Goal: Transaction & Acquisition: Purchase product/service

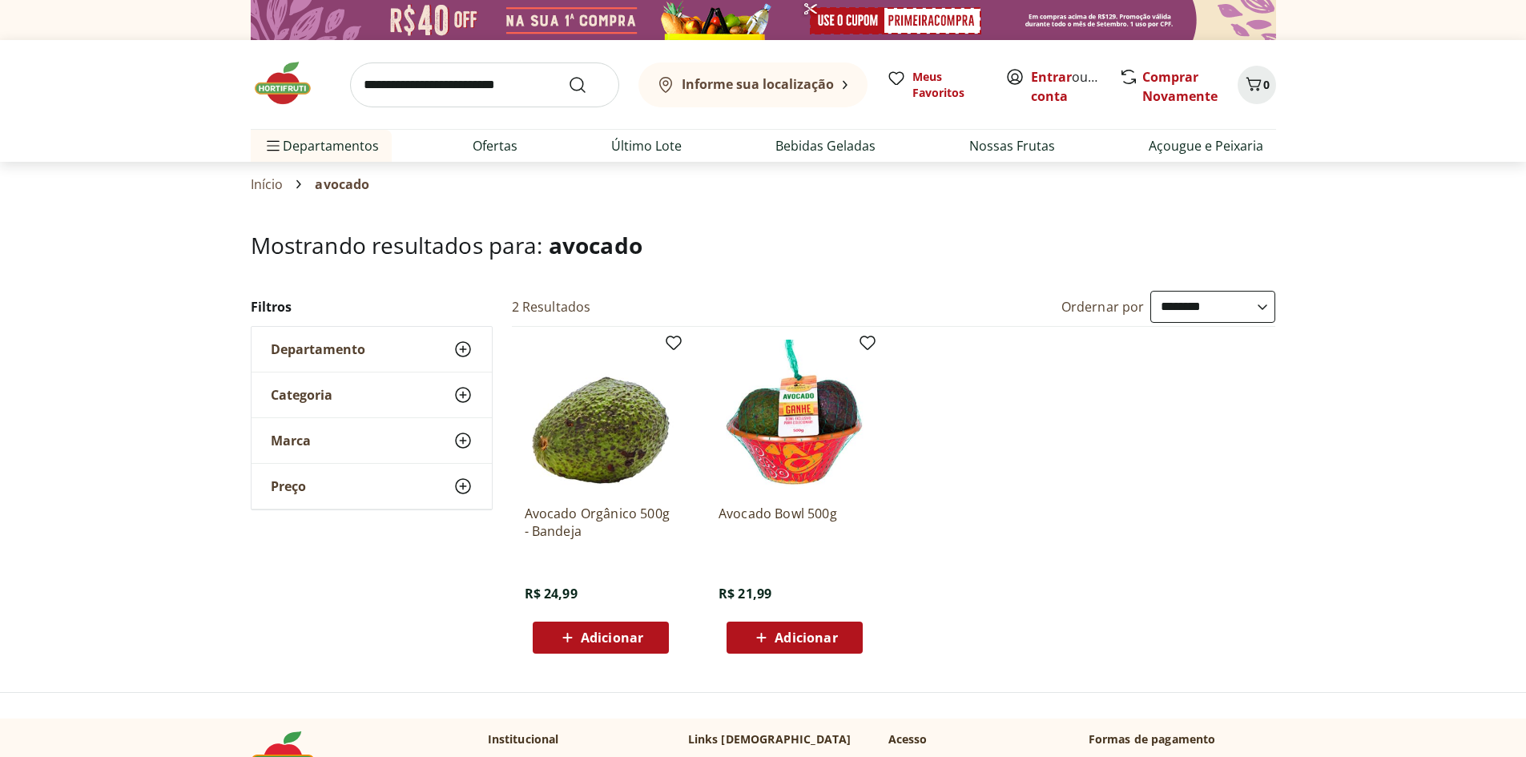
select select "**********"
click at [278, 78] on img at bounding box center [291, 83] width 80 height 48
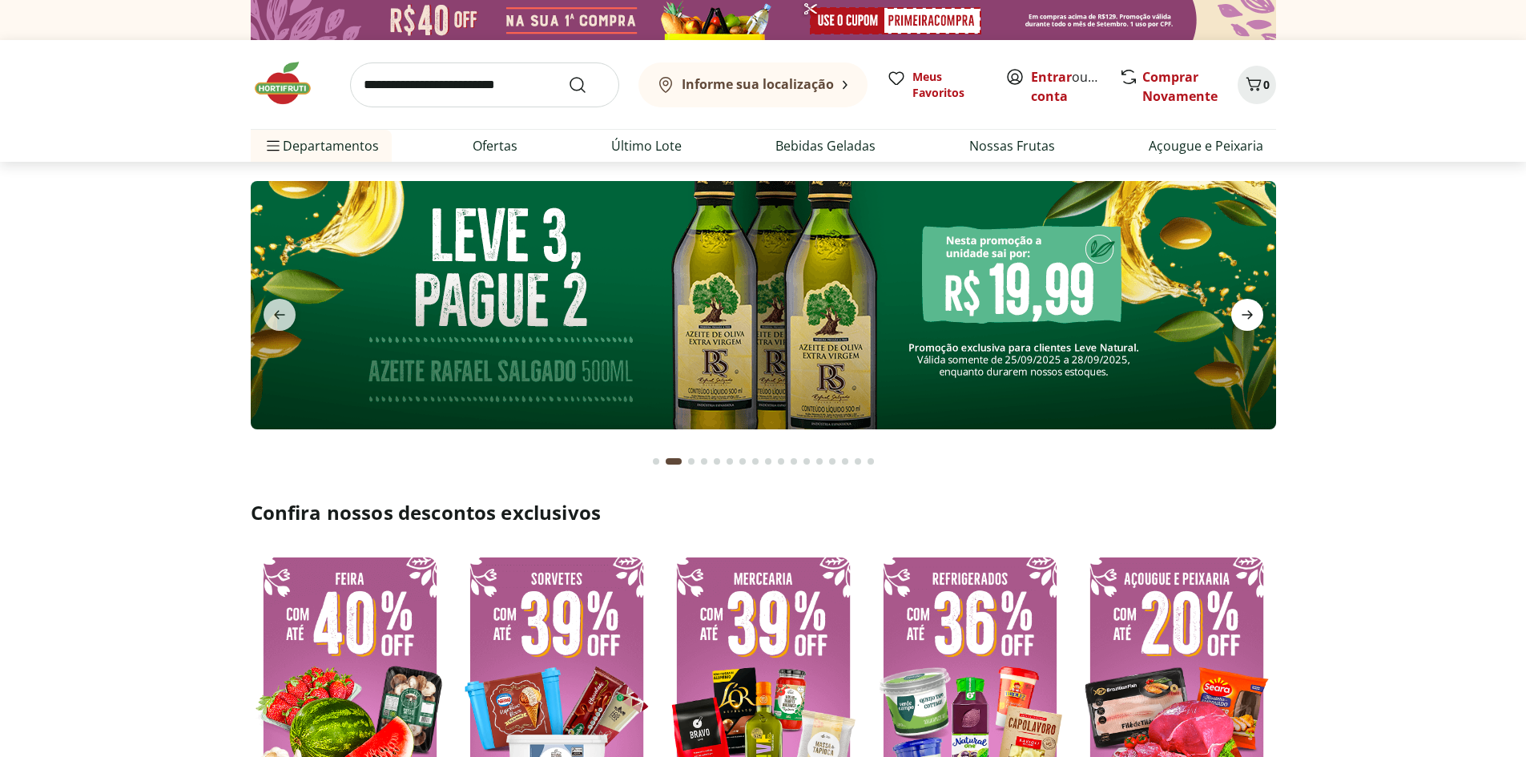
click at [1245, 318] on icon "next" at bounding box center [1247, 314] width 19 height 19
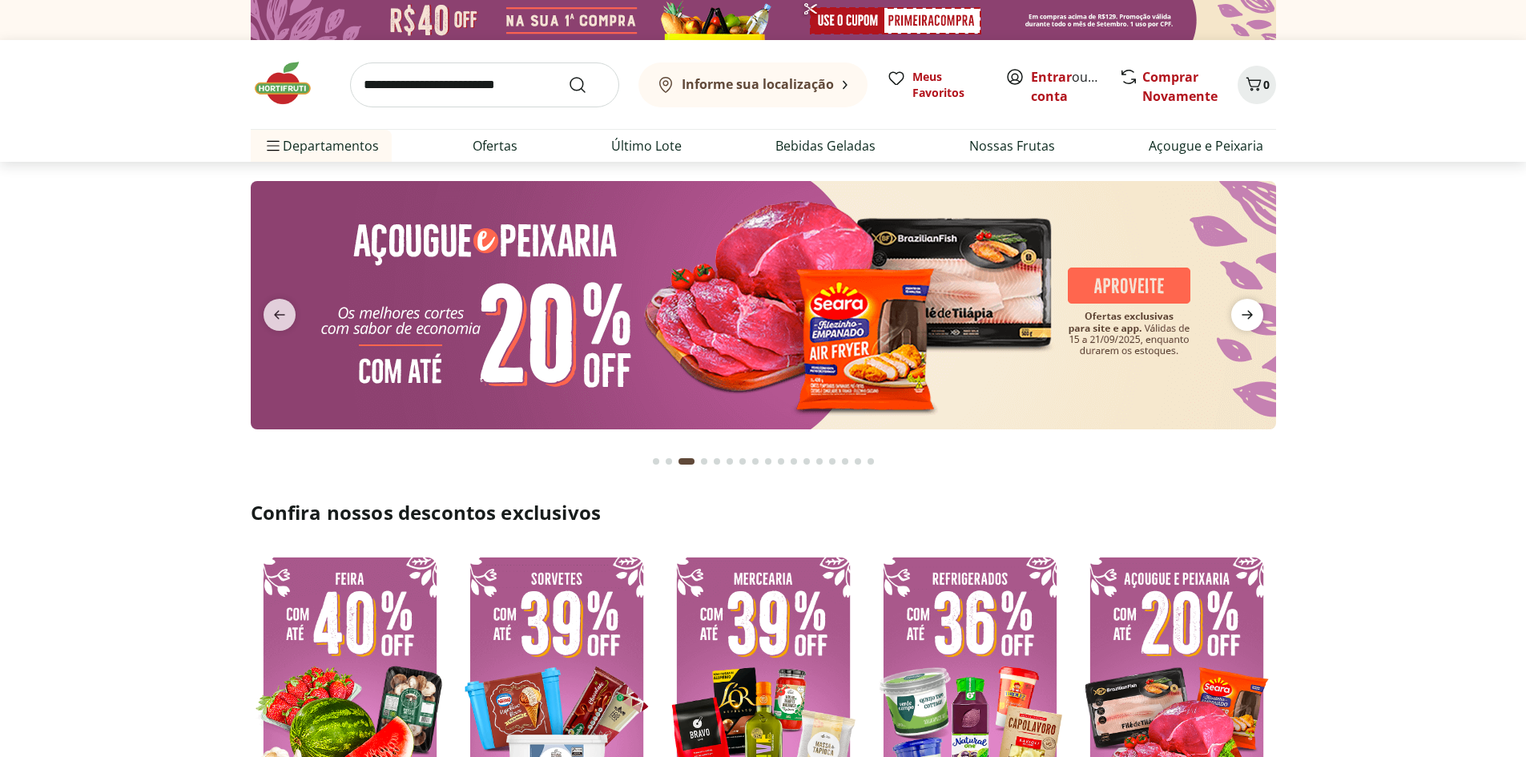
click at [1245, 317] on icon "next" at bounding box center [1247, 314] width 19 height 19
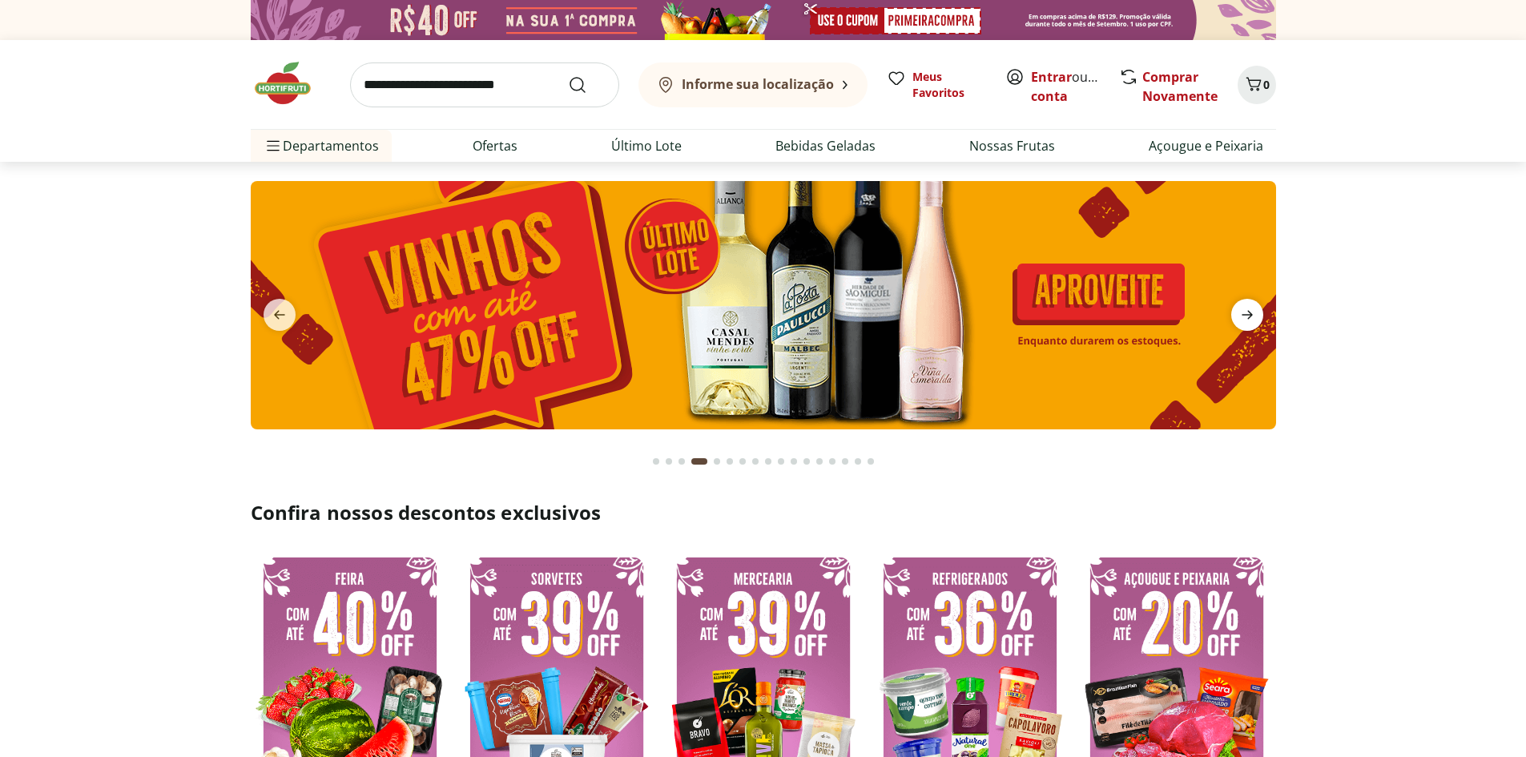
click at [1245, 317] on icon "next" at bounding box center [1247, 314] width 19 height 19
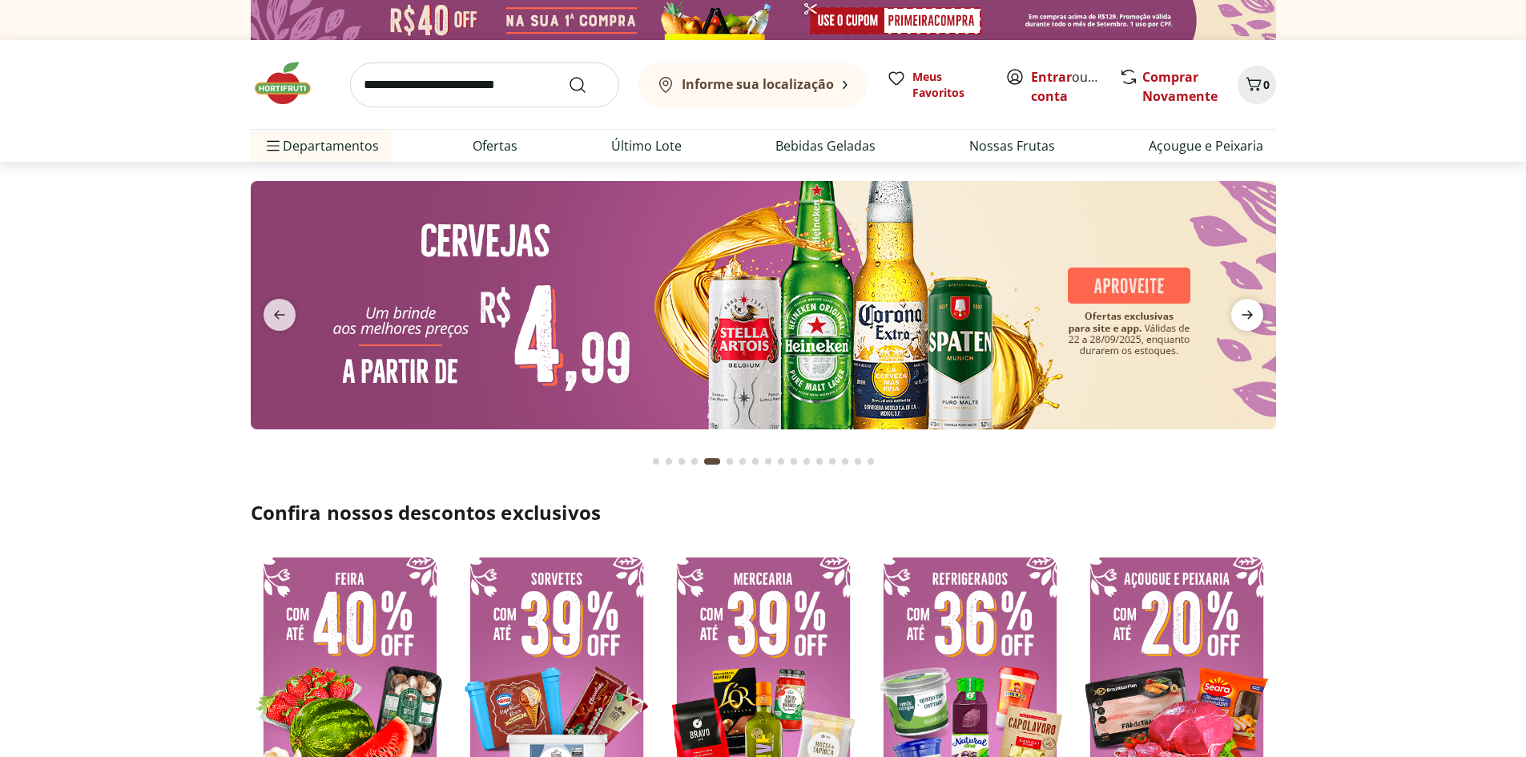
click at [1245, 317] on icon "next" at bounding box center [1247, 314] width 19 height 19
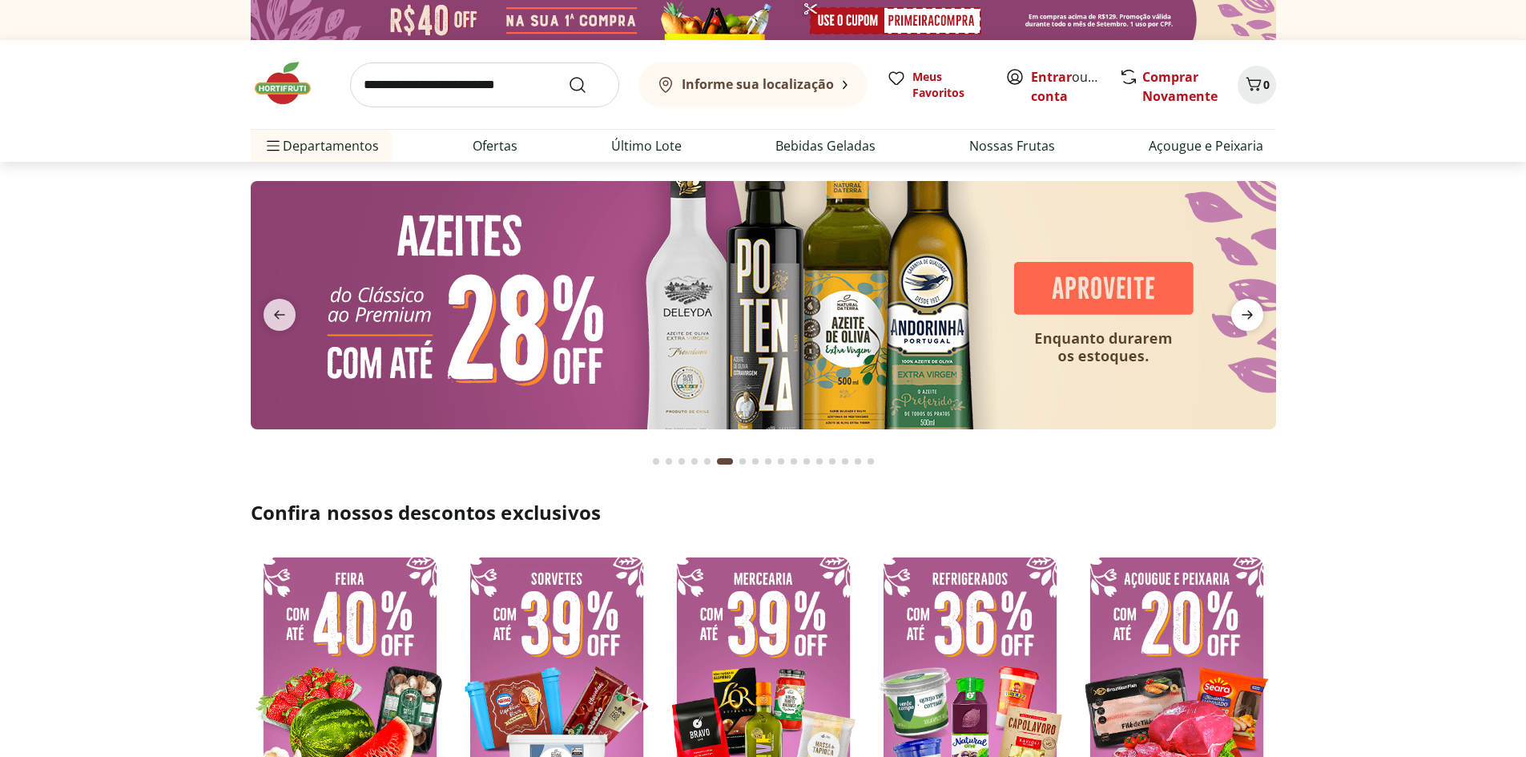
click at [1243, 316] on icon "next" at bounding box center [1247, 315] width 11 height 9
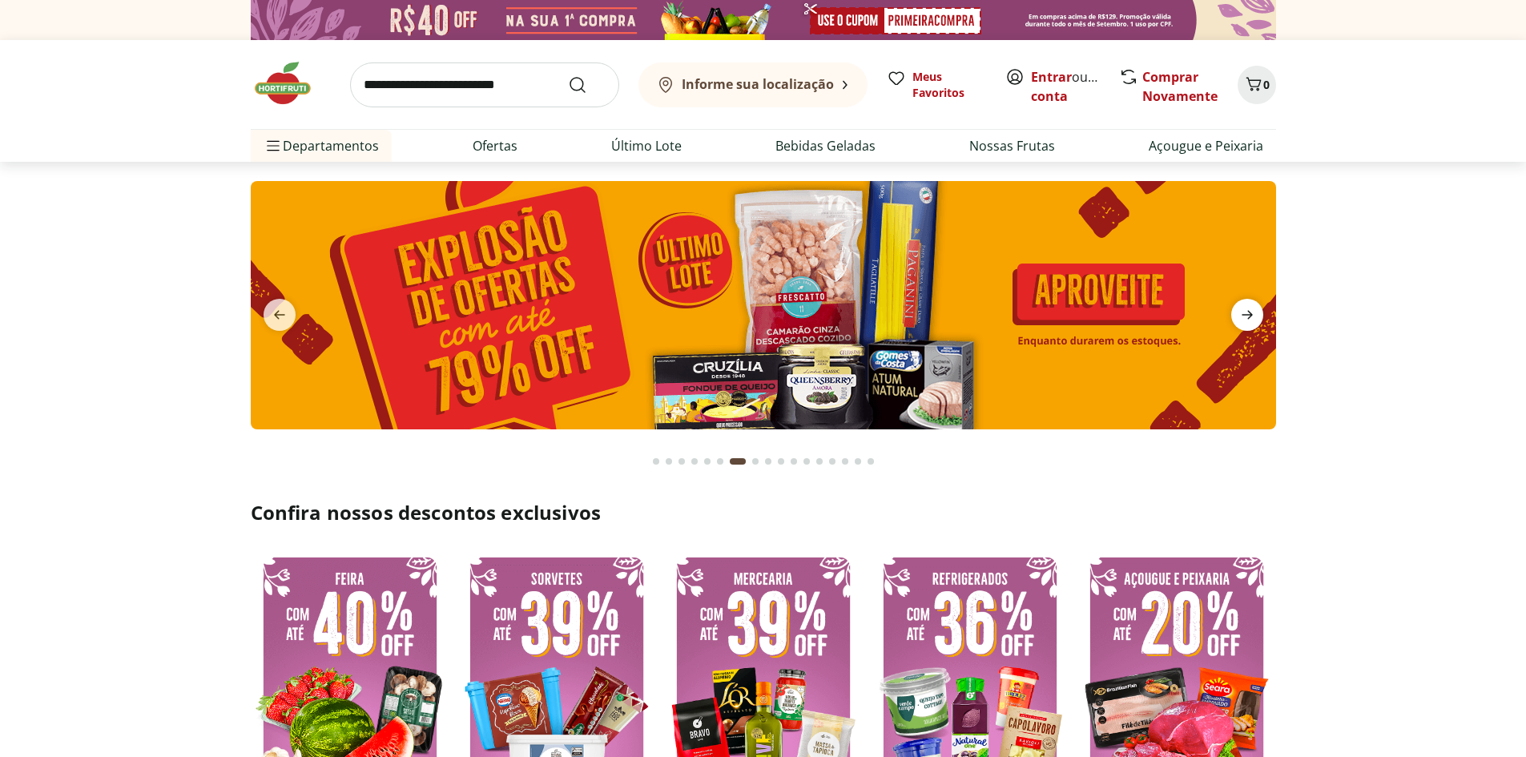
click at [1243, 316] on icon "next" at bounding box center [1247, 315] width 11 height 9
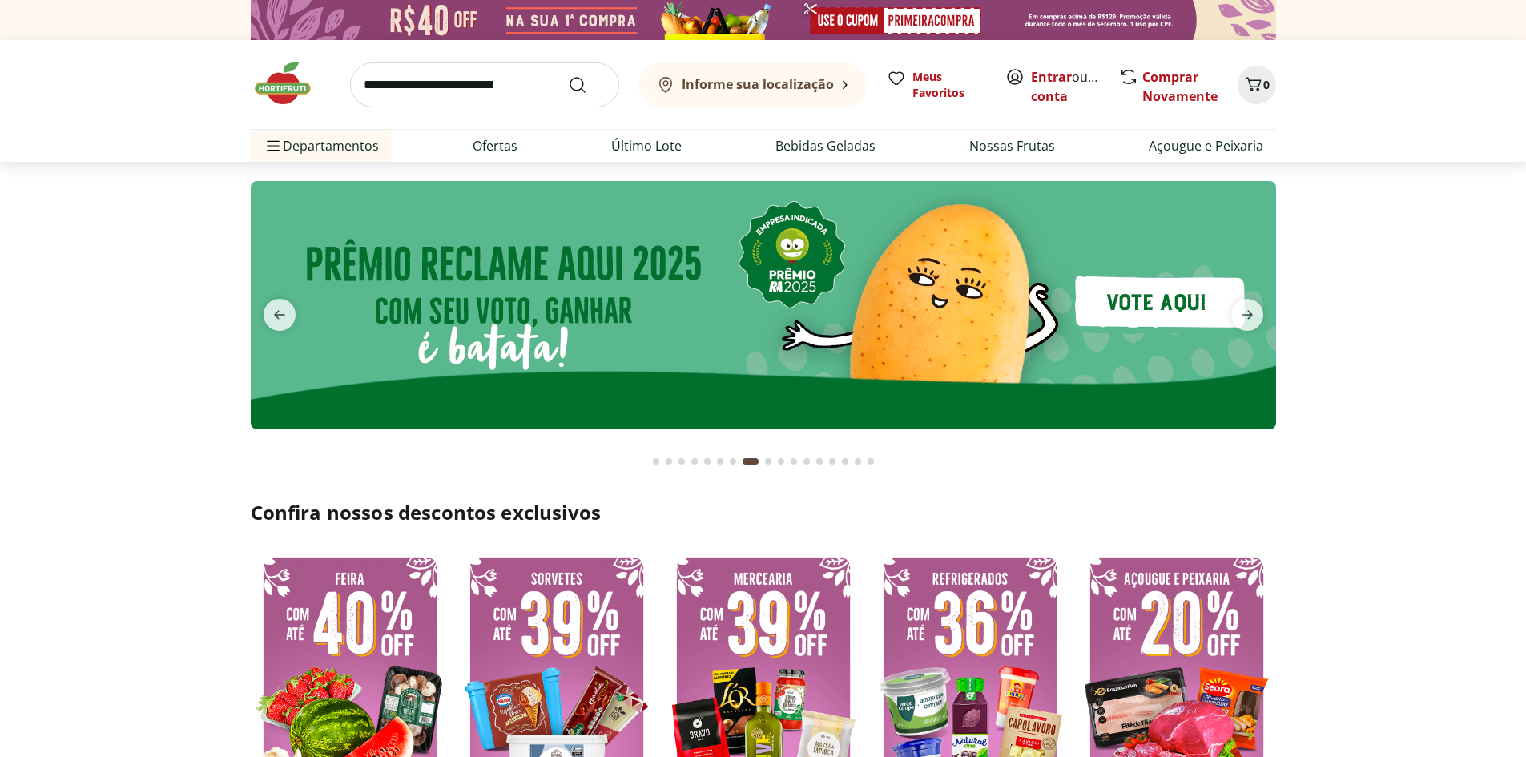
click at [457, 87] on input "search" at bounding box center [484, 84] width 269 height 45
type input "********"
click at [568, 75] on button "Submit Search" at bounding box center [587, 84] width 38 height 19
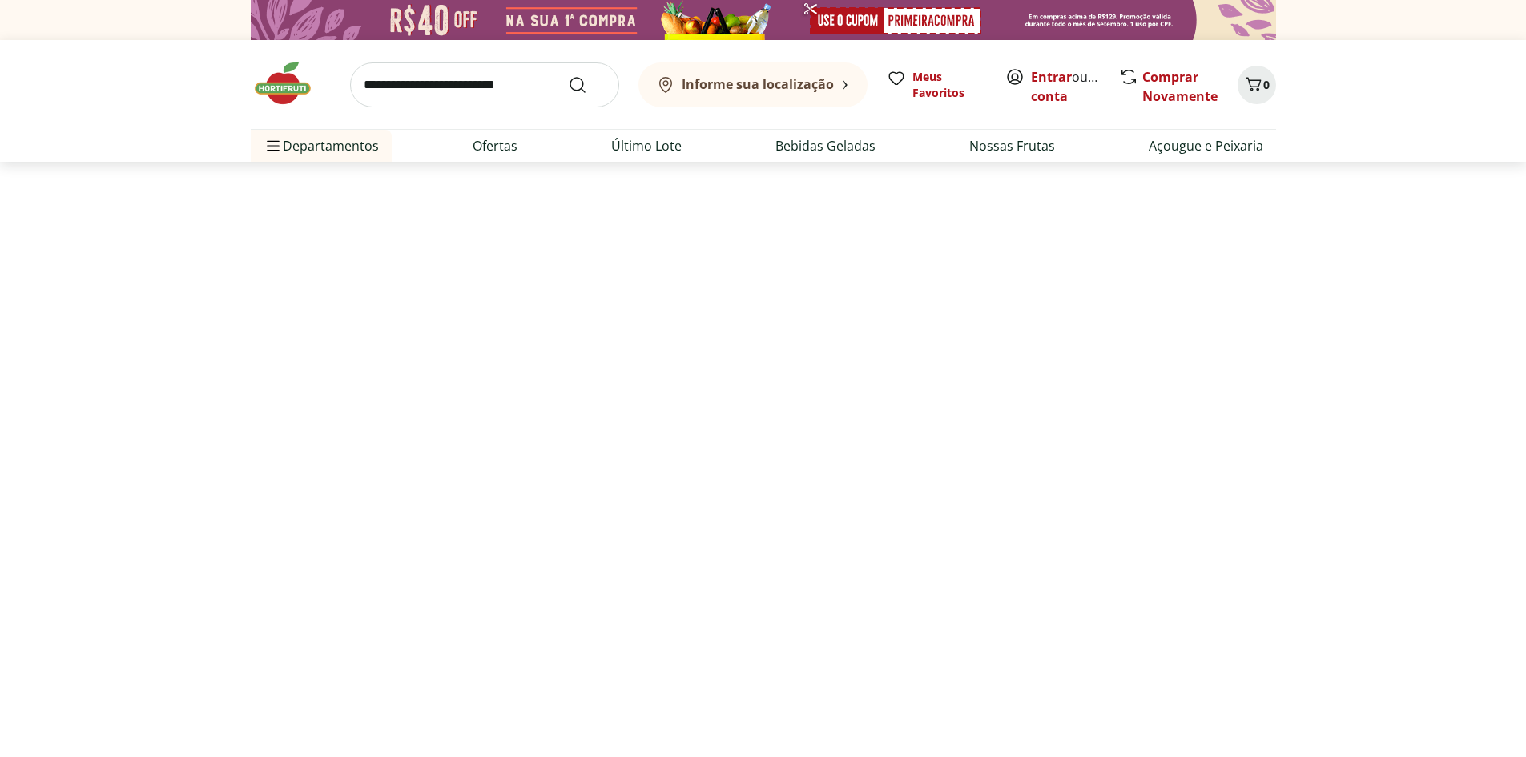
select select "**********"
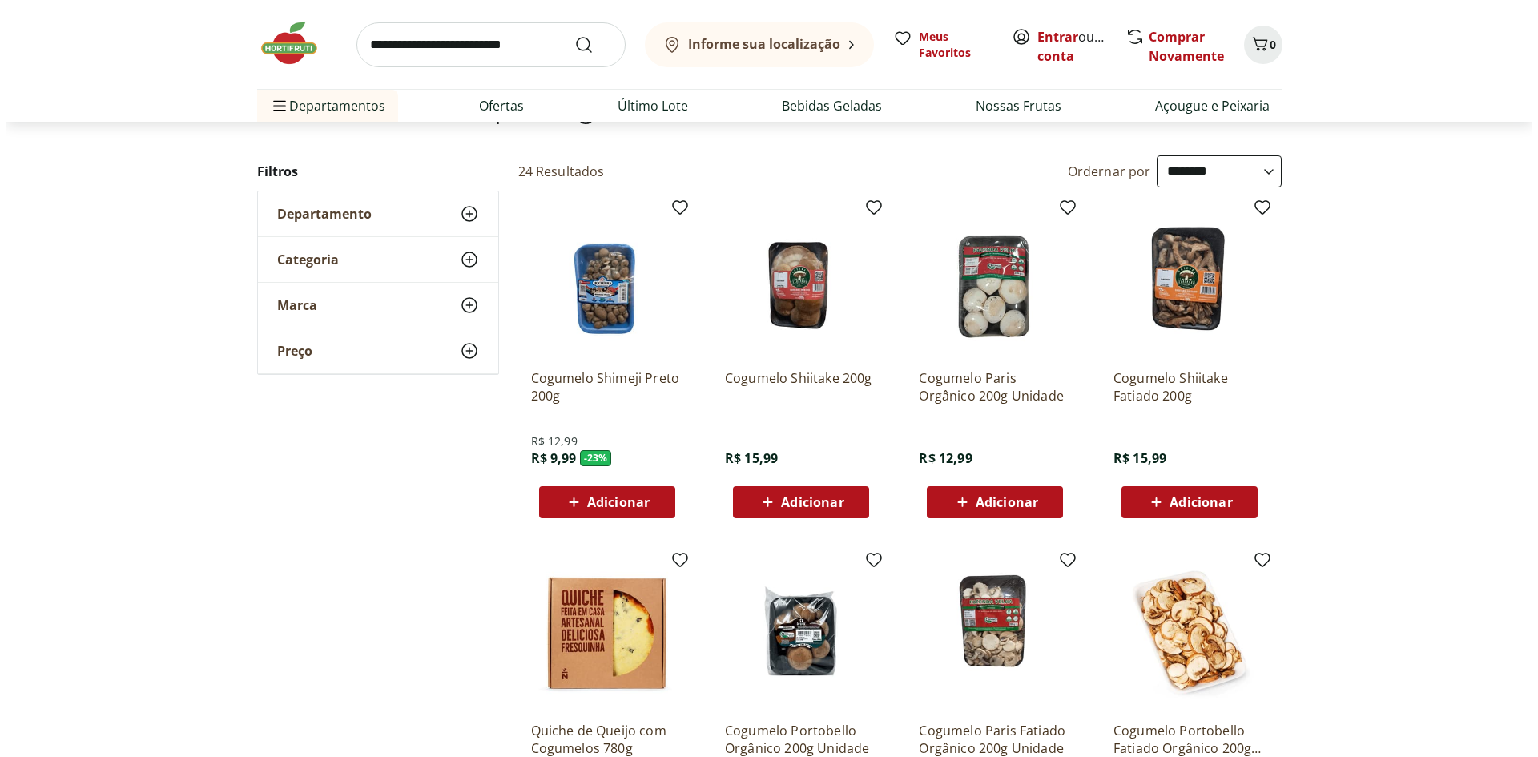
scroll to position [185, 0]
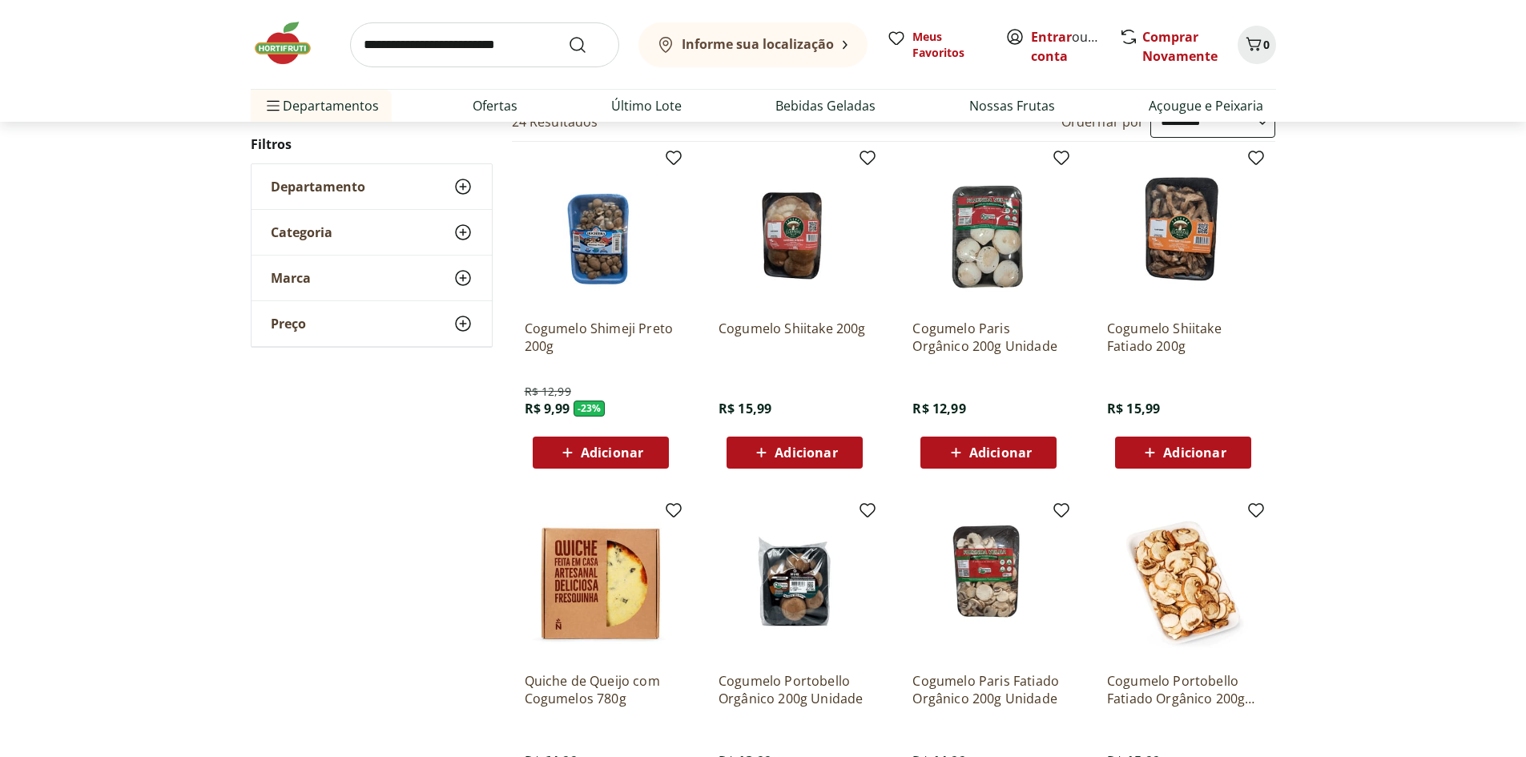
click at [989, 446] on span "Adicionar" at bounding box center [1000, 452] width 62 height 13
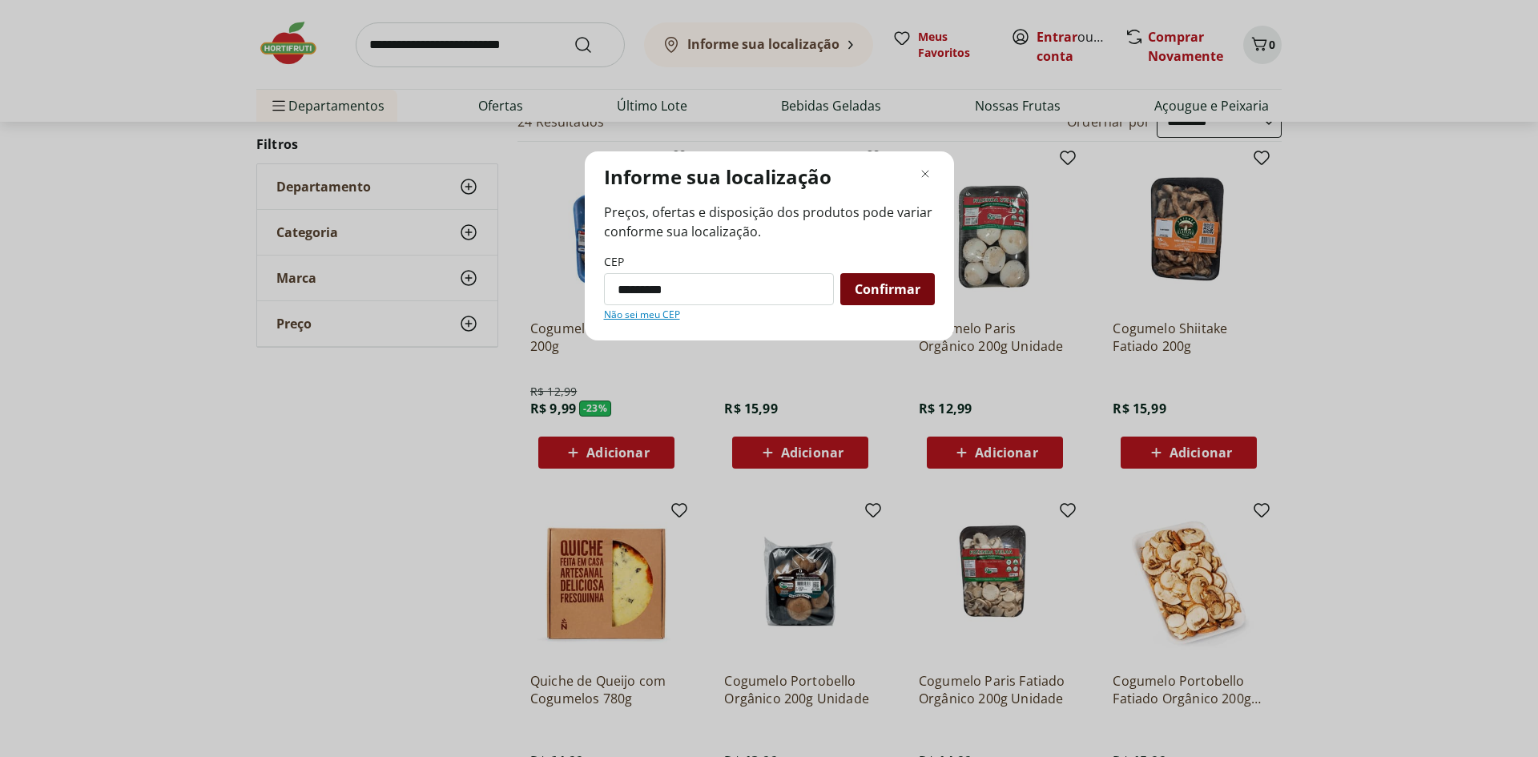
type input "*********"
click at [874, 290] on span "Confirmar" at bounding box center [888, 289] width 66 height 13
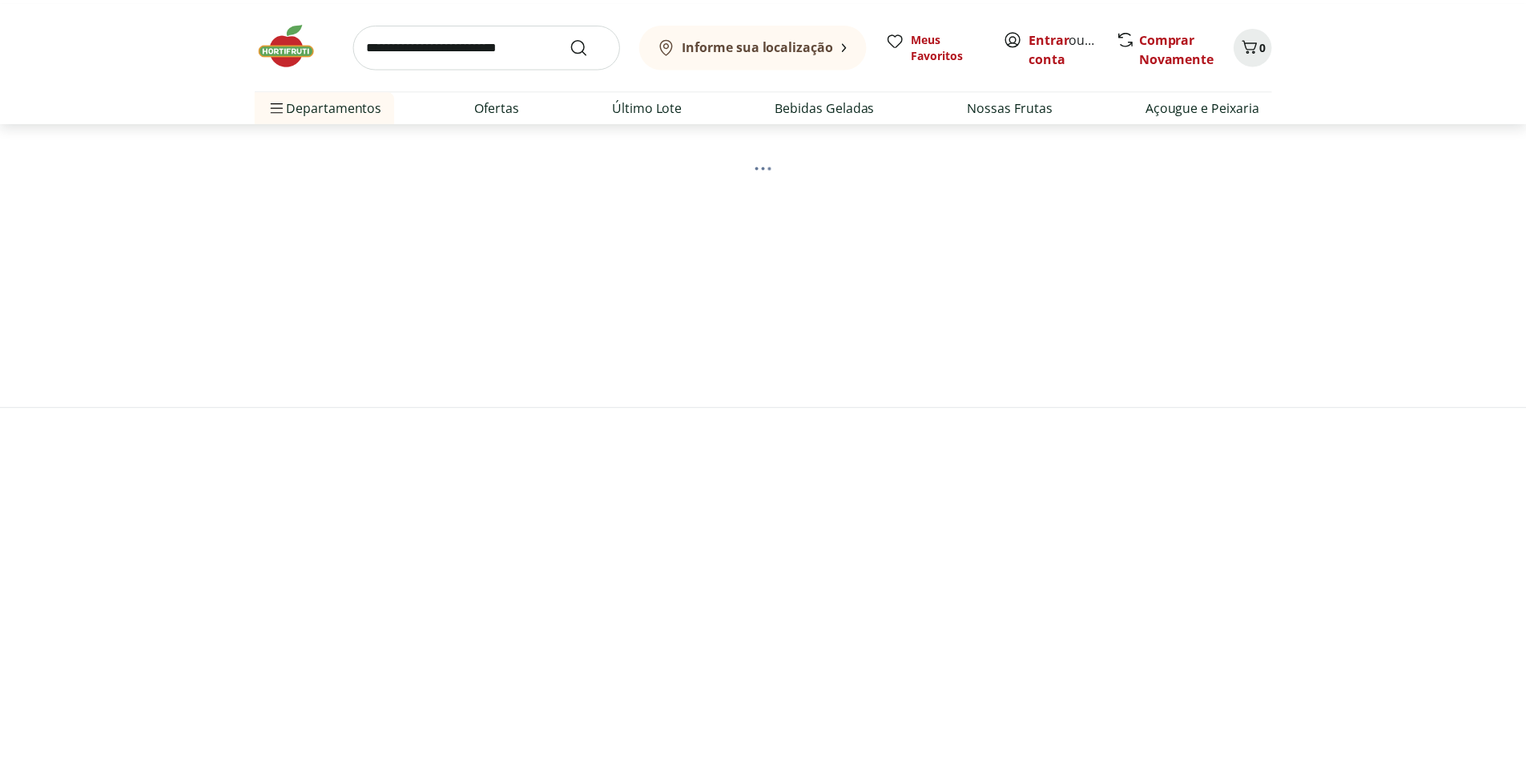
scroll to position [23, 0]
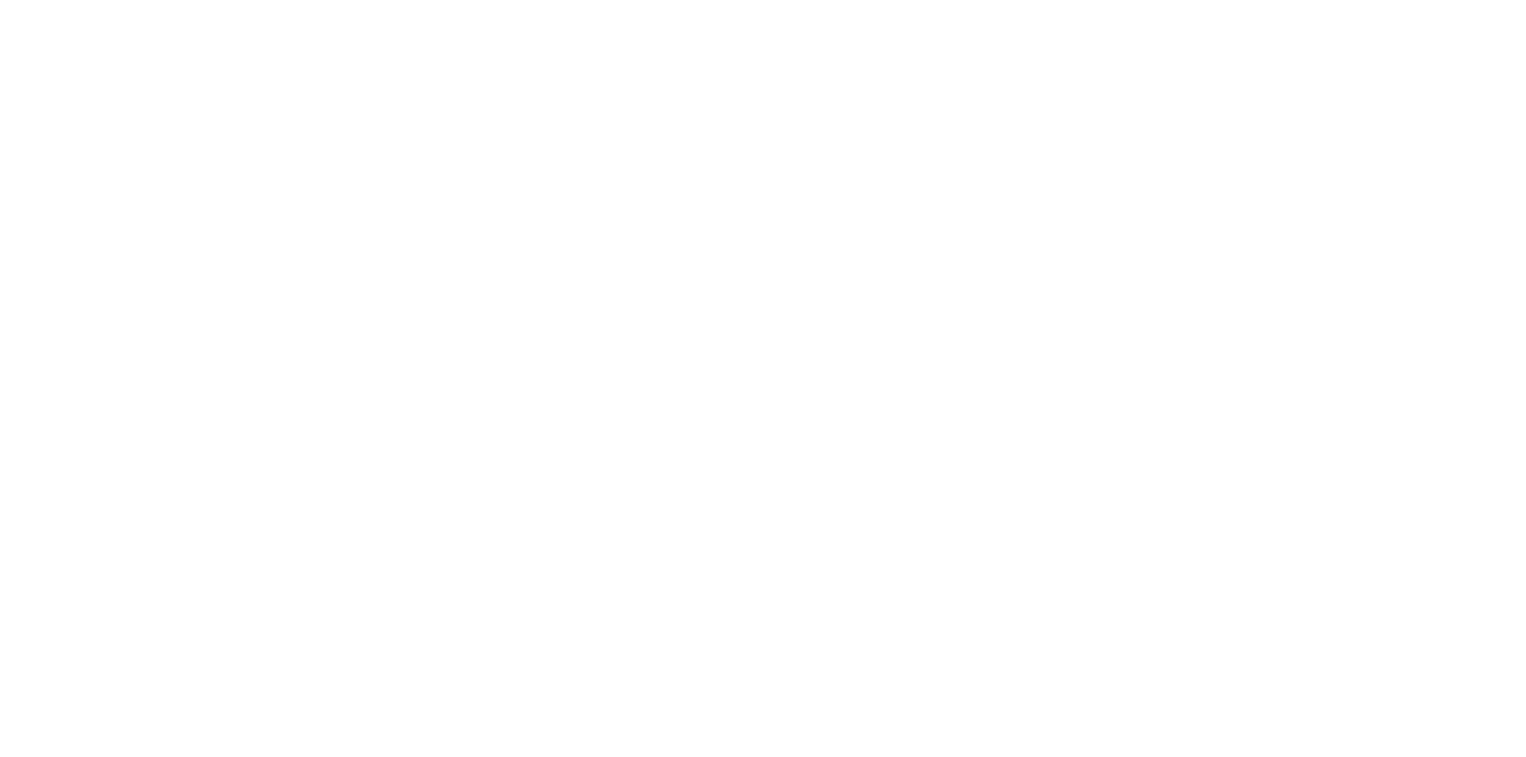
select select "**********"
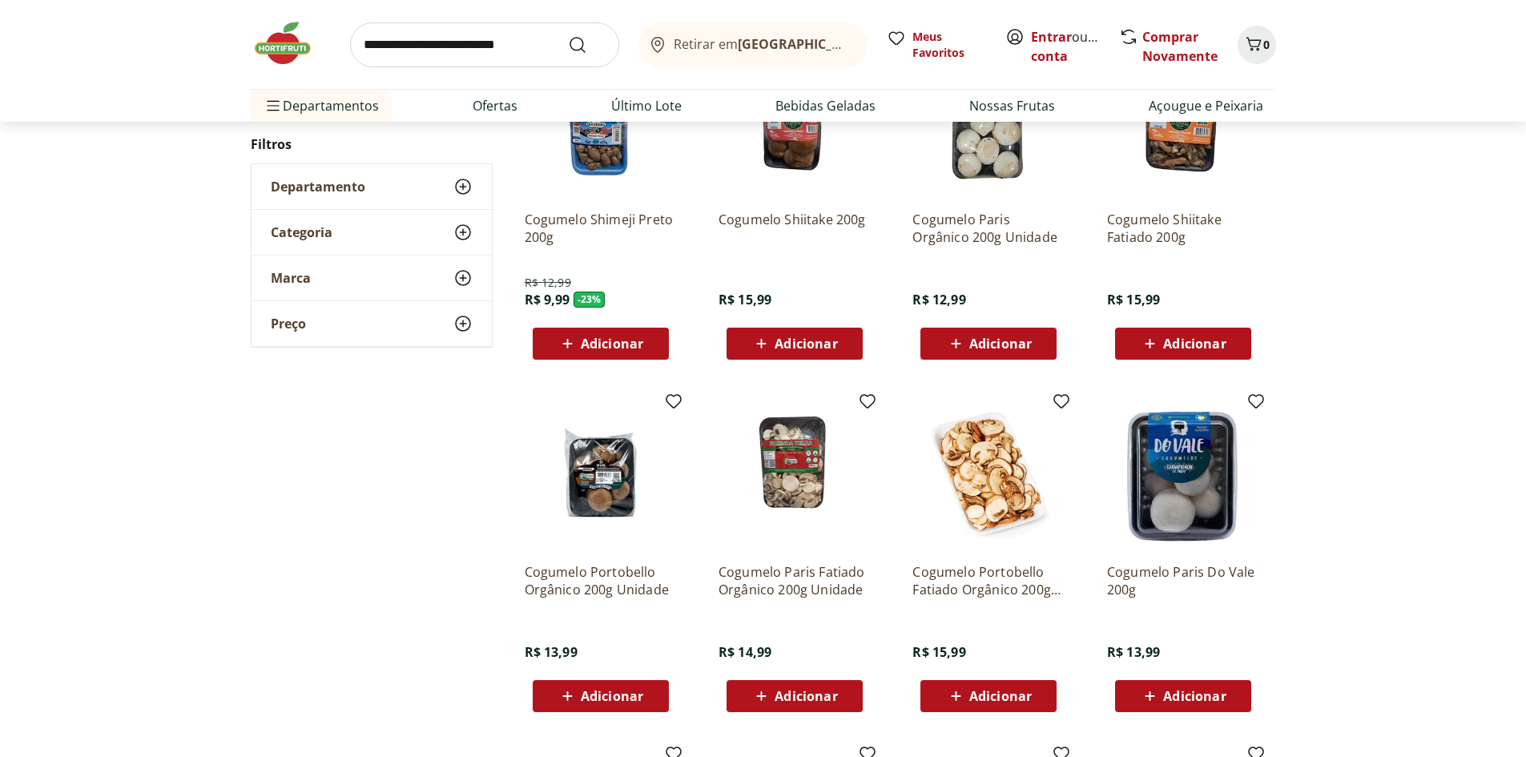
scroll to position [303, 0]
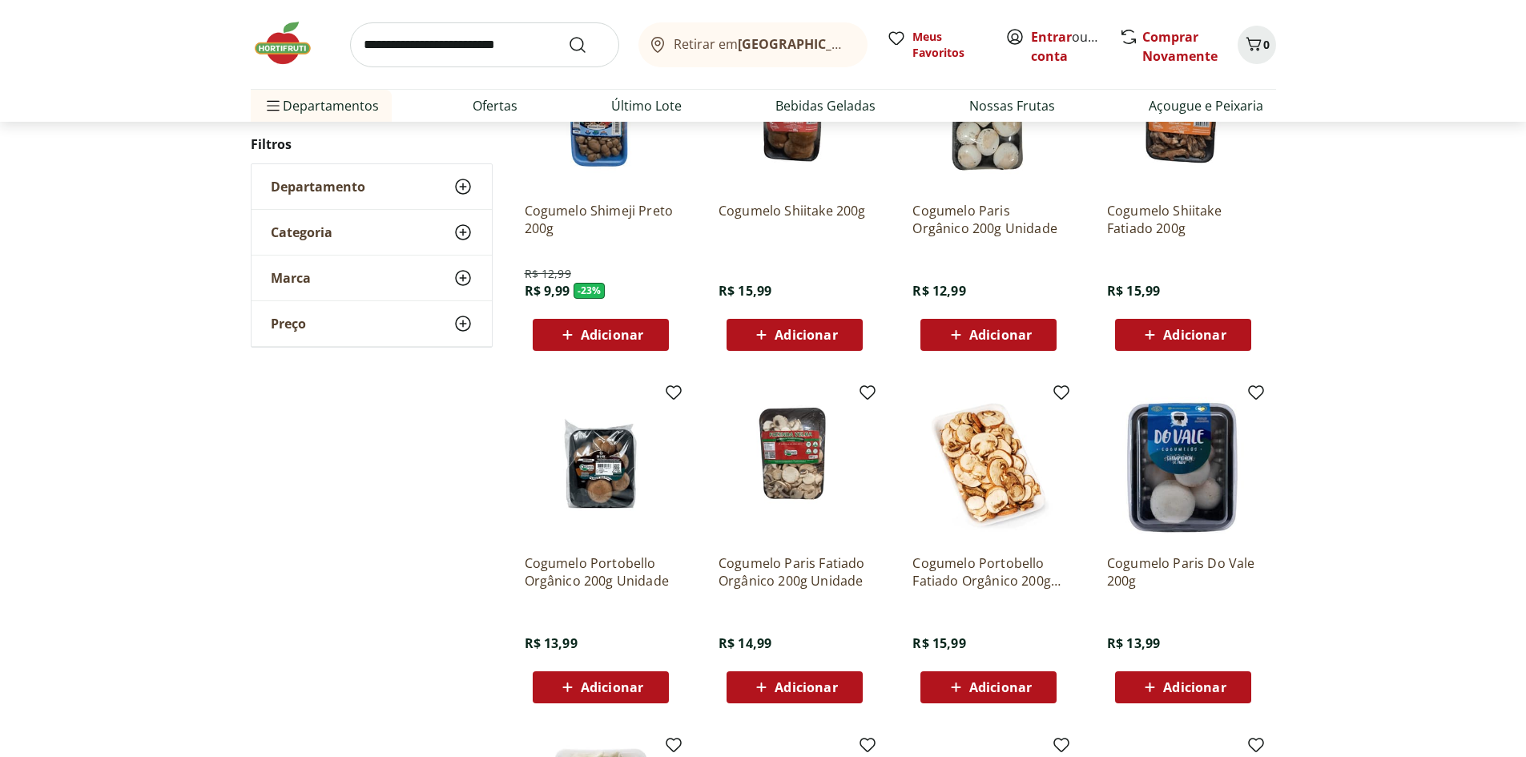
click at [953, 326] on icon at bounding box center [956, 334] width 20 height 19
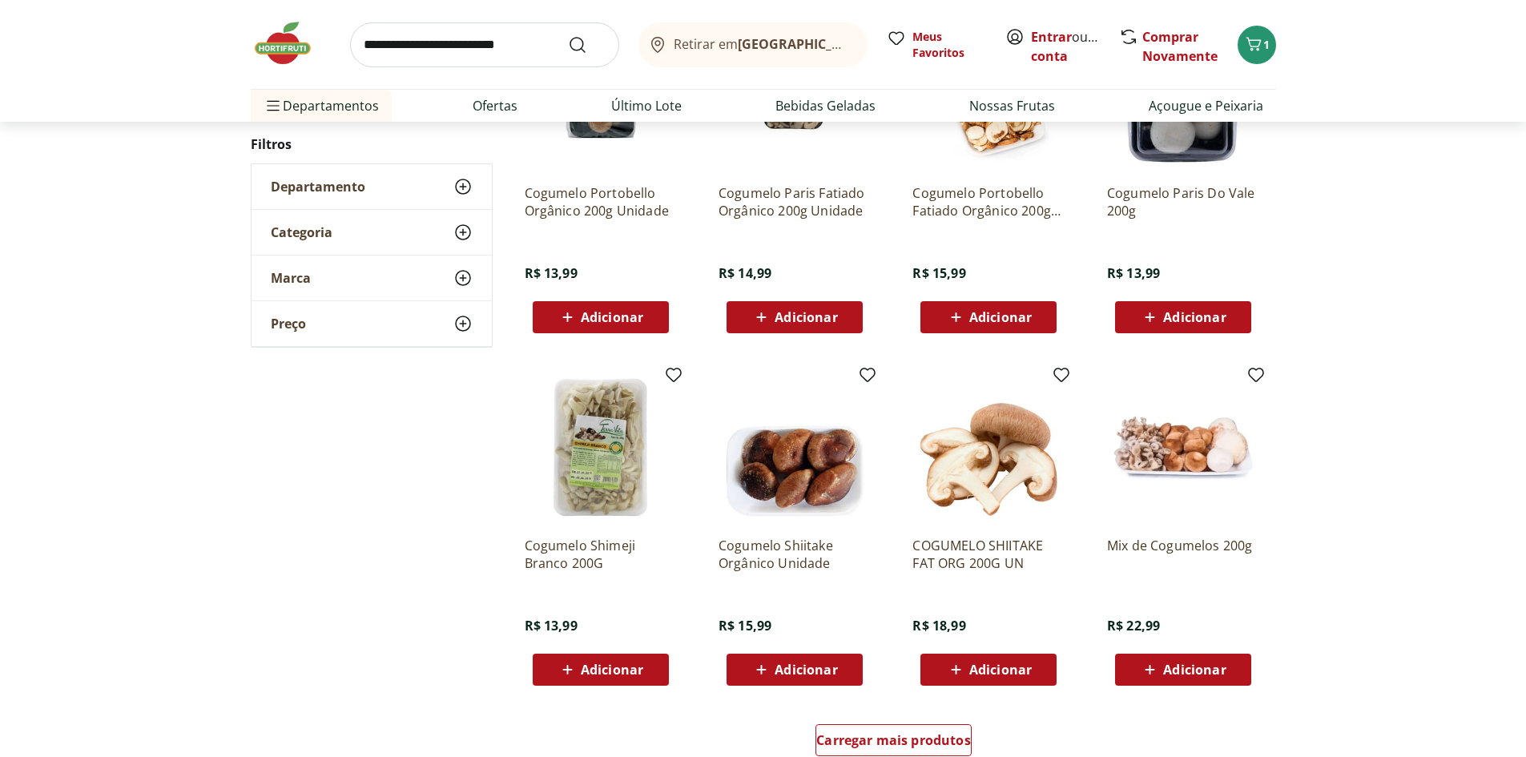
scroll to position [782, 0]
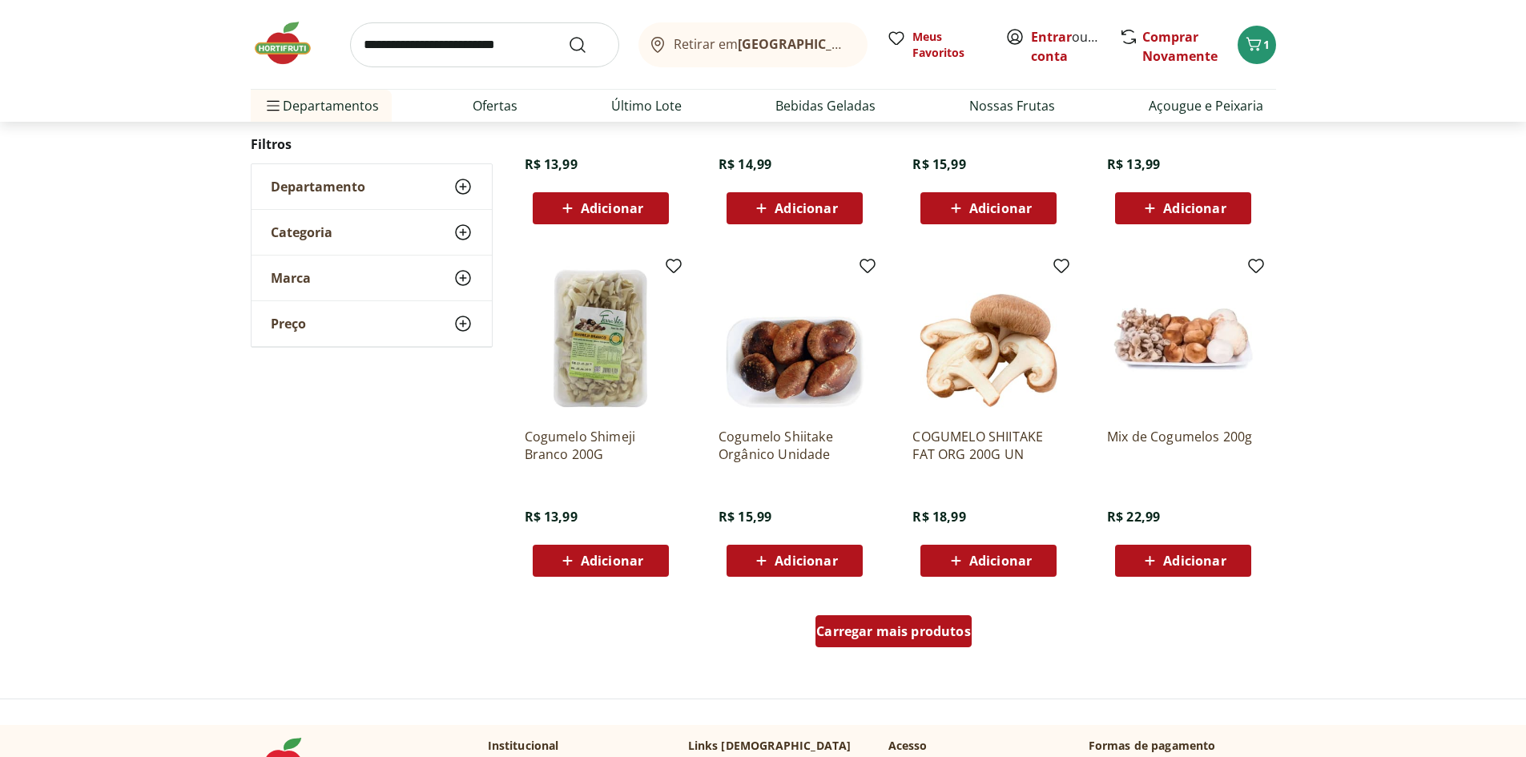
click at [897, 629] on span "Carregar mais produtos" at bounding box center [893, 631] width 155 height 13
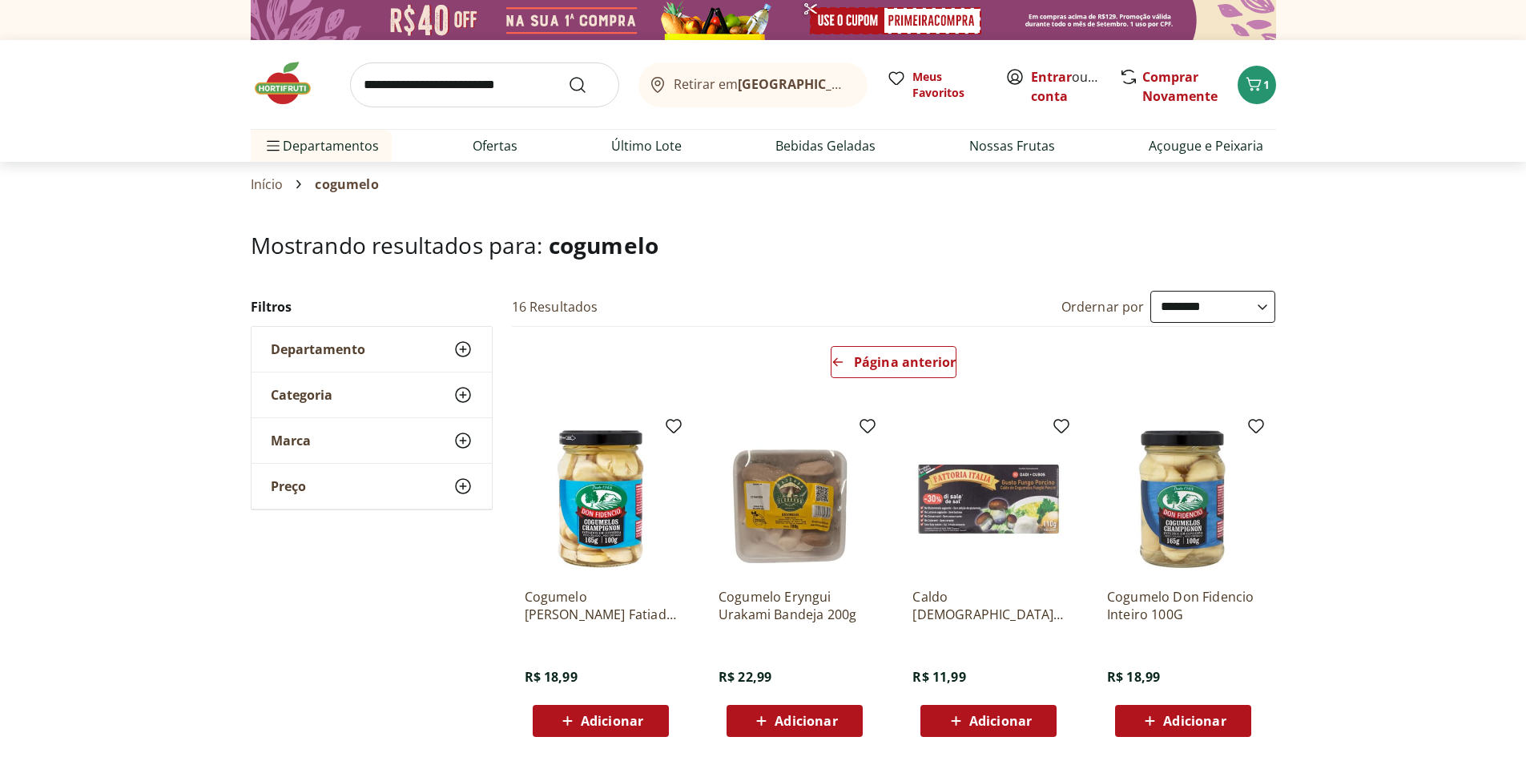
click at [396, 88] on input "search" at bounding box center [484, 84] width 269 height 45
type input "*******"
click at [568, 75] on button "Submit Search" at bounding box center [587, 84] width 38 height 19
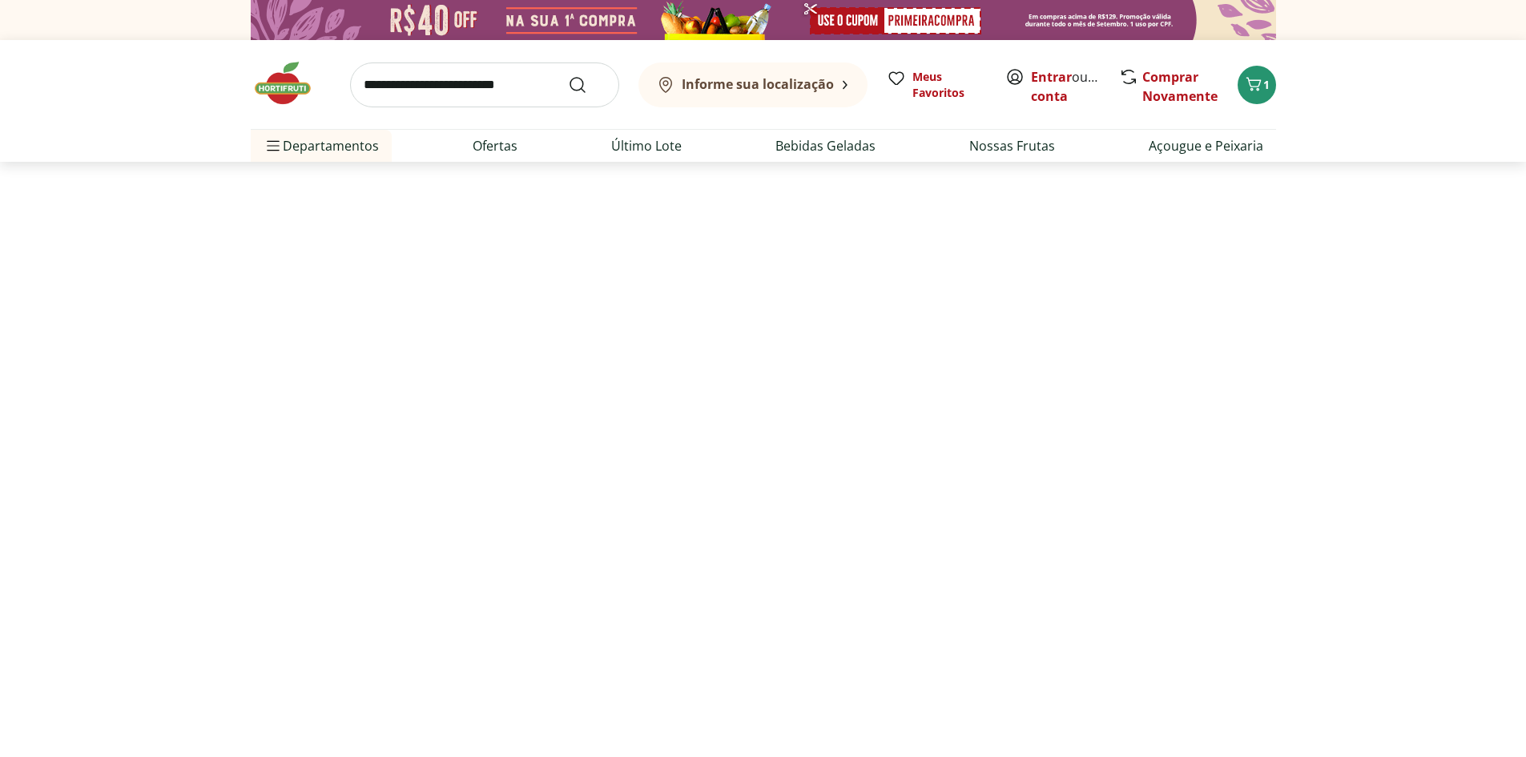
select select "**********"
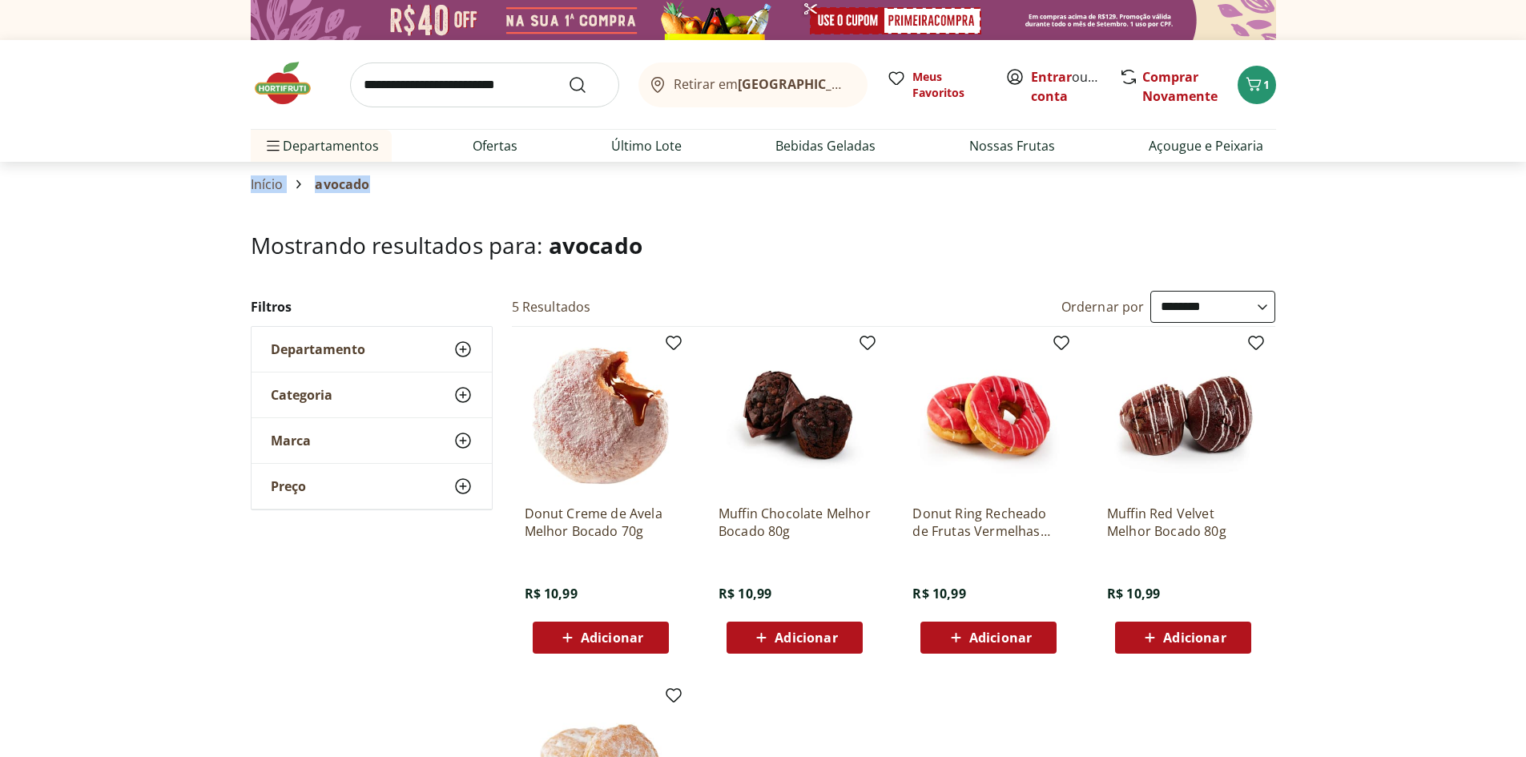
drag, startPoint x: 1525, startPoint y: 139, endPoint x: 1522, endPoint y: 188, distance: 49.0
click at [446, 71] on input "search" at bounding box center [484, 84] width 269 height 45
type input "*******"
click at [568, 75] on button "Submit Search" at bounding box center [587, 84] width 38 height 19
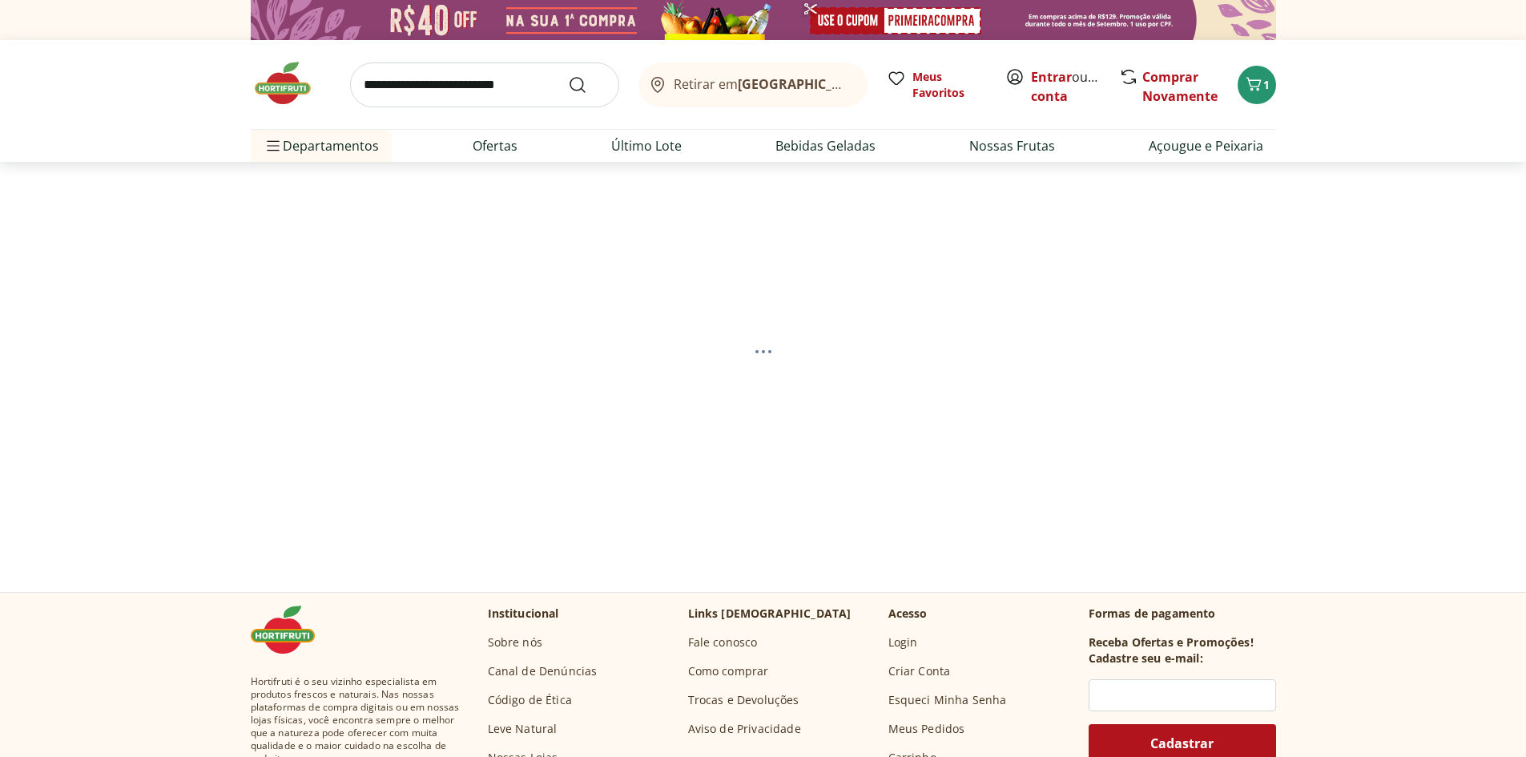
select select "**********"
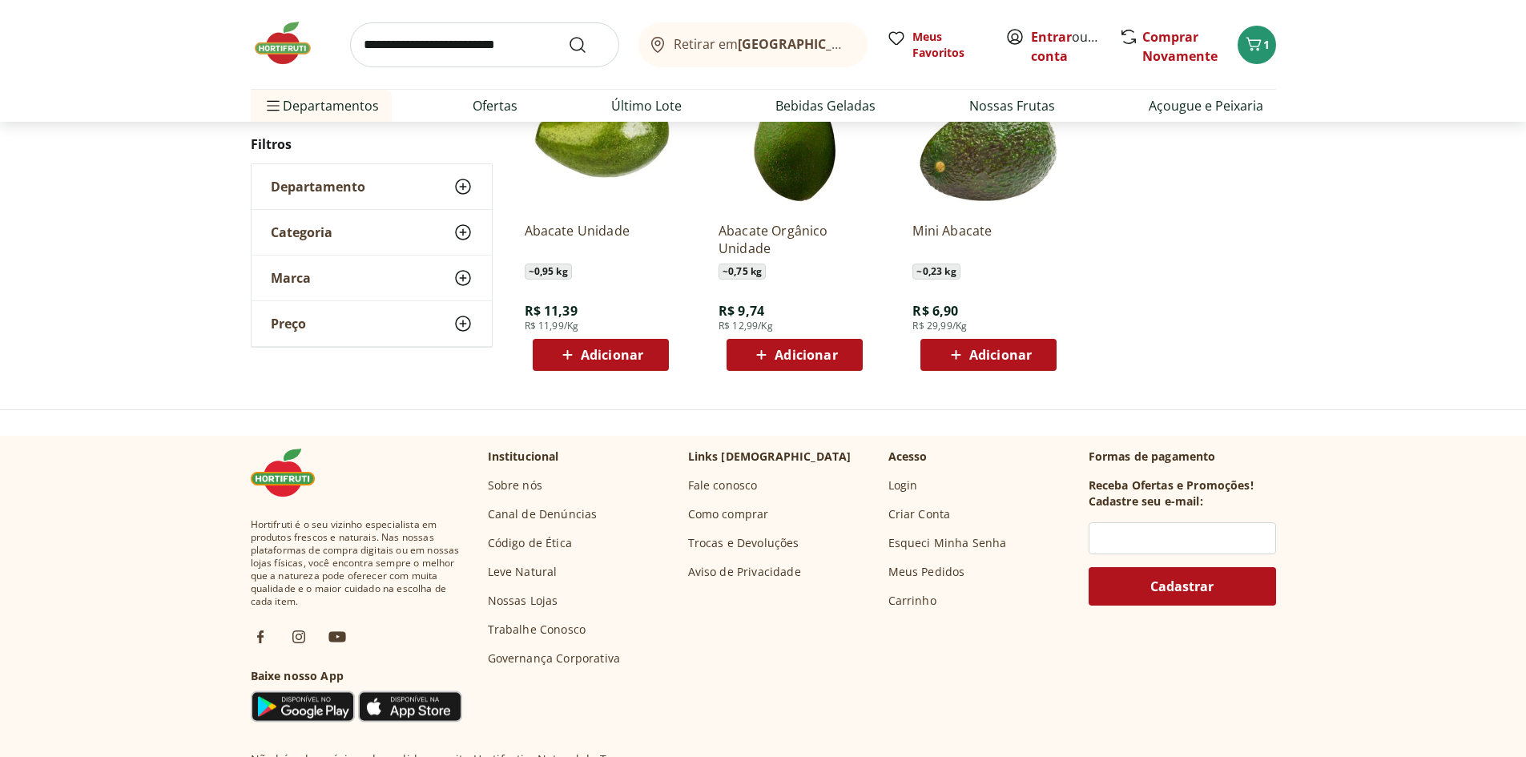
scroll to position [20, 0]
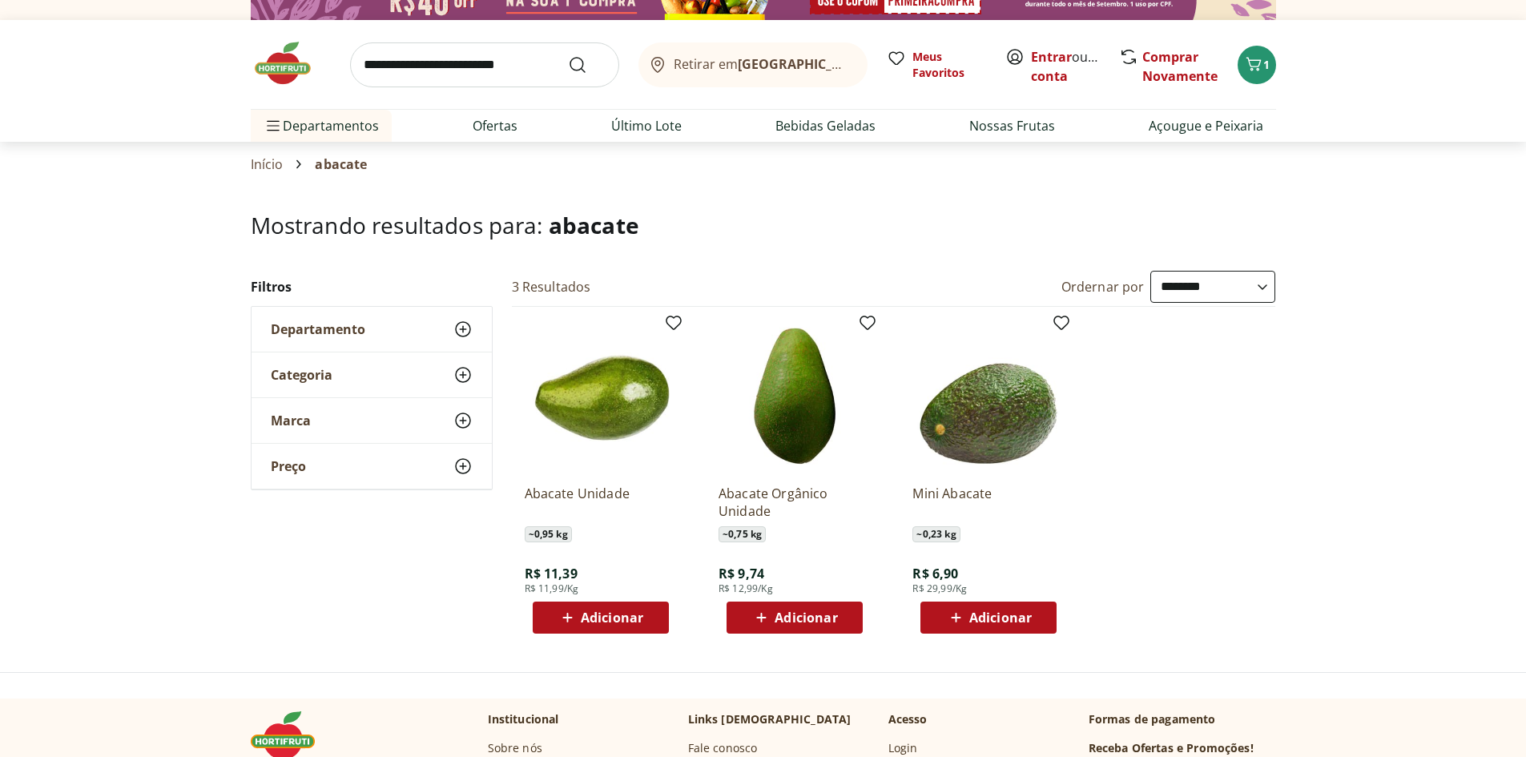
click at [957, 615] on icon at bounding box center [956, 618] width 10 height 10
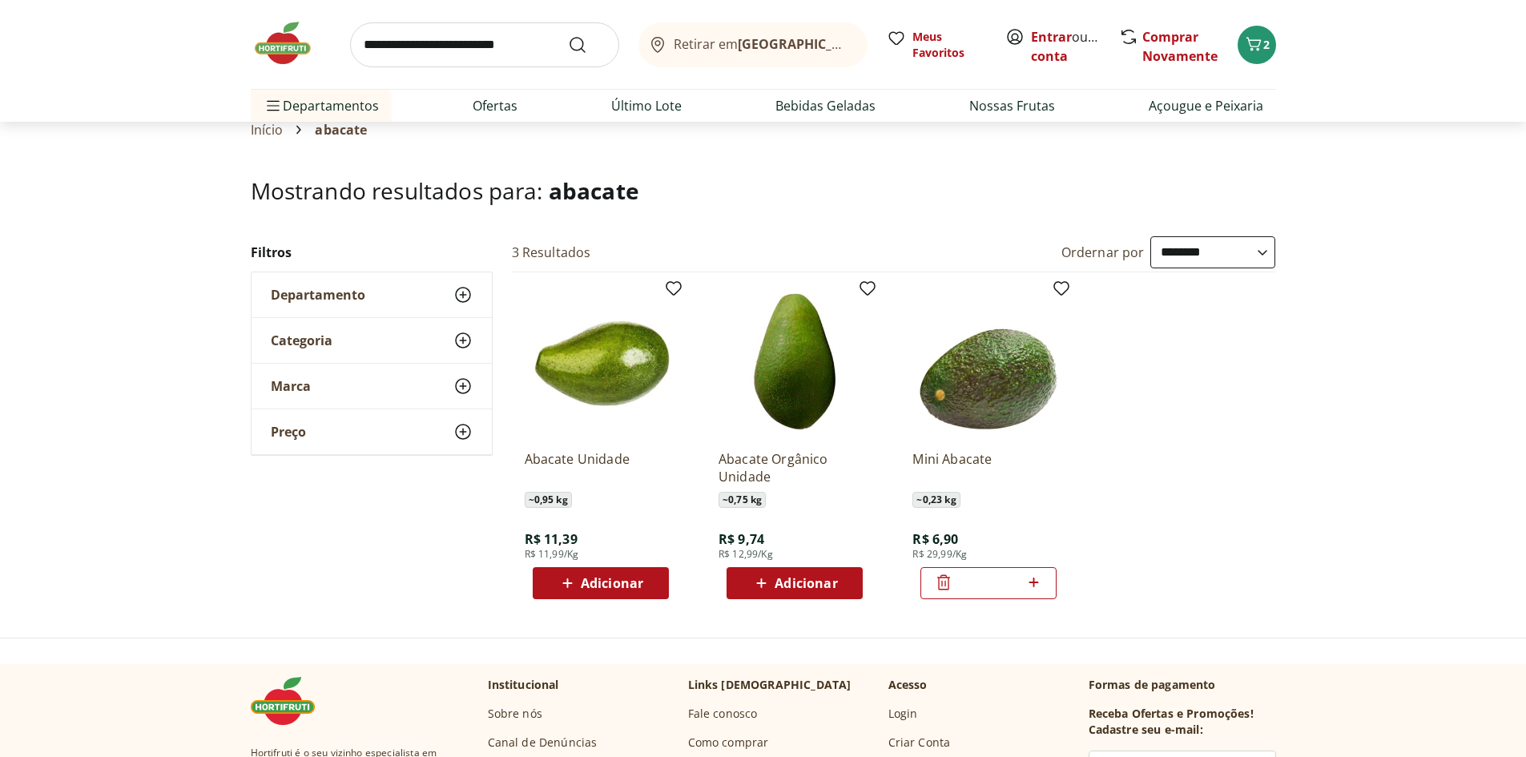
scroll to position [0, 0]
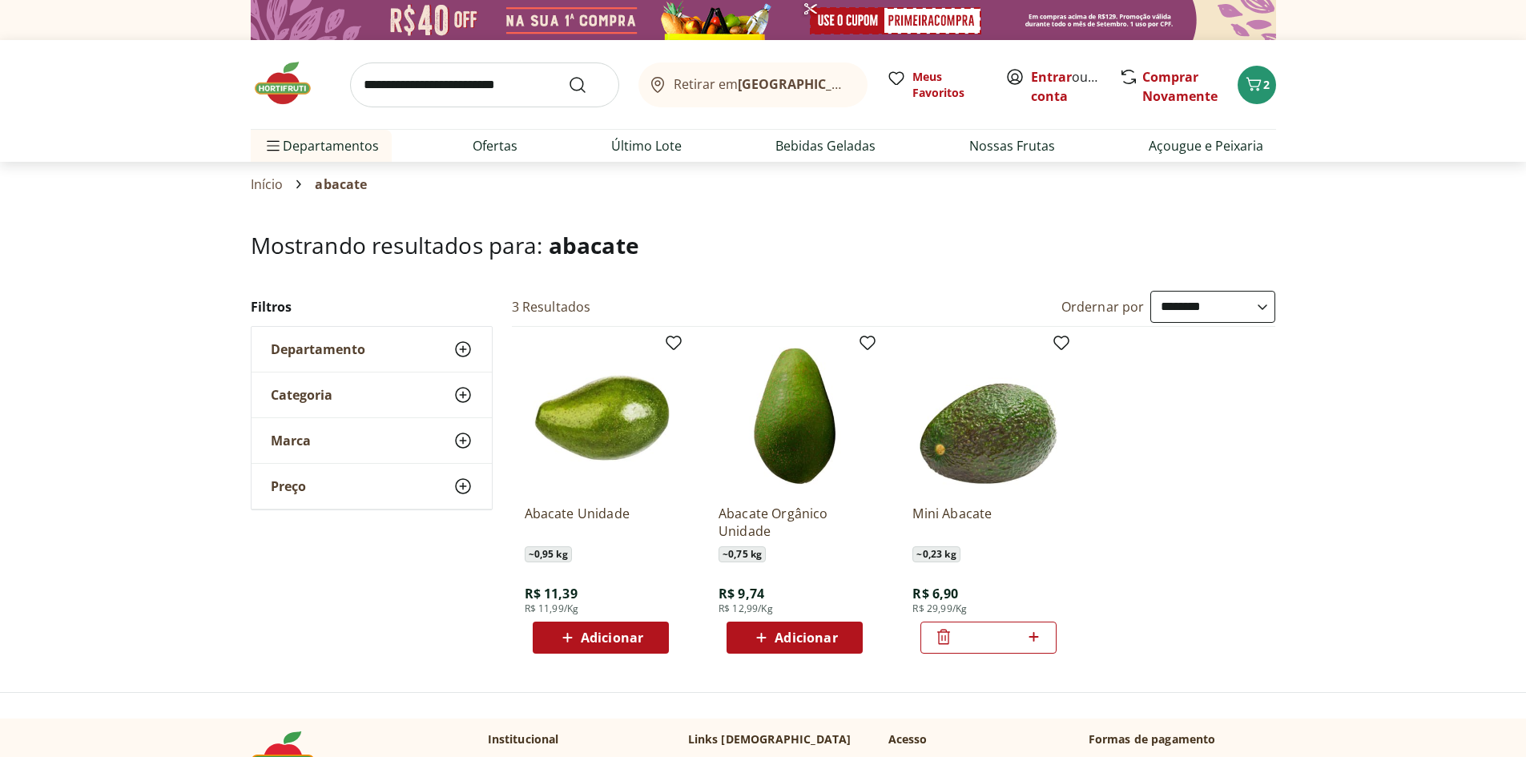
click at [274, 79] on img at bounding box center [291, 83] width 80 height 48
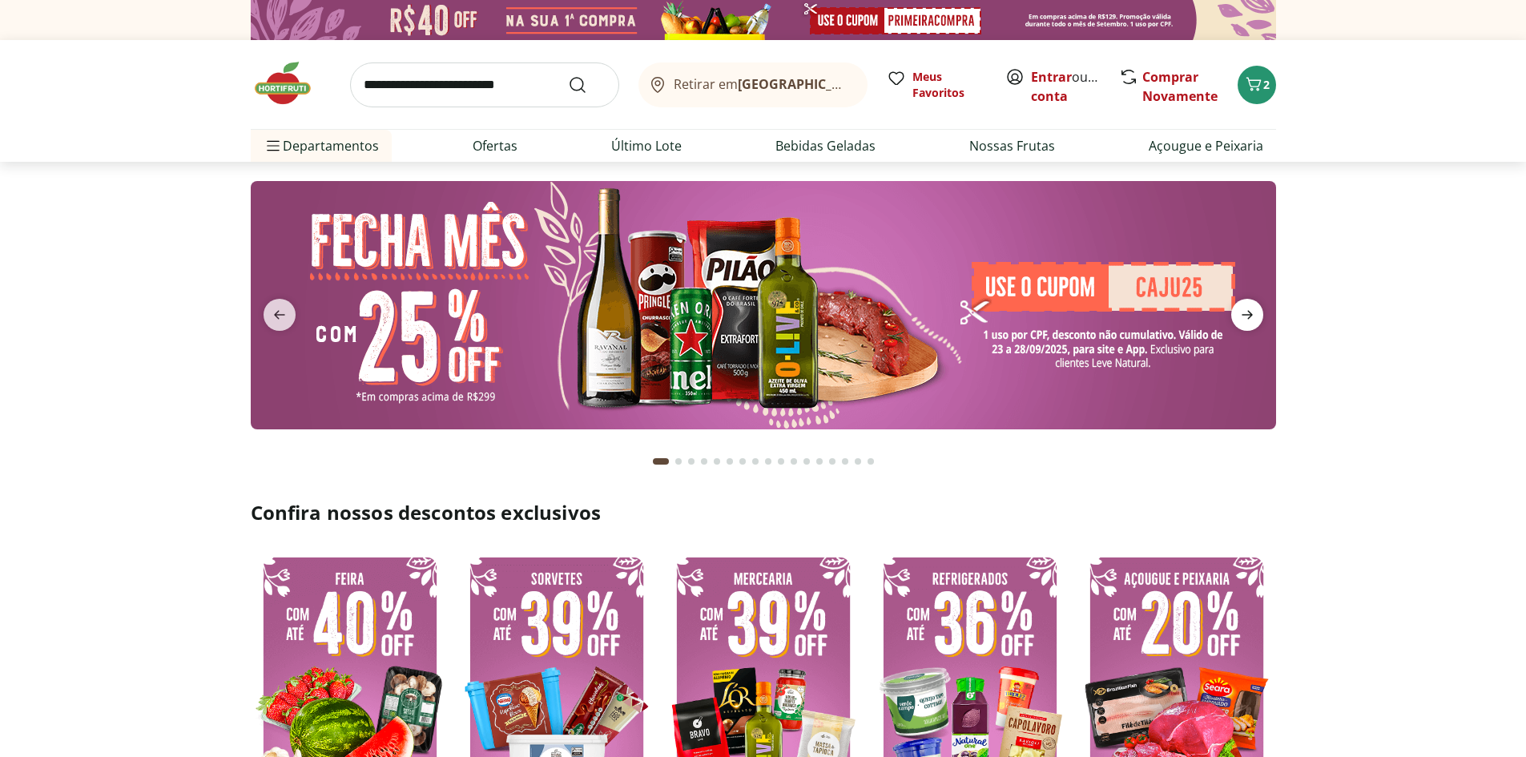
click at [1250, 311] on icon "next" at bounding box center [1247, 314] width 19 height 19
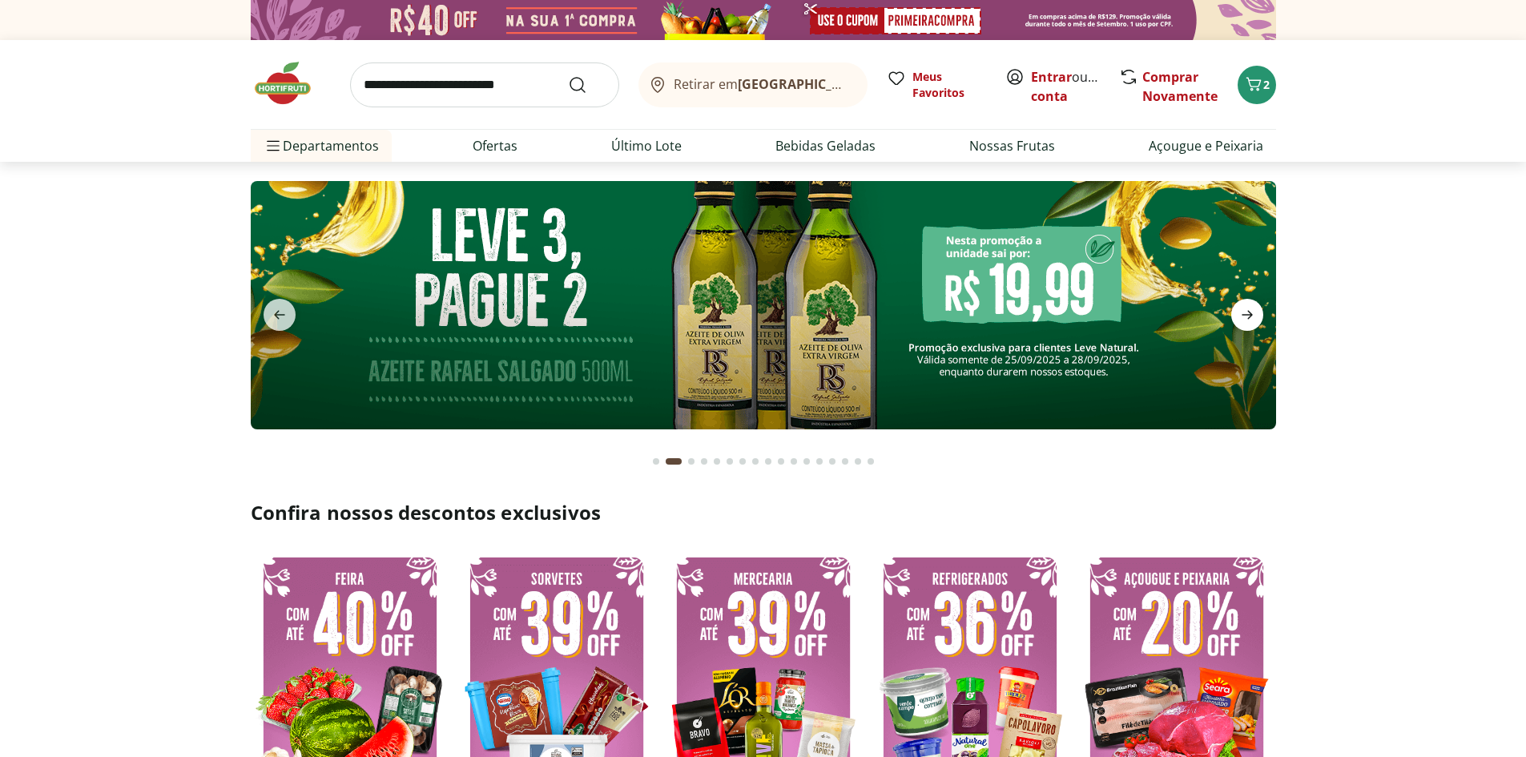
click at [1245, 306] on icon "next" at bounding box center [1247, 314] width 19 height 19
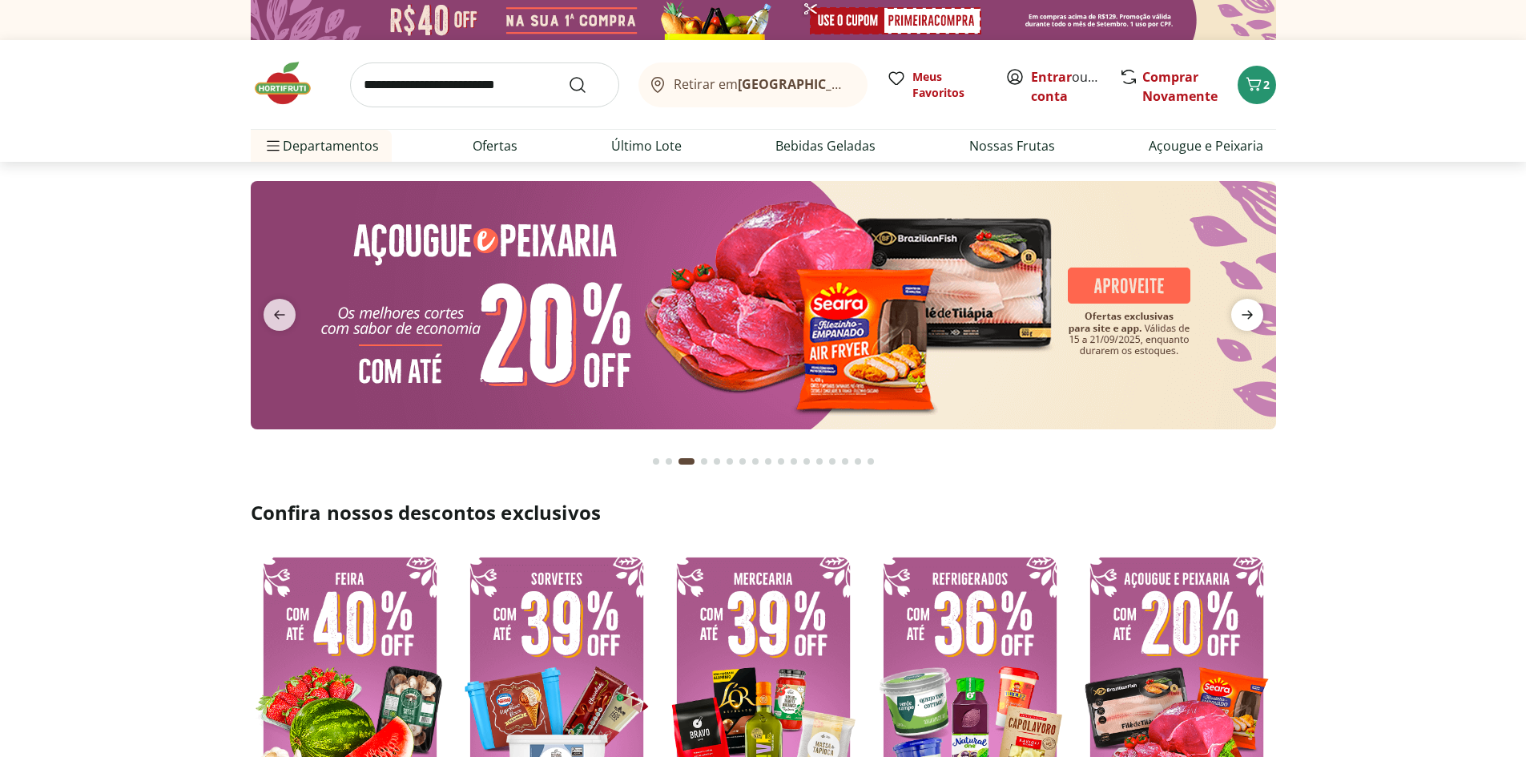
click at [1245, 306] on icon "next" at bounding box center [1247, 314] width 19 height 19
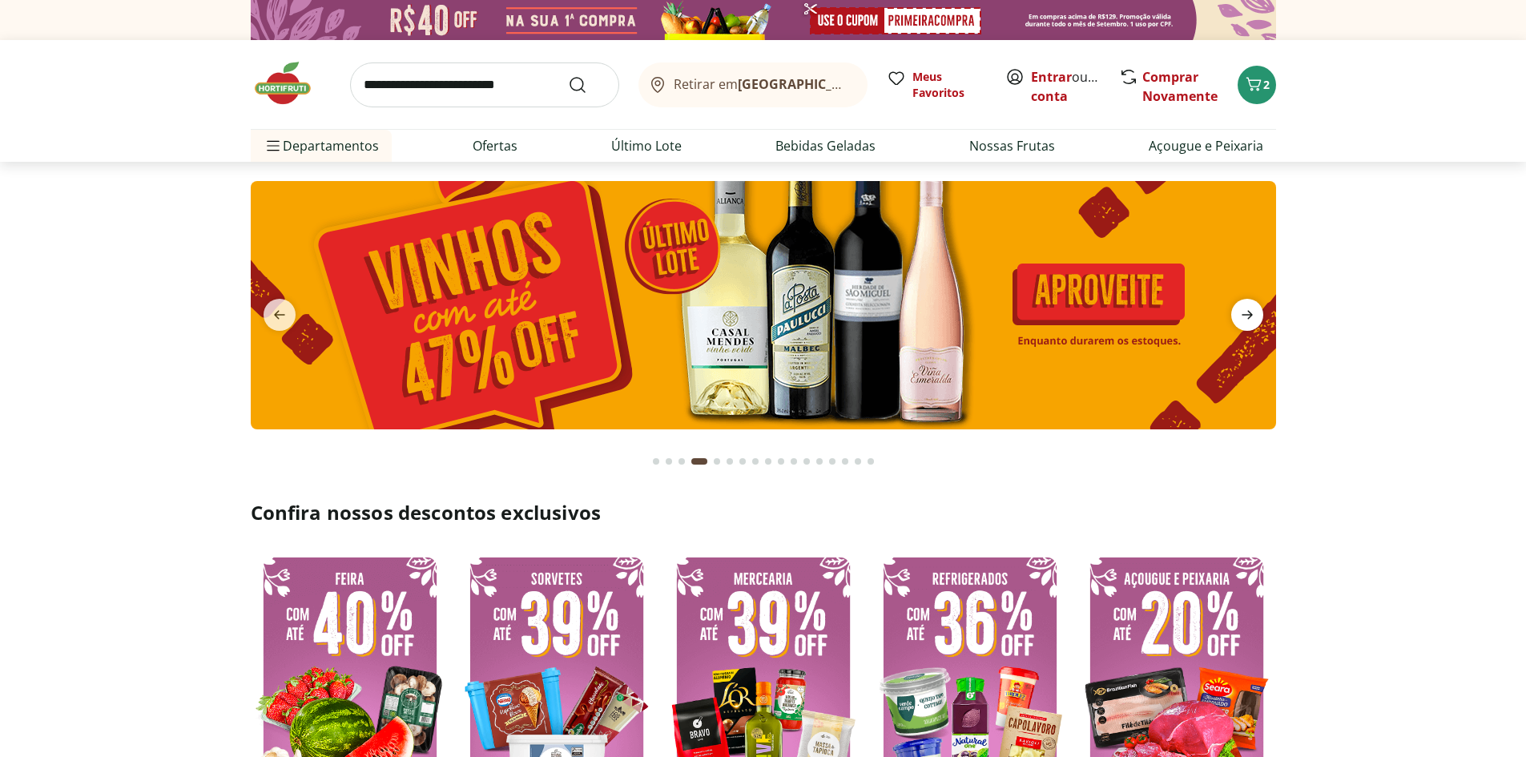
click at [1245, 306] on icon "next" at bounding box center [1247, 314] width 19 height 19
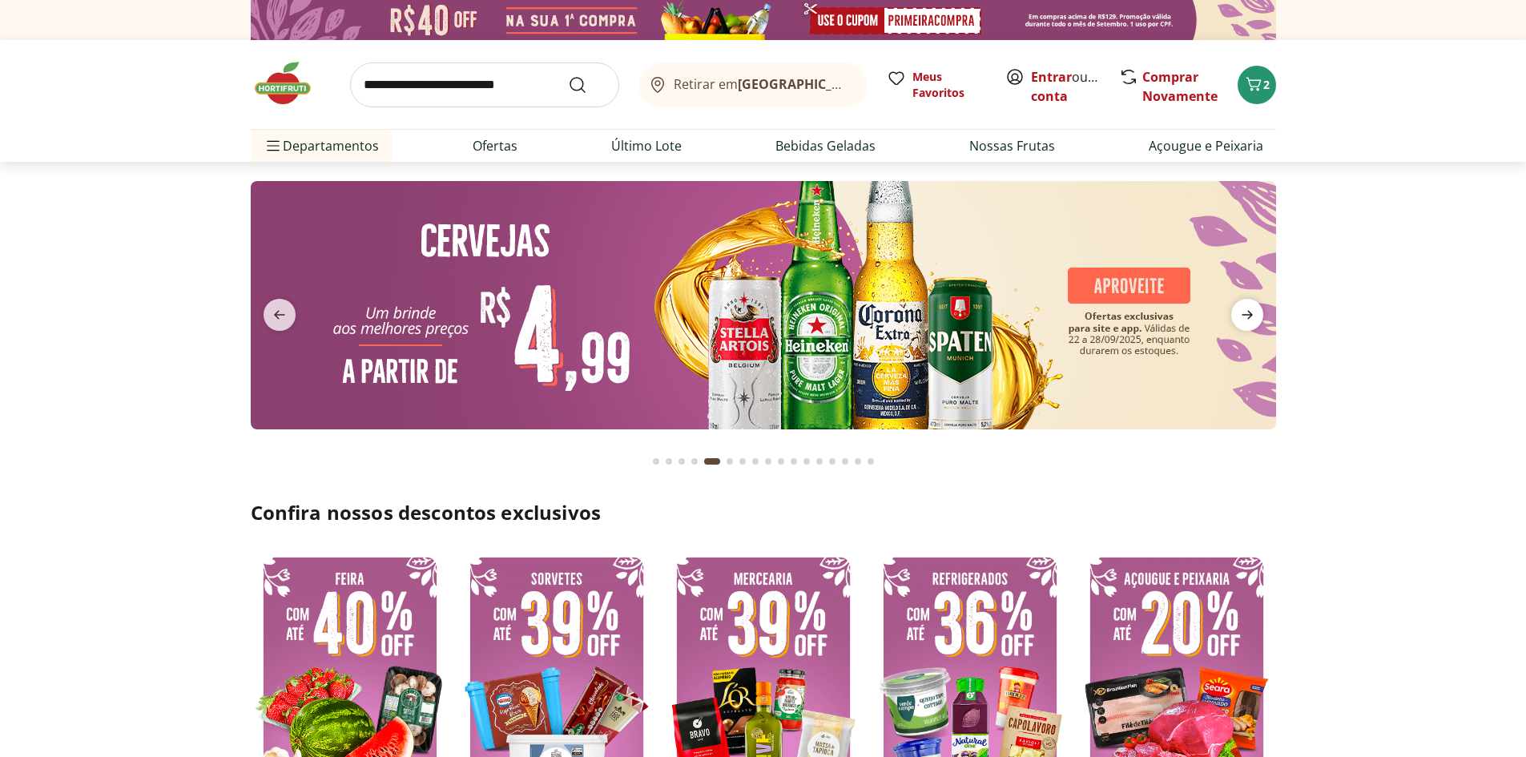
click at [1245, 306] on icon "next" at bounding box center [1247, 314] width 19 height 19
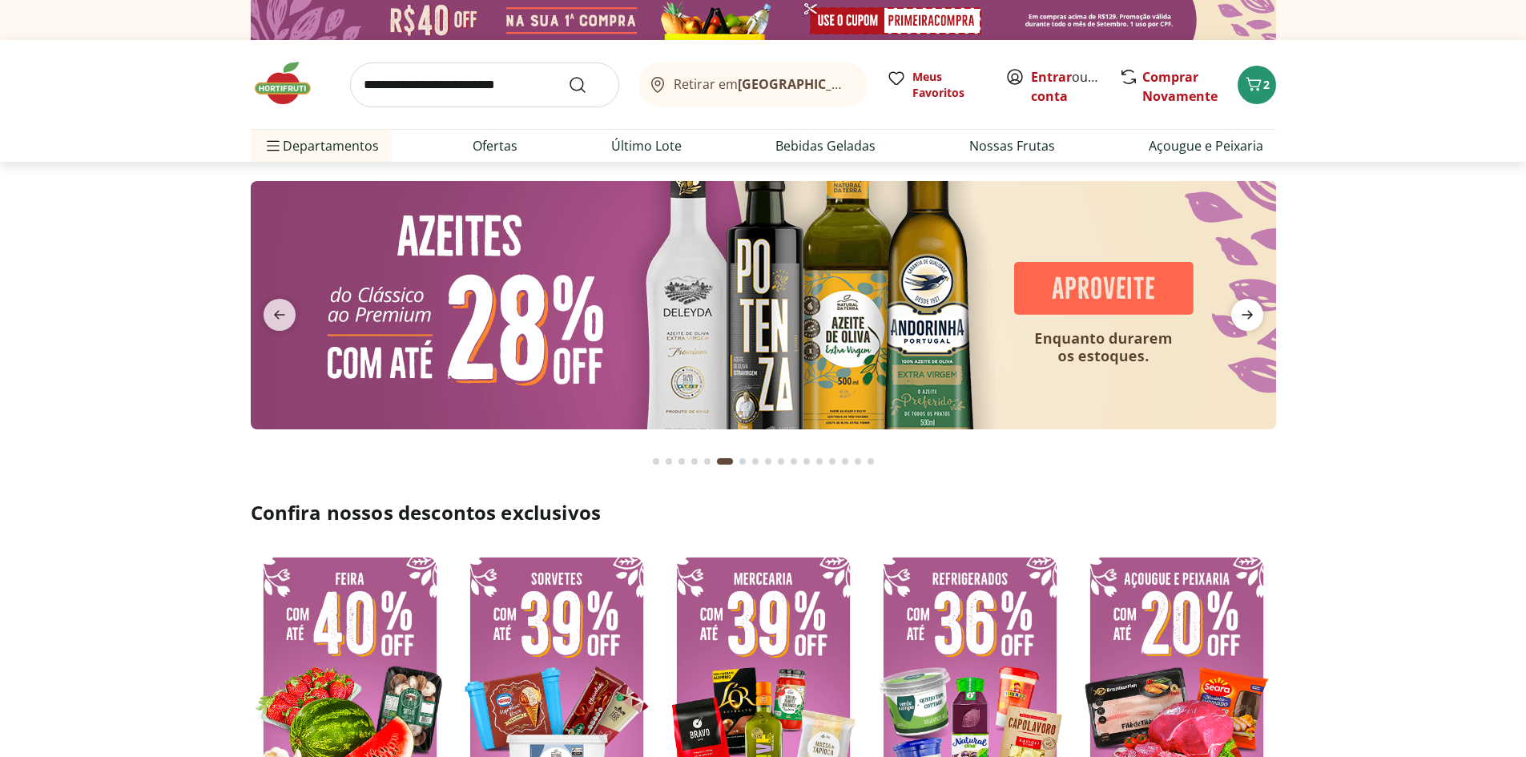
click at [1245, 306] on icon "next" at bounding box center [1247, 314] width 19 height 19
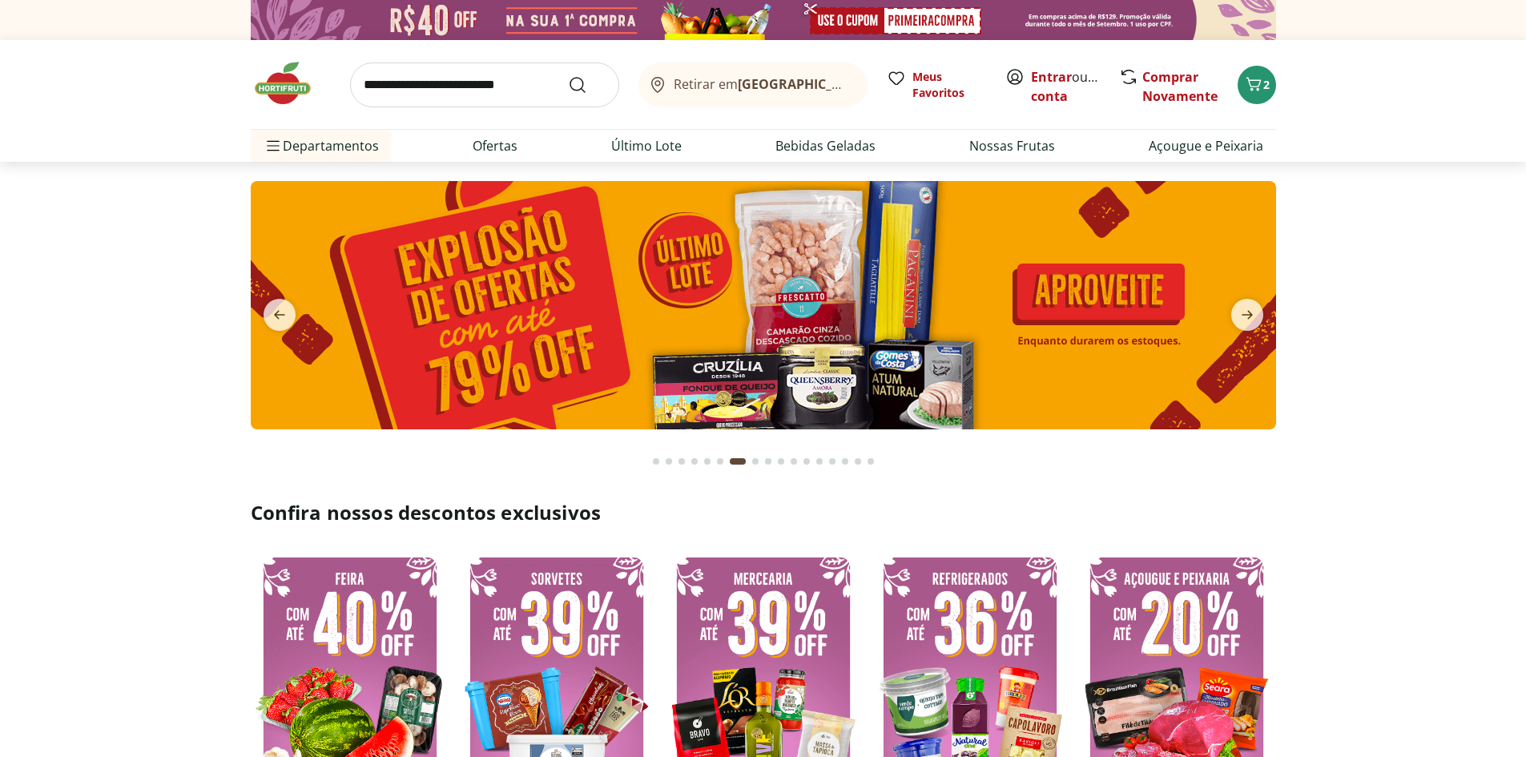
click at [710, 326] on img at bounding box center [764, 305] width 1026 height 248
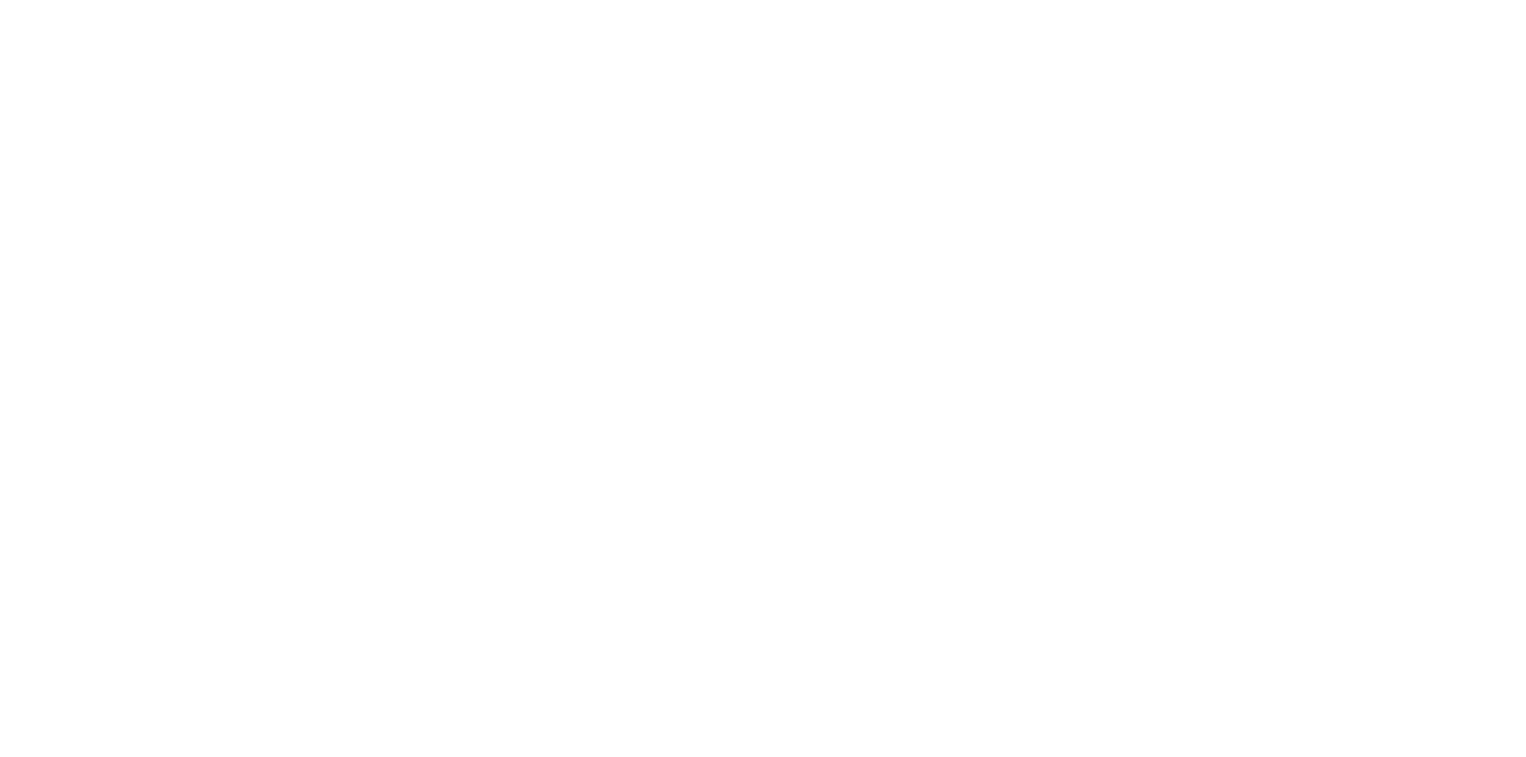
select select "**********"
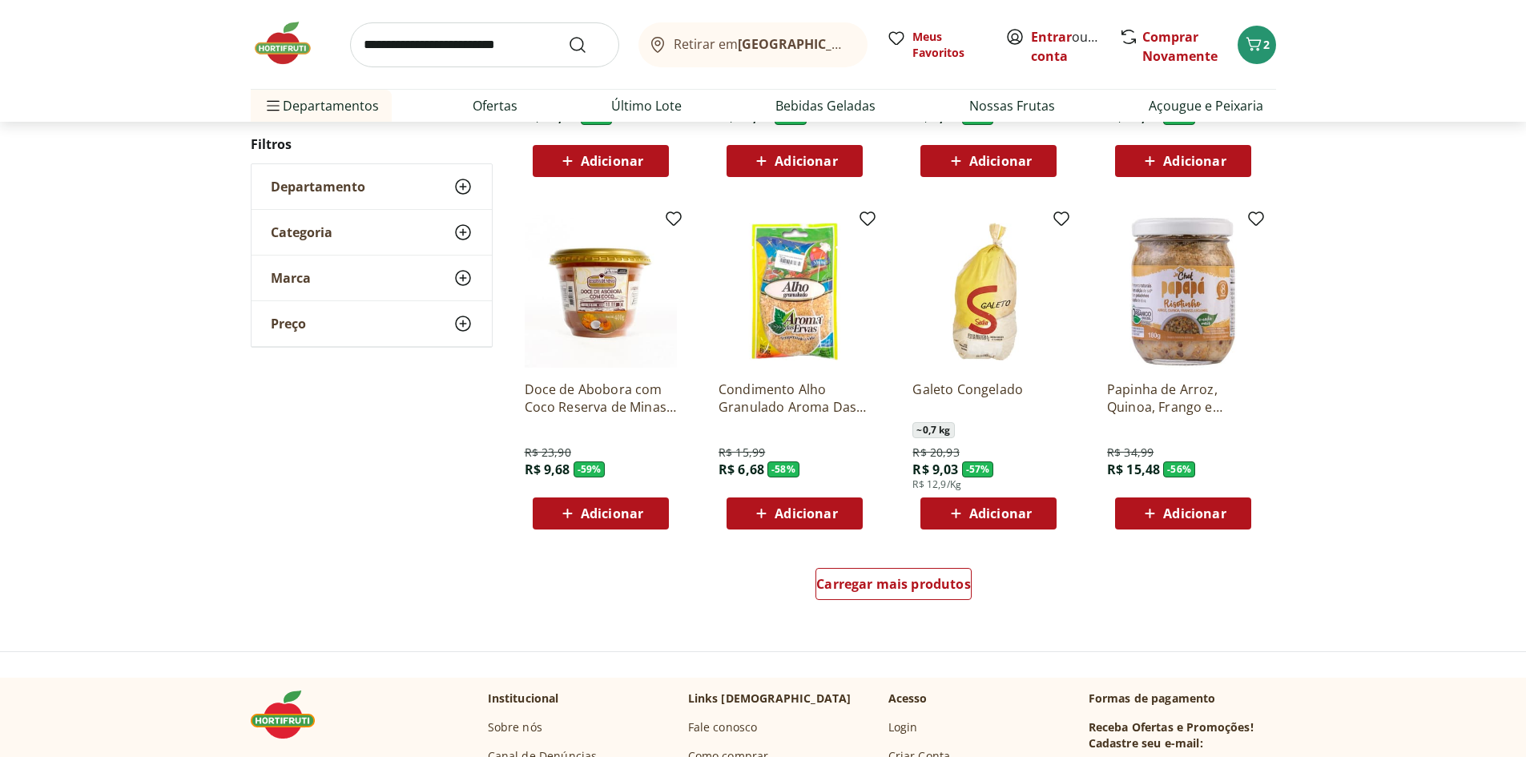
scroll to position [775, 0]
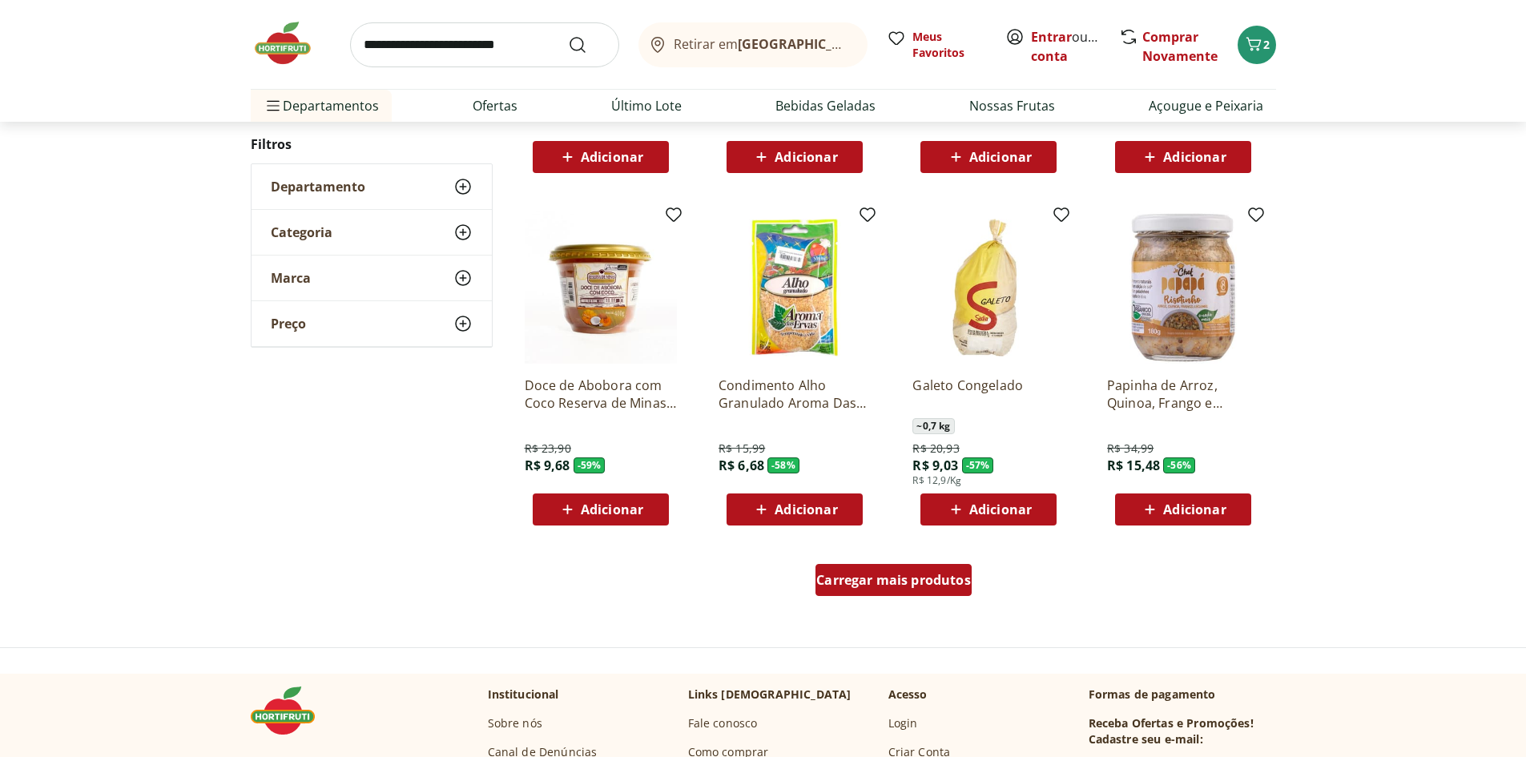
click at [871, 578] on span "Carregar mais produtos" at bounding box center [893, 580] width 155 height 13
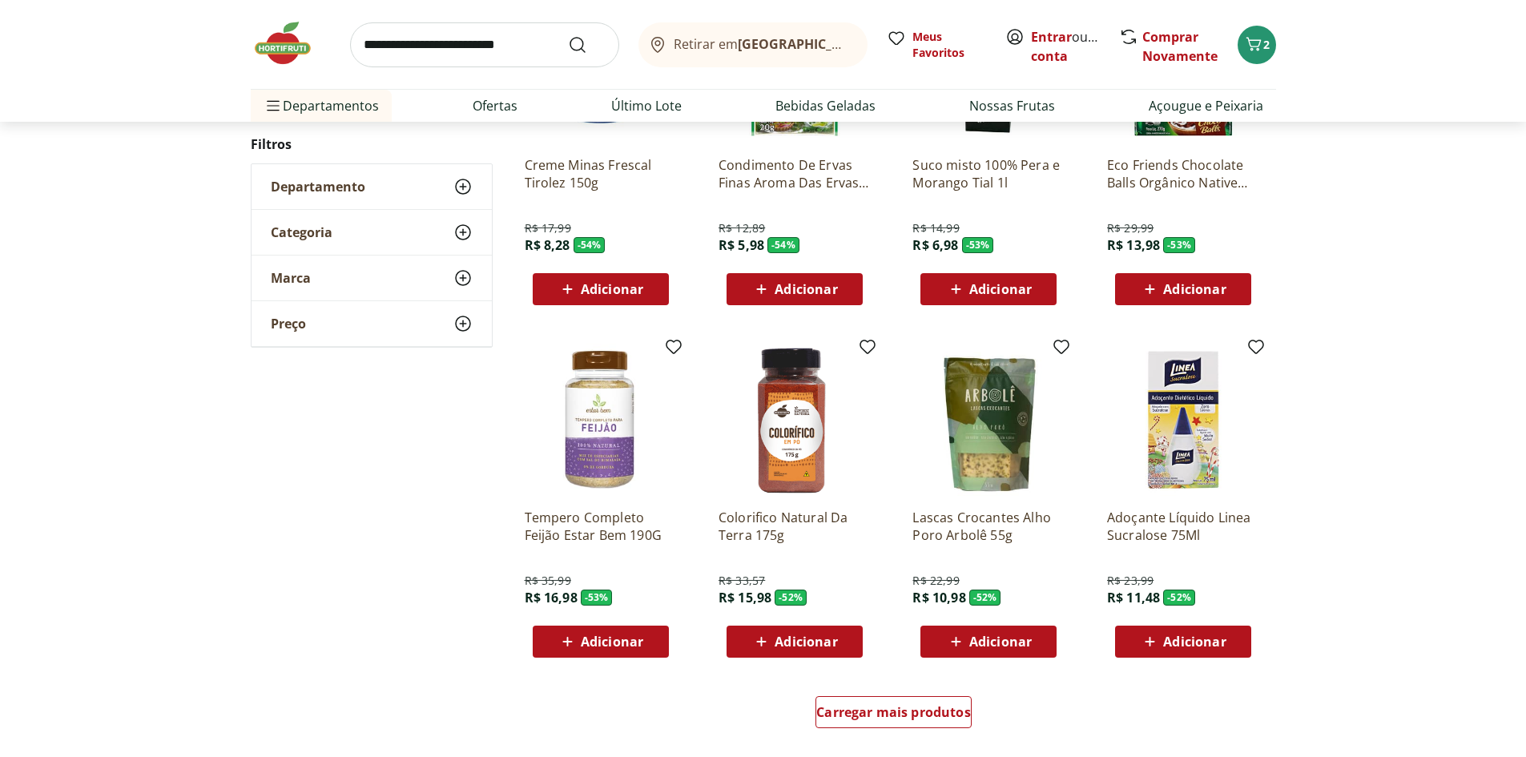
scroll to position [754, 0]
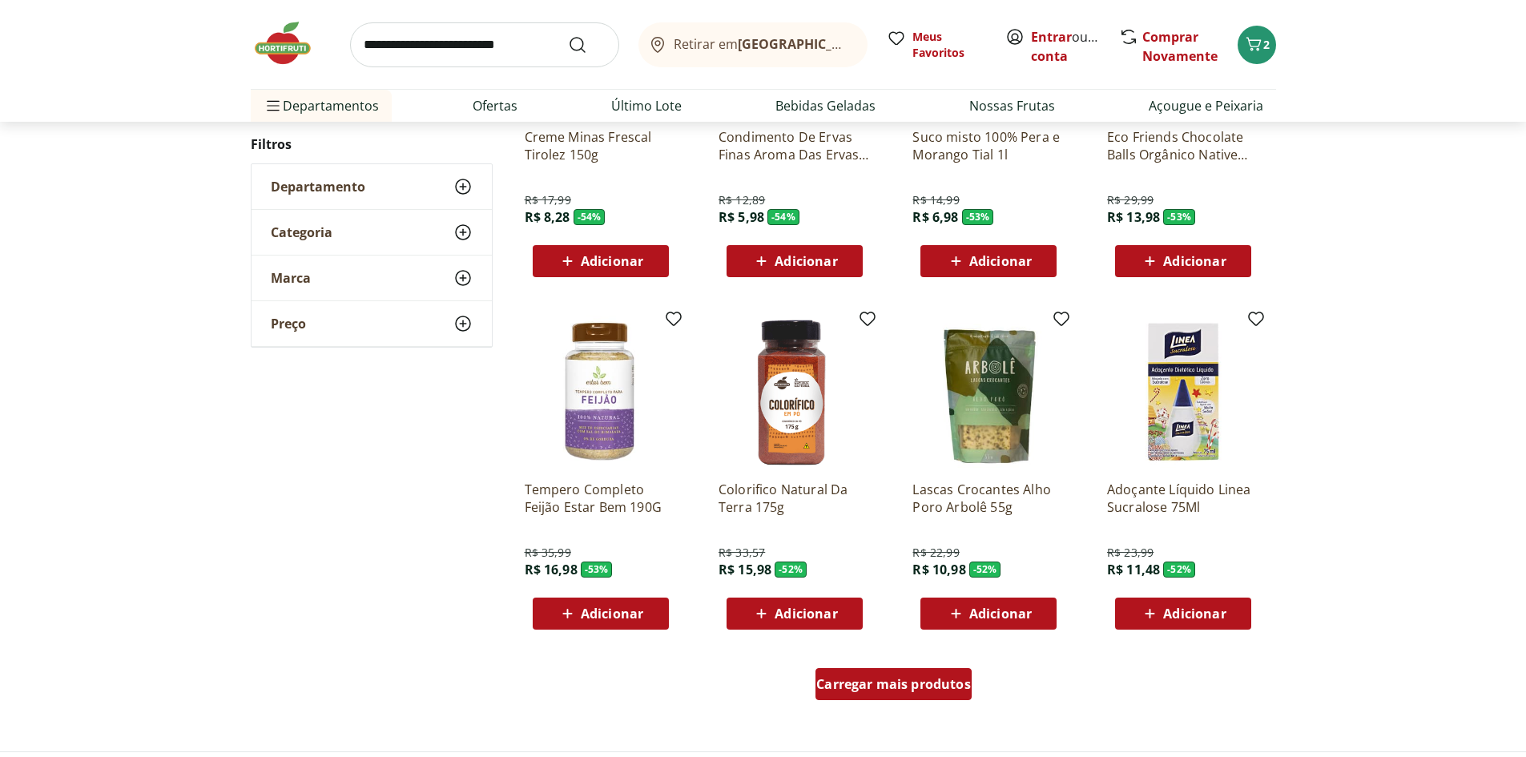
click at [875, 695] on div "Carregar mais produtos" at bounding box center [894, 684] width 156 height 32
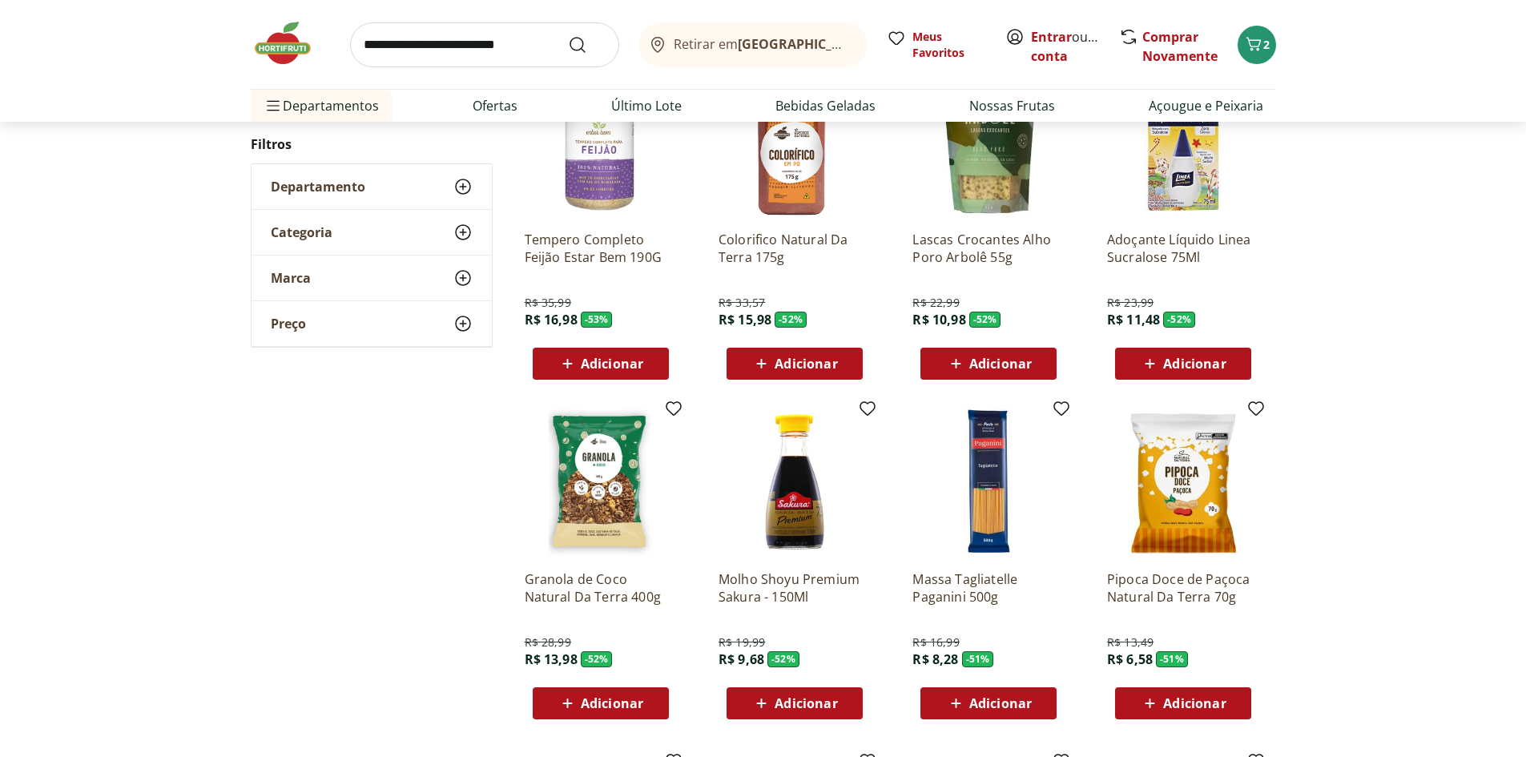
scroll to position [1021, 0]
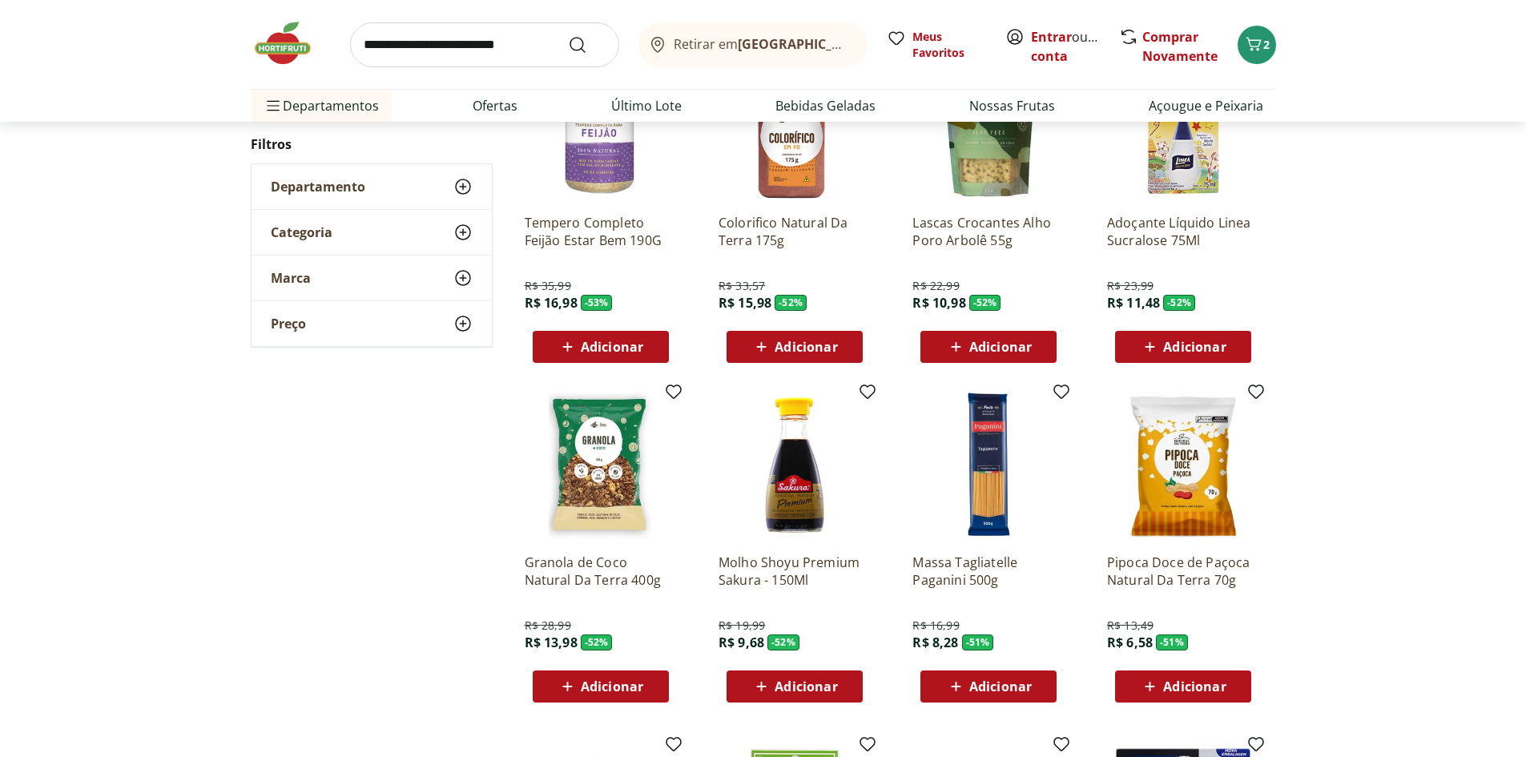
click at [769, 687] on icon at bounding box center [762, 686] width 20 height 19
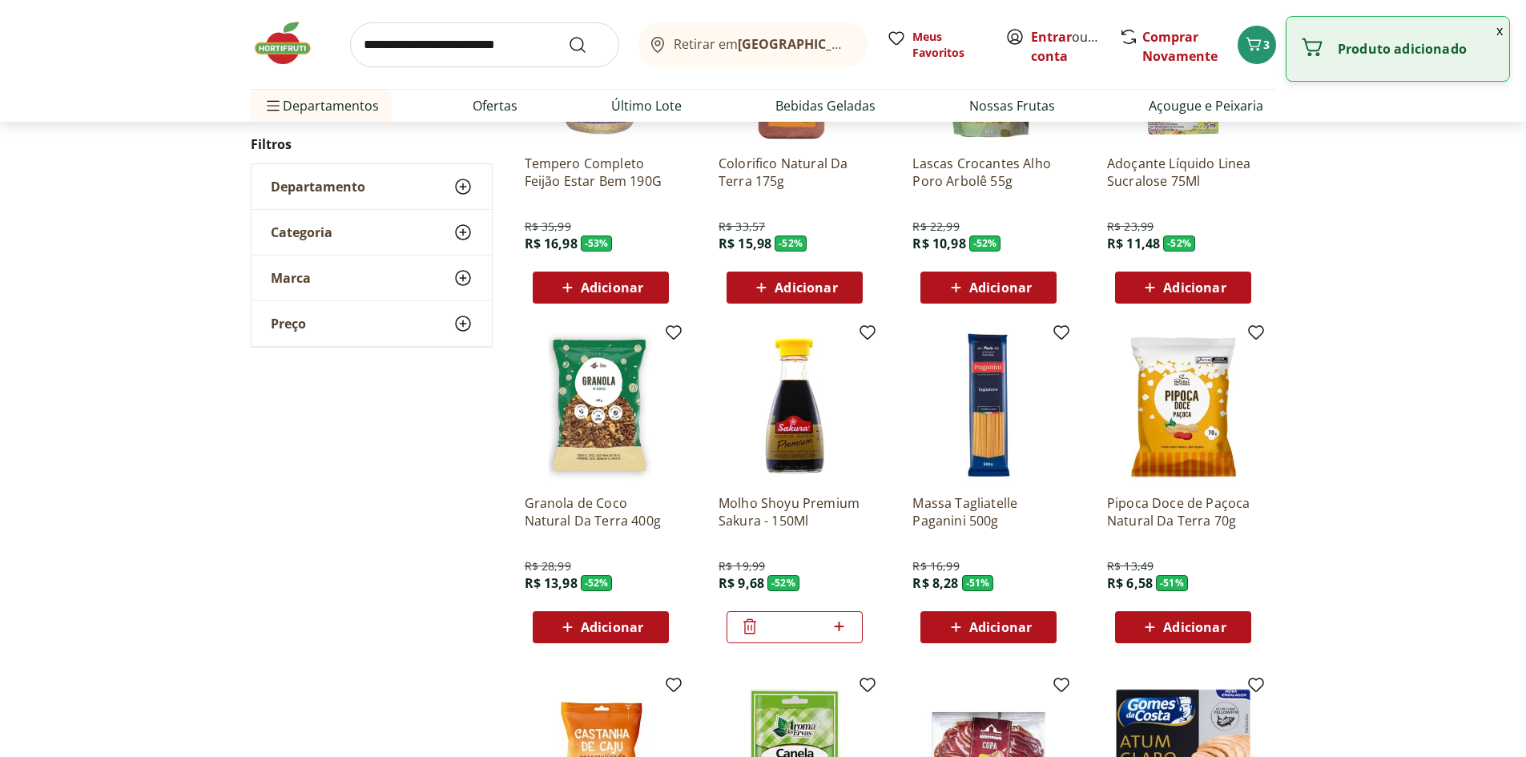
scroll to position [1089, 0]
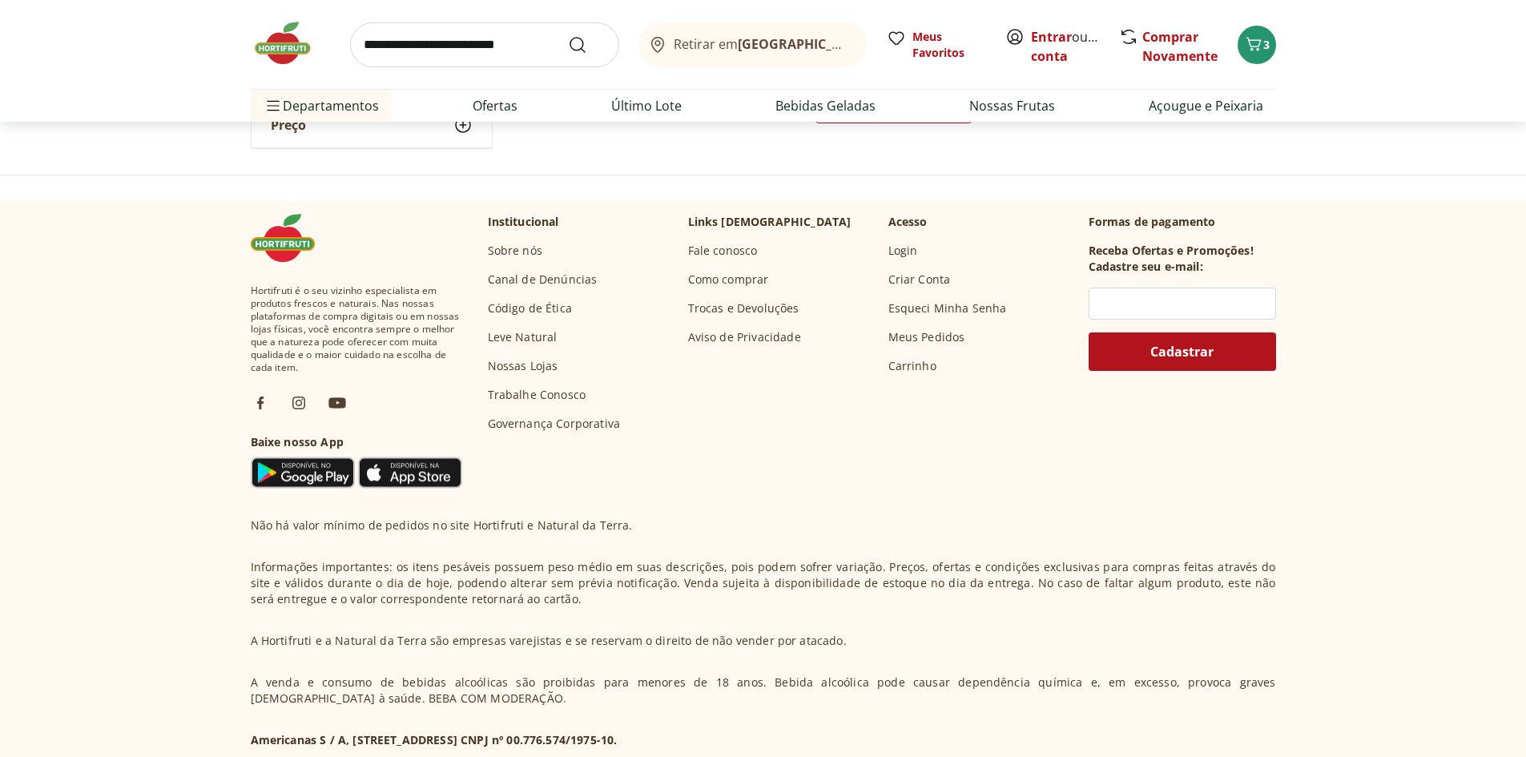
scroll to position [366, 0]
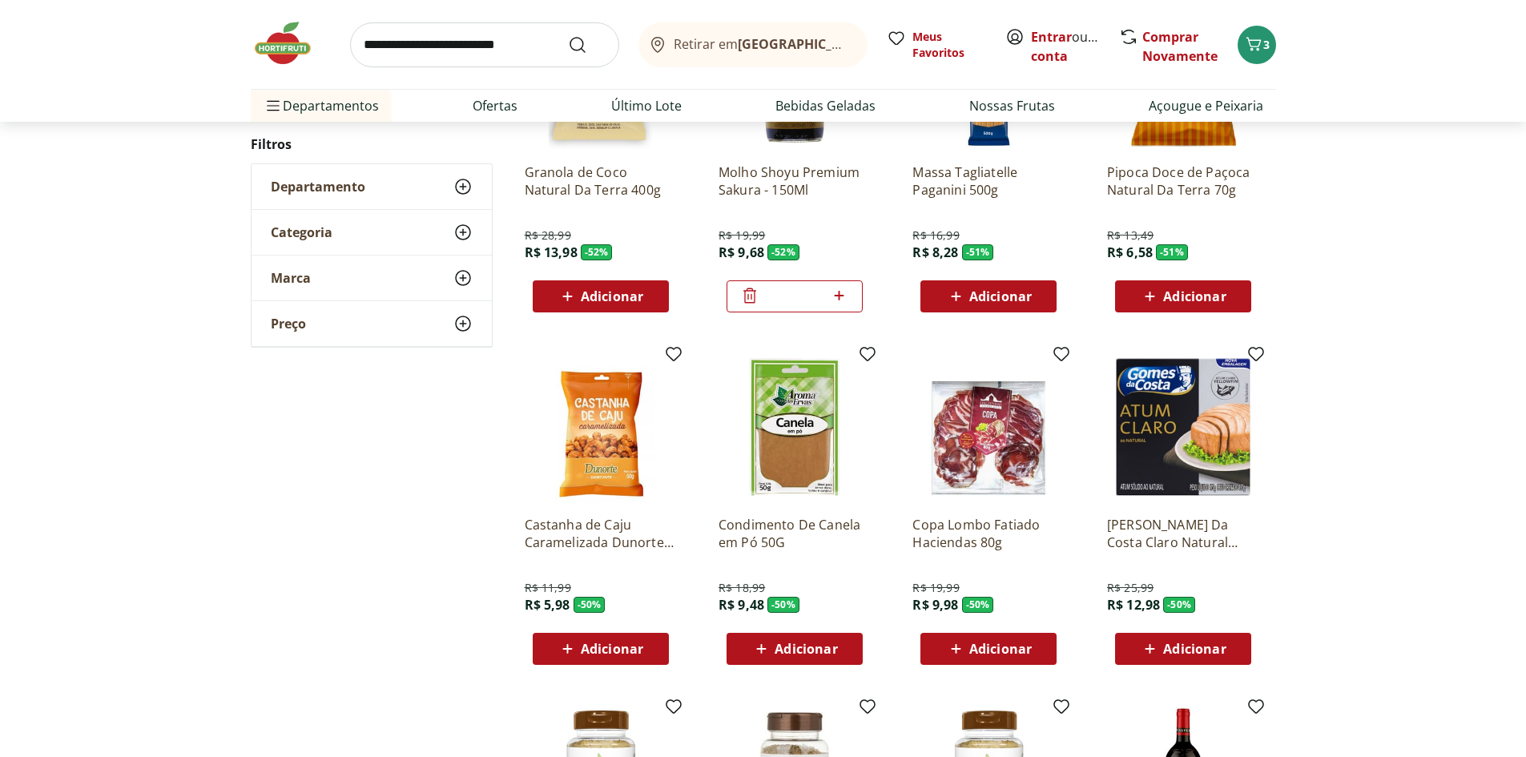
click at [615, 648] on span "Adicionar" at bounding box center [612, 649] width 62 height 13
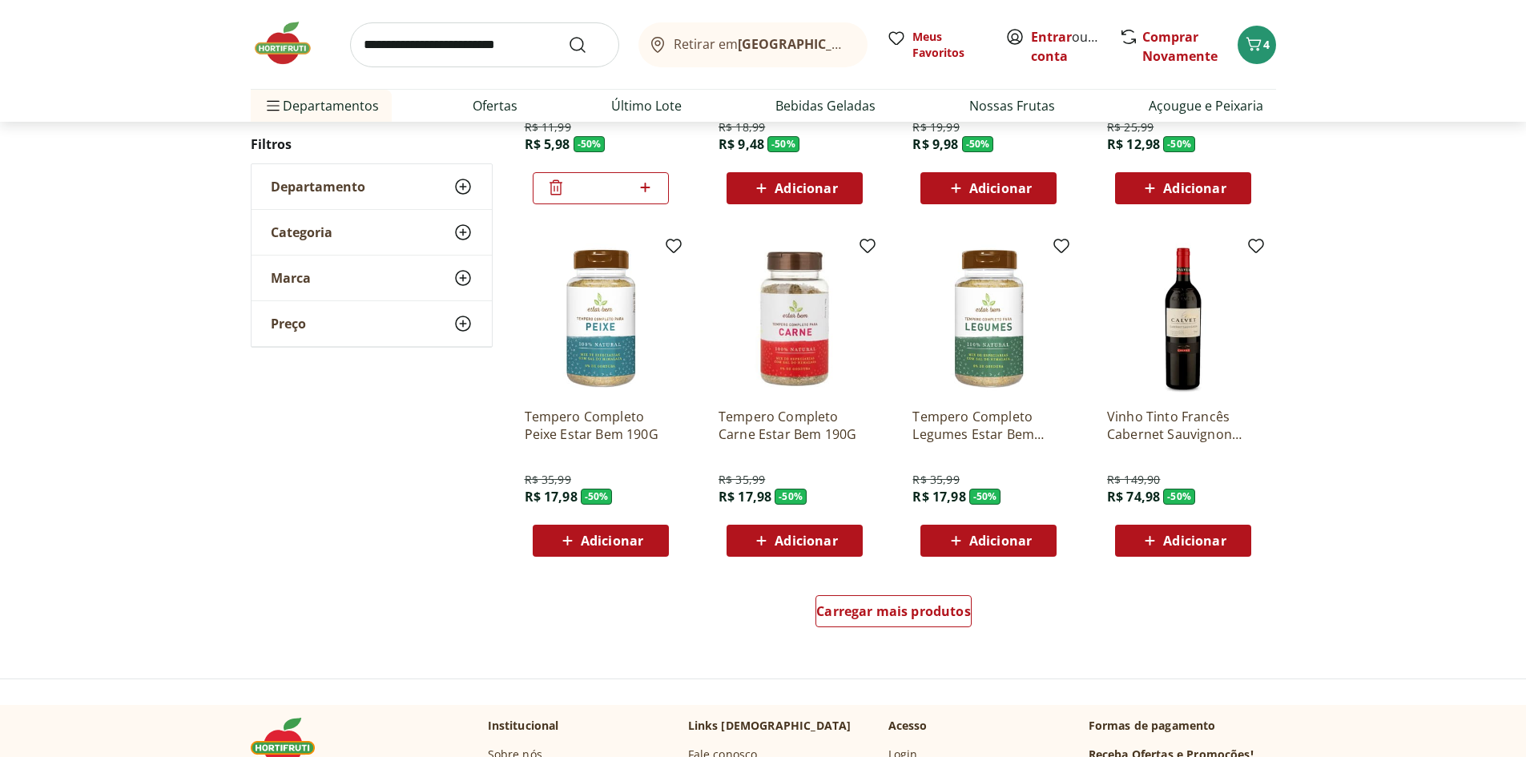
scroll to position [830, 0]
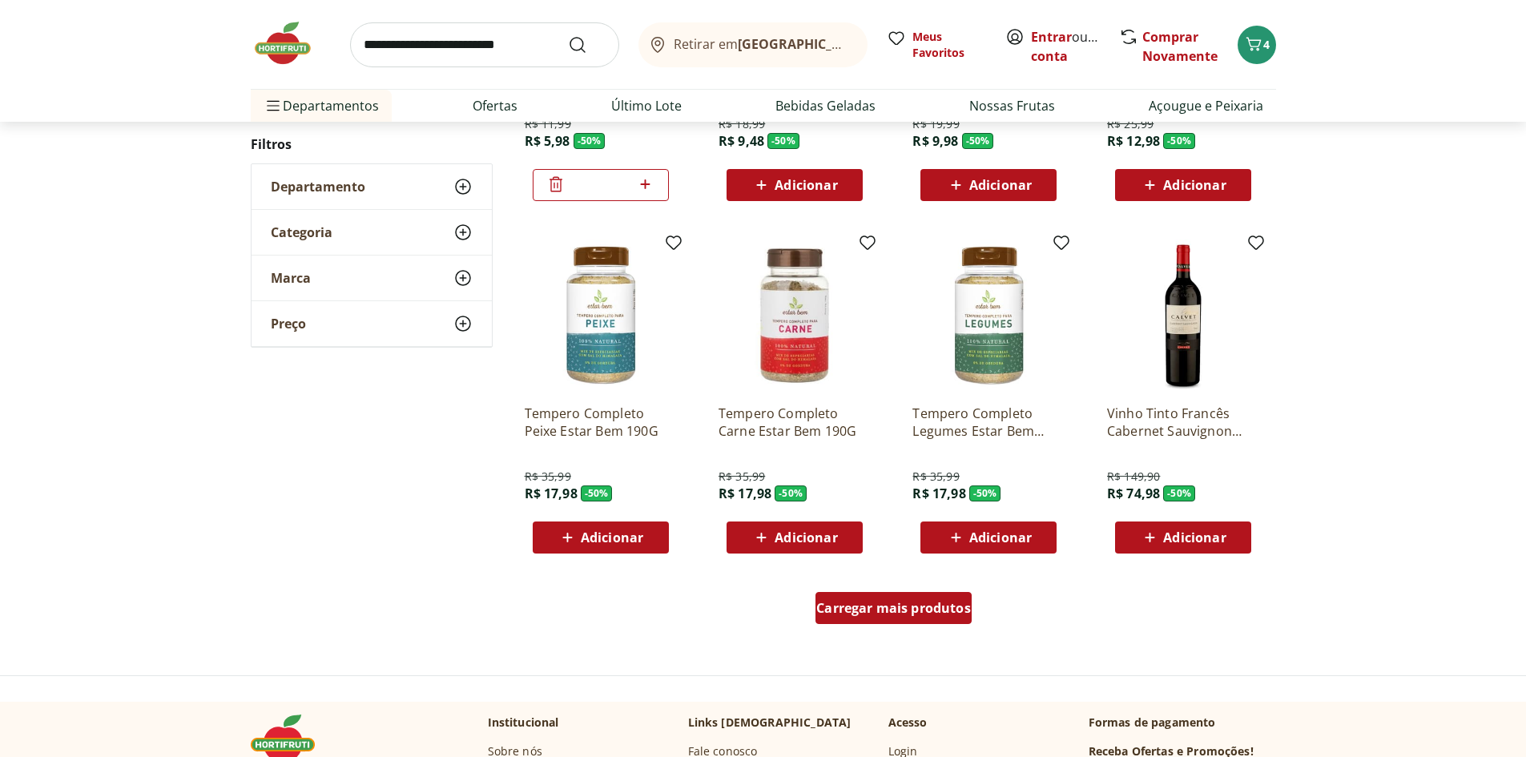
click at [845, 602] on span "Carregar mais produtos" at bounding box center [893, 608] width 155 height 13
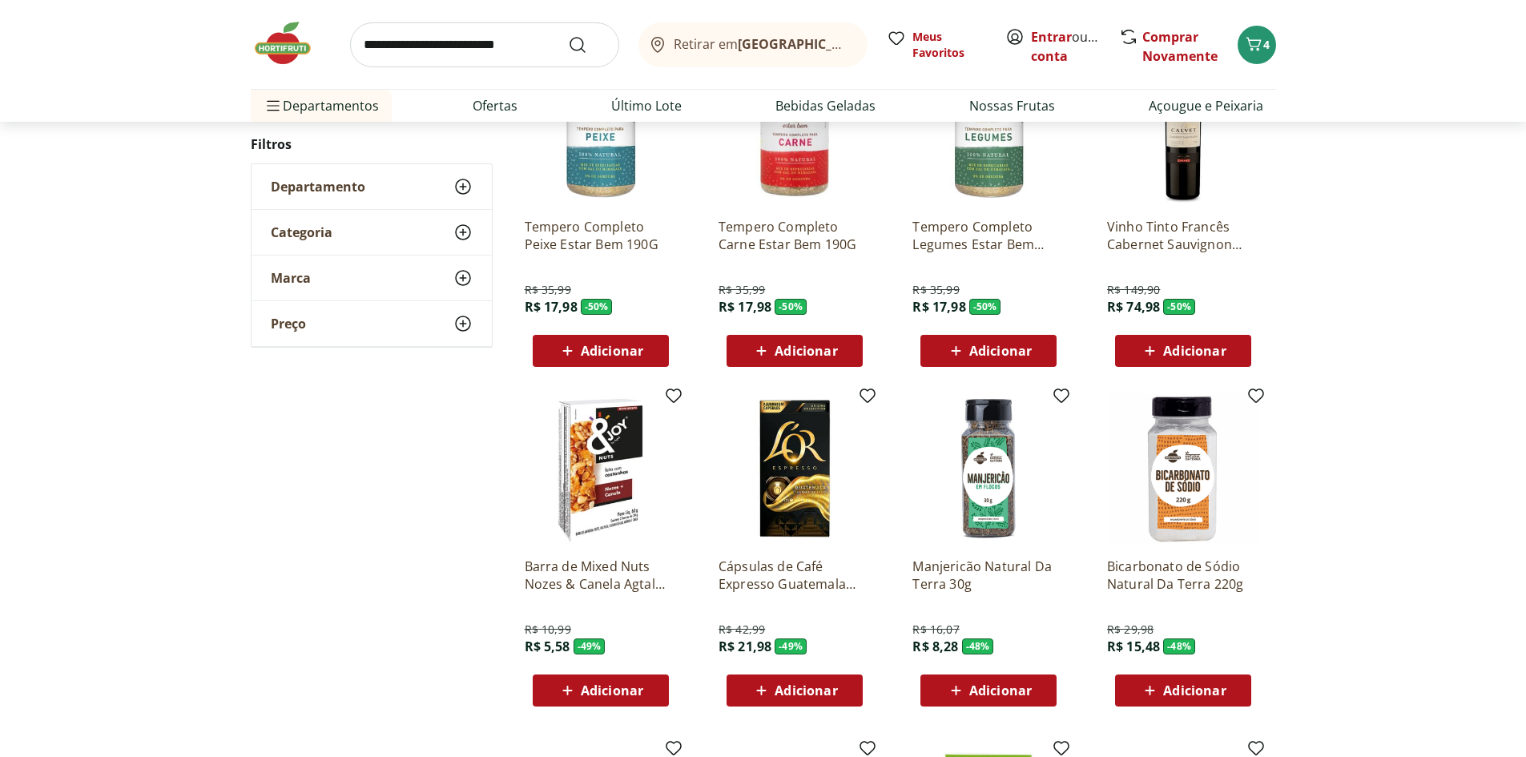
scroll to position [1063, 0]
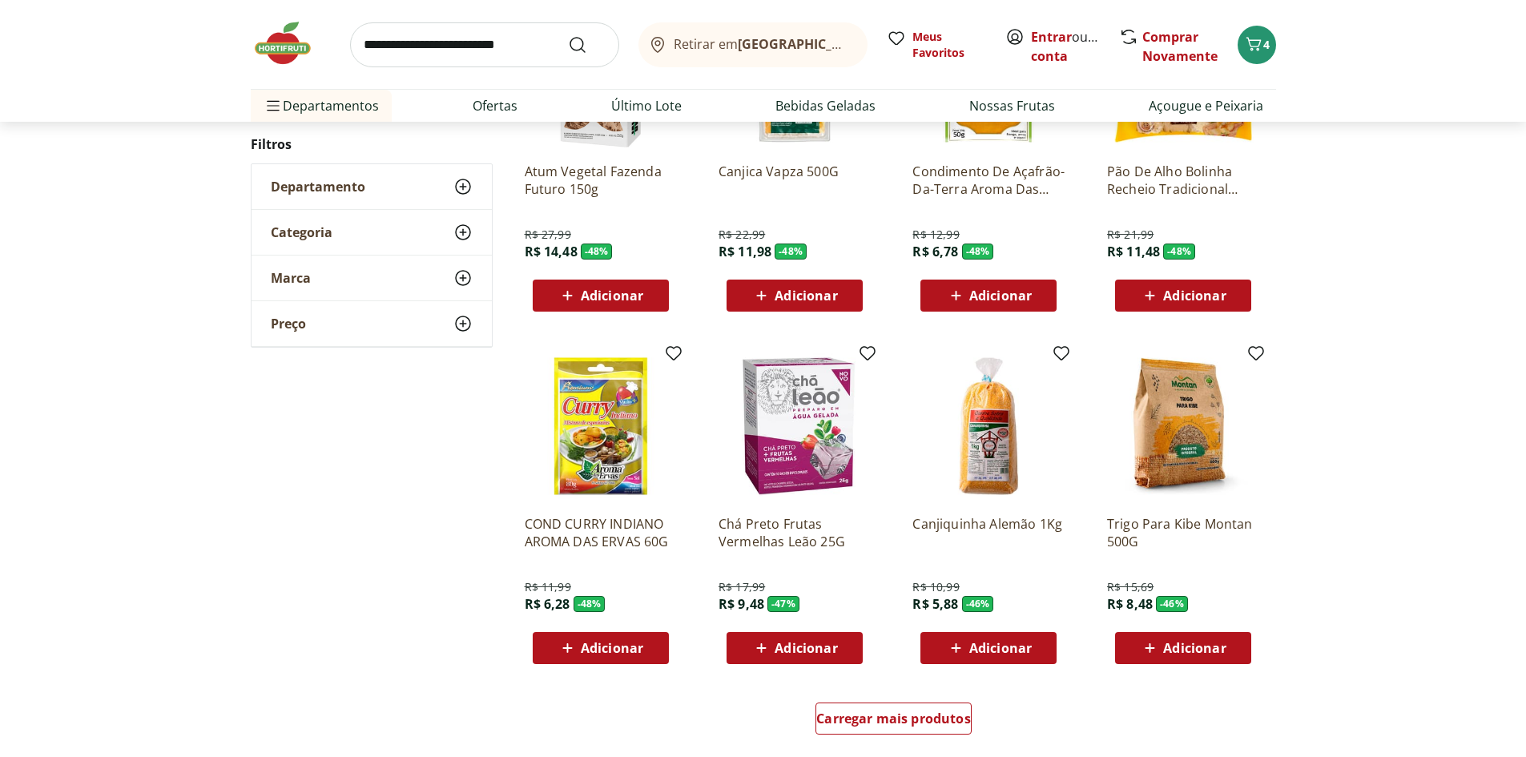
scroll to position [766, 0]
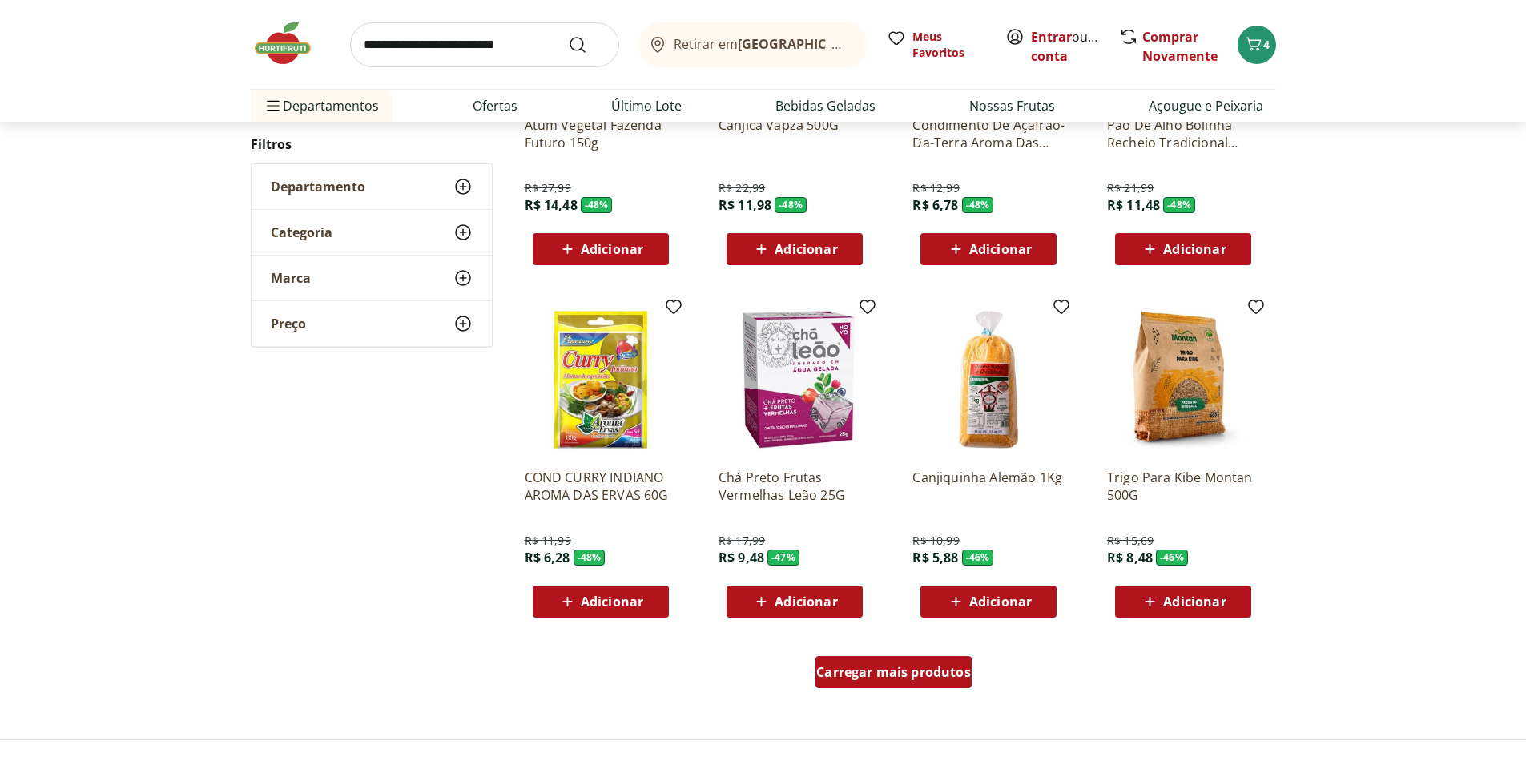
click at [937, 673] on span "Carregar mais produtos" at bounding box center [893, 672] width 155 height 13
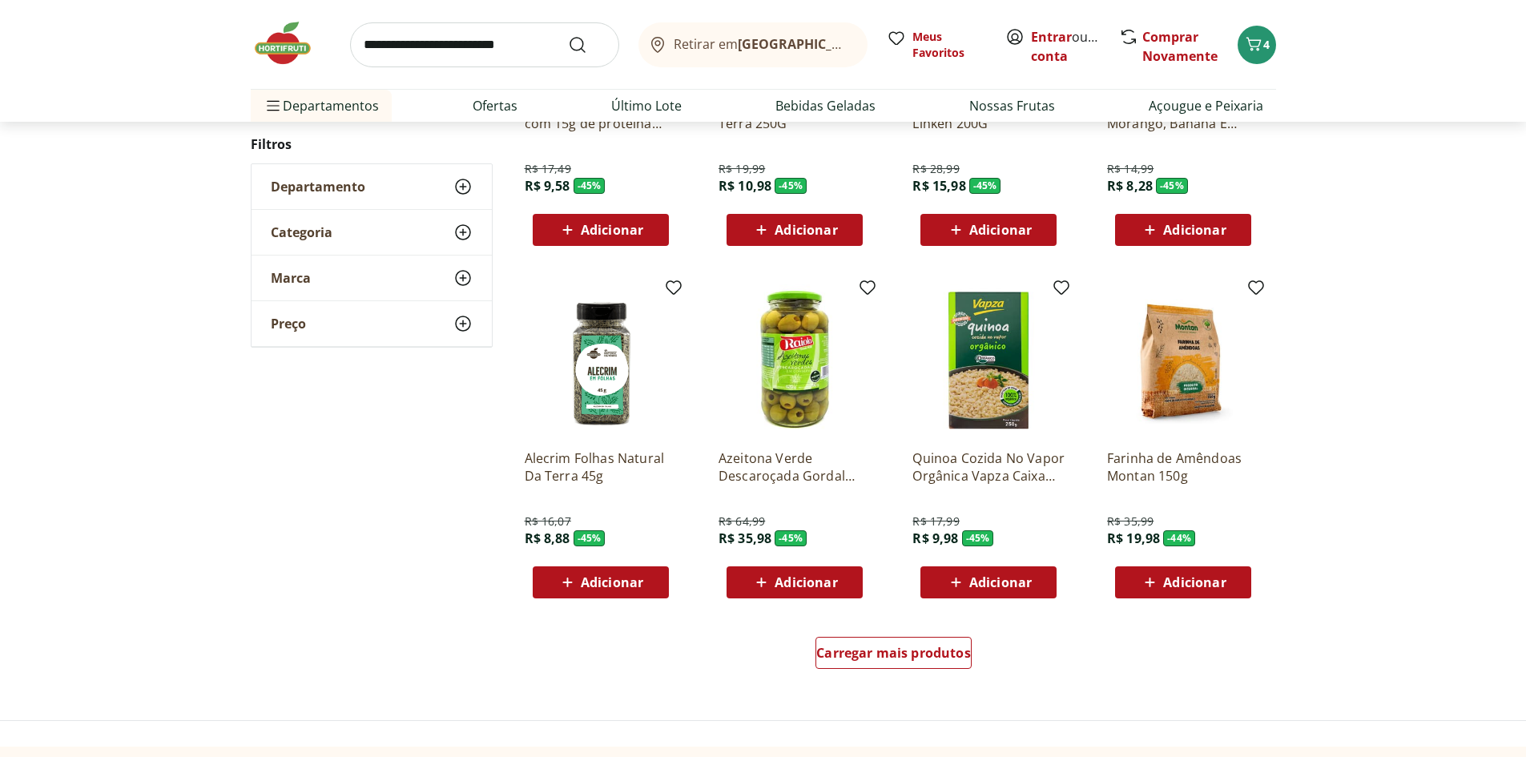
scroll to position [810, 0]
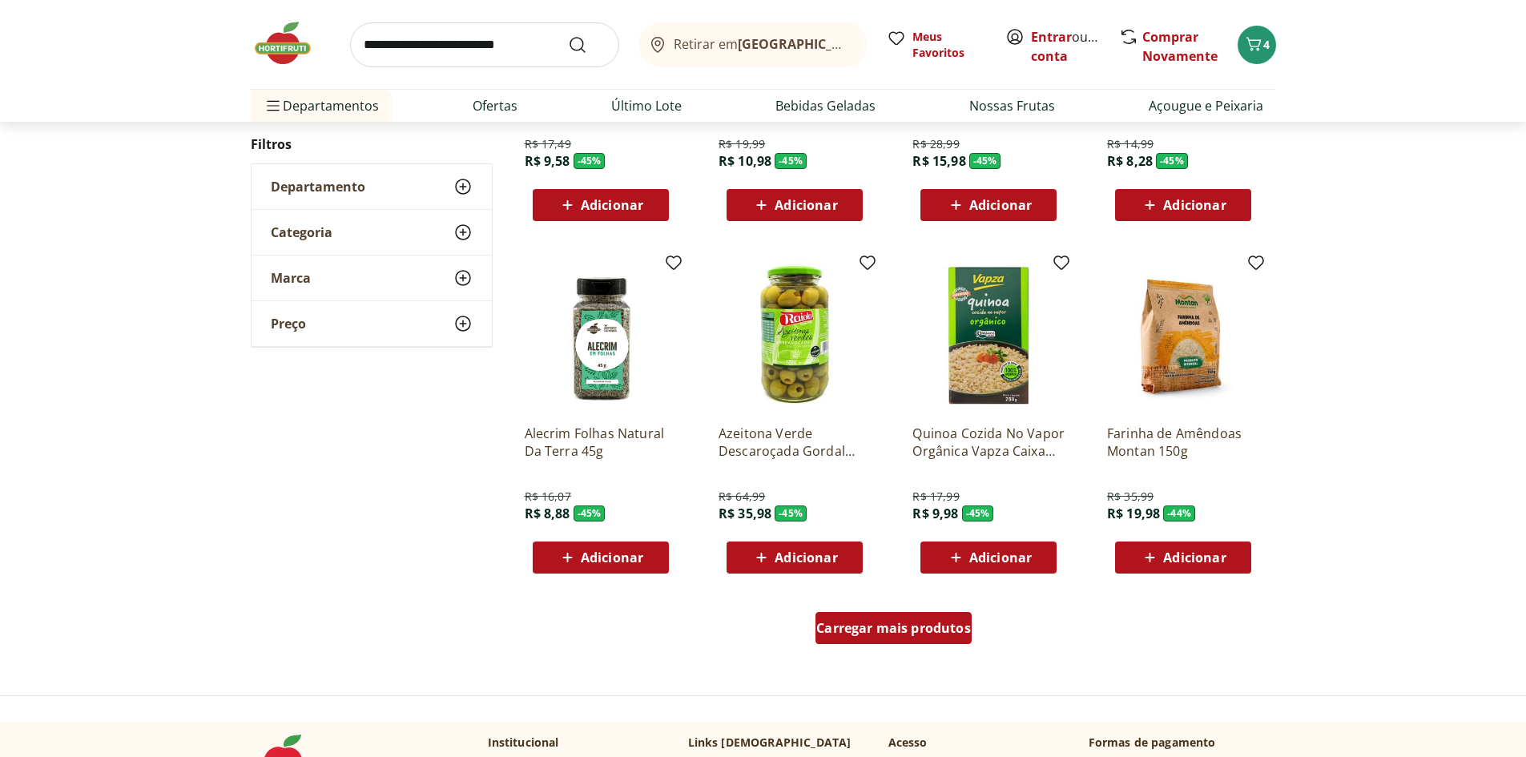
click at [881, 627] on span "Carregar mais produtos" at bounding box center [893, 628] width 155 height 13
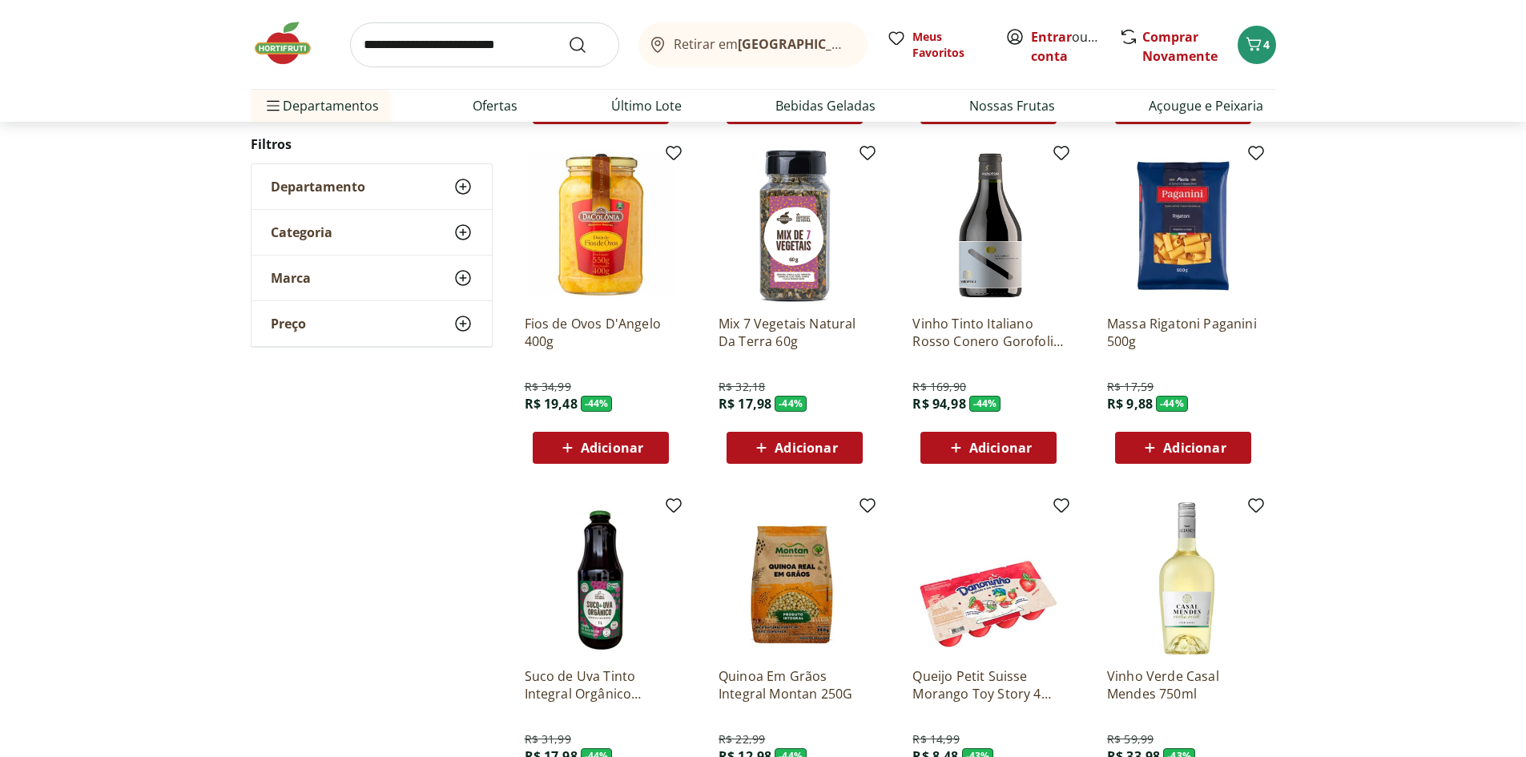
scroll to position [1264, 0]
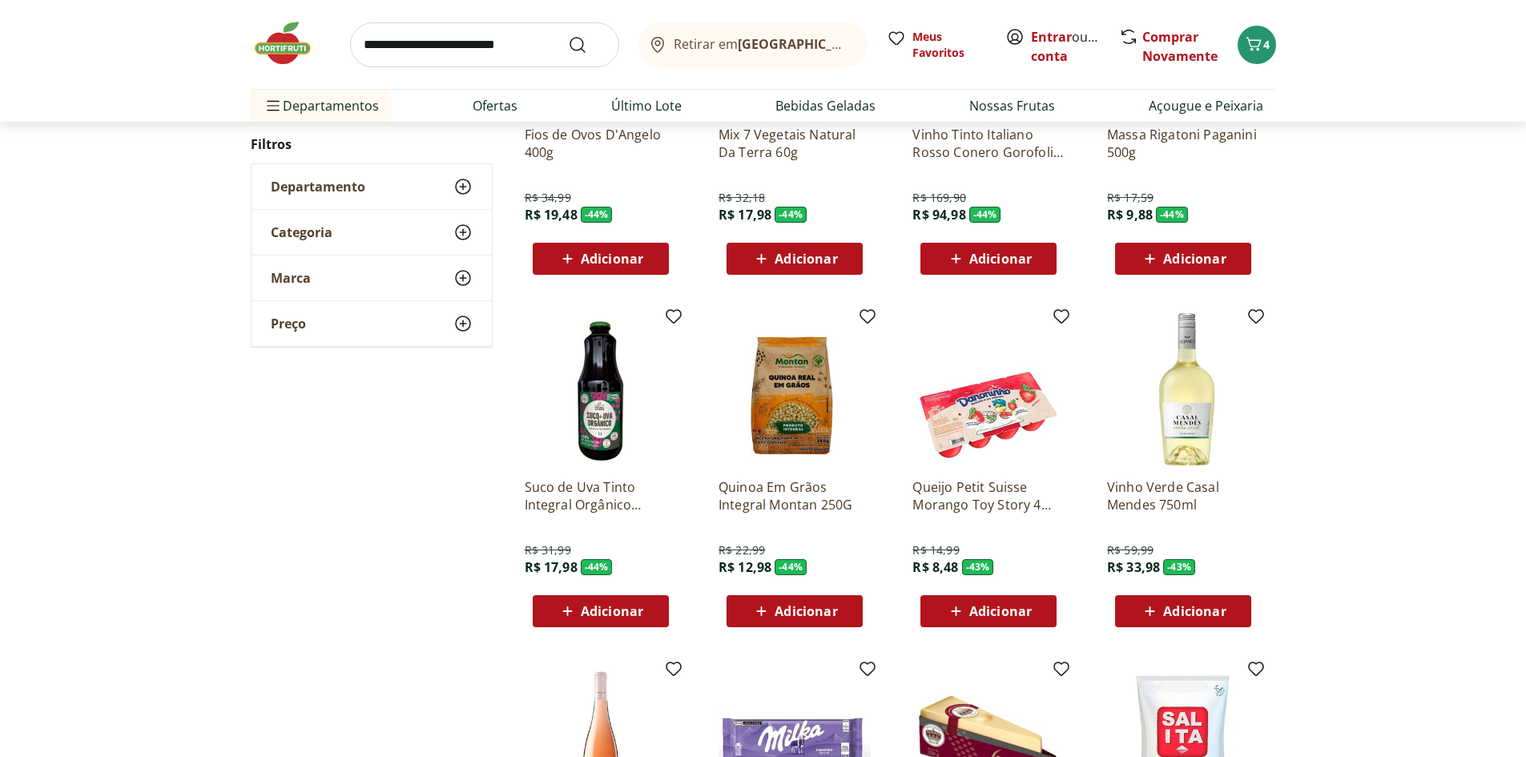
scroll to position [438, 0]
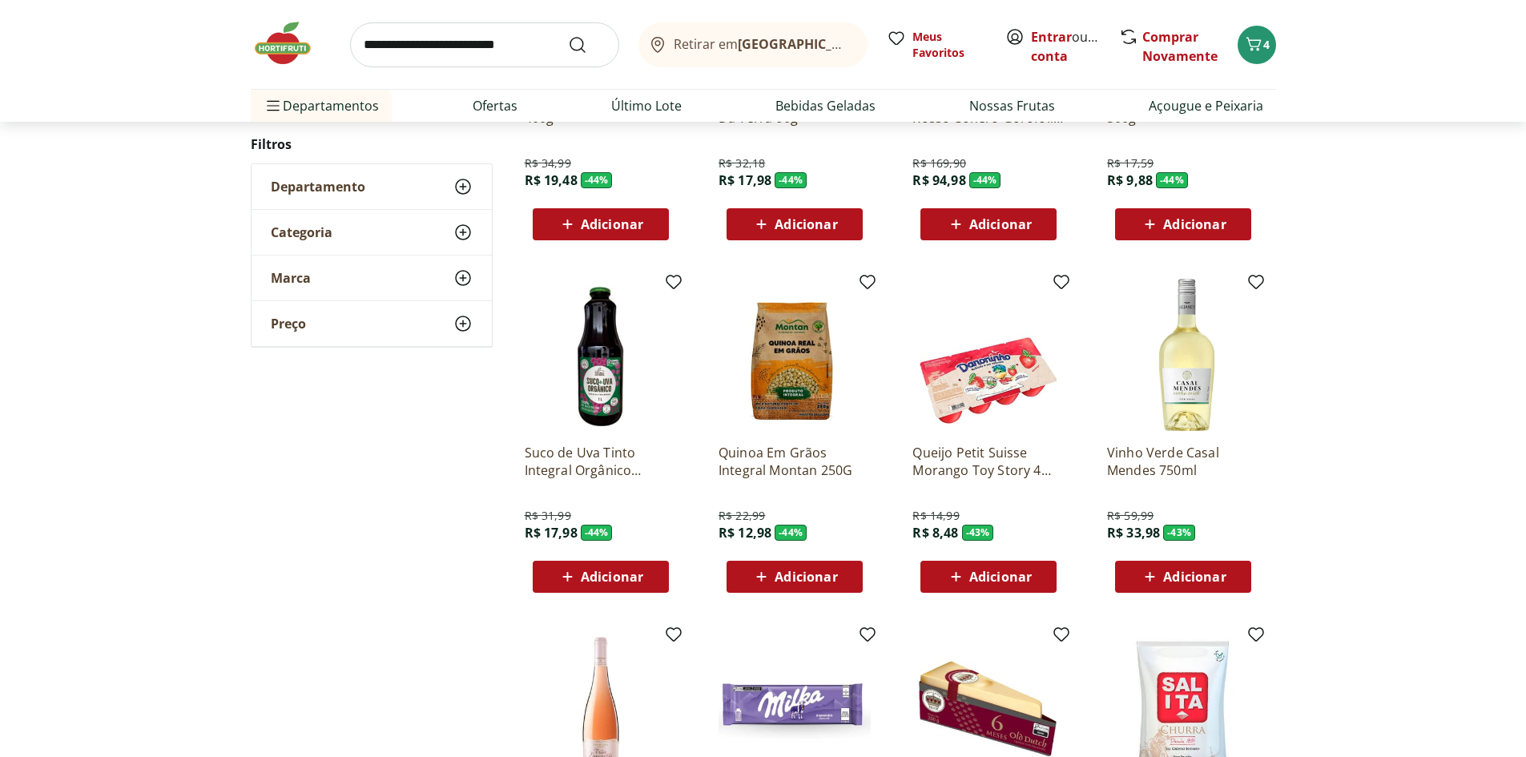
click at [1227, 568] on div "Adicionar" at bounding box center [1183, 576] width 111 height 29
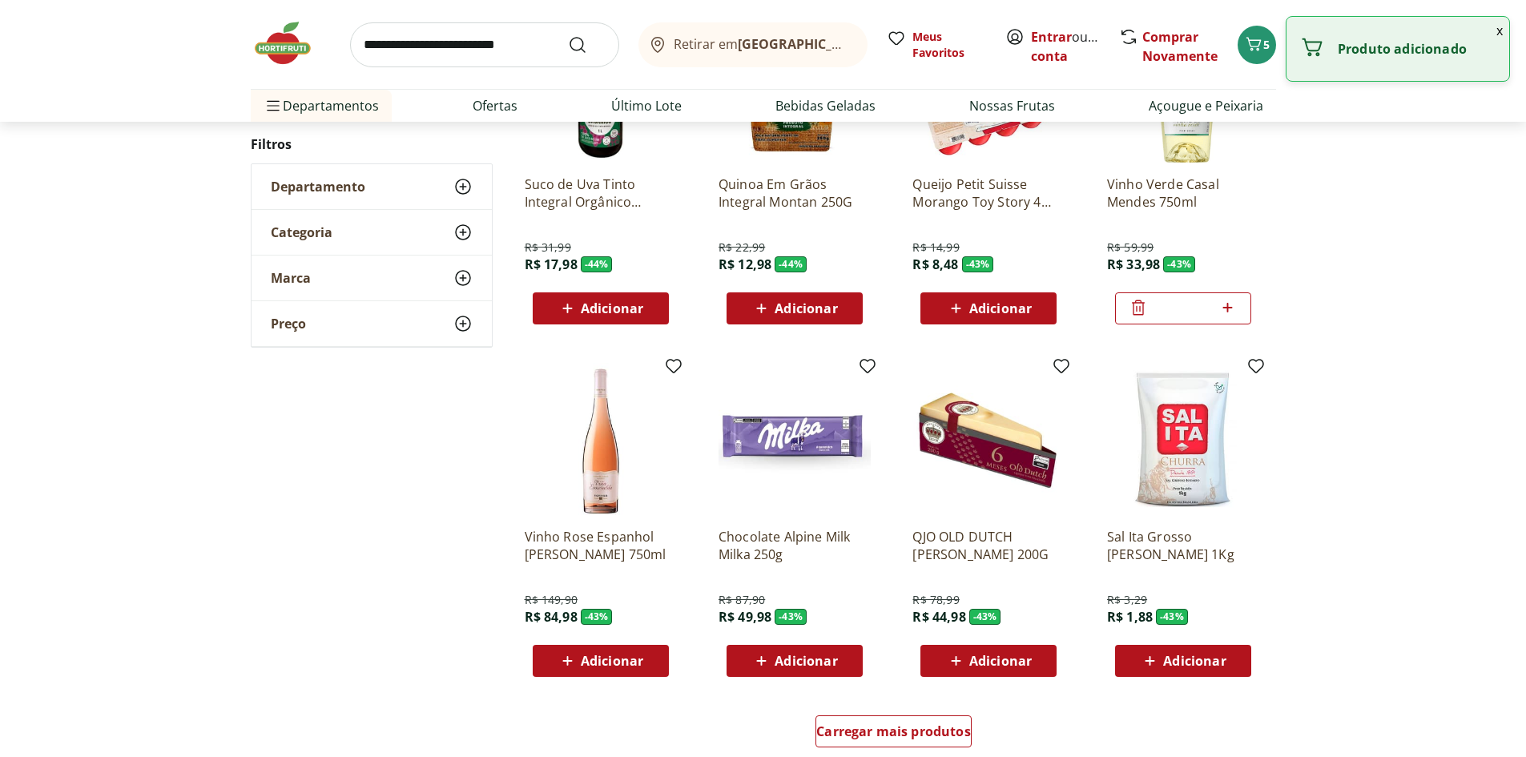
scroll to position [719, 0]
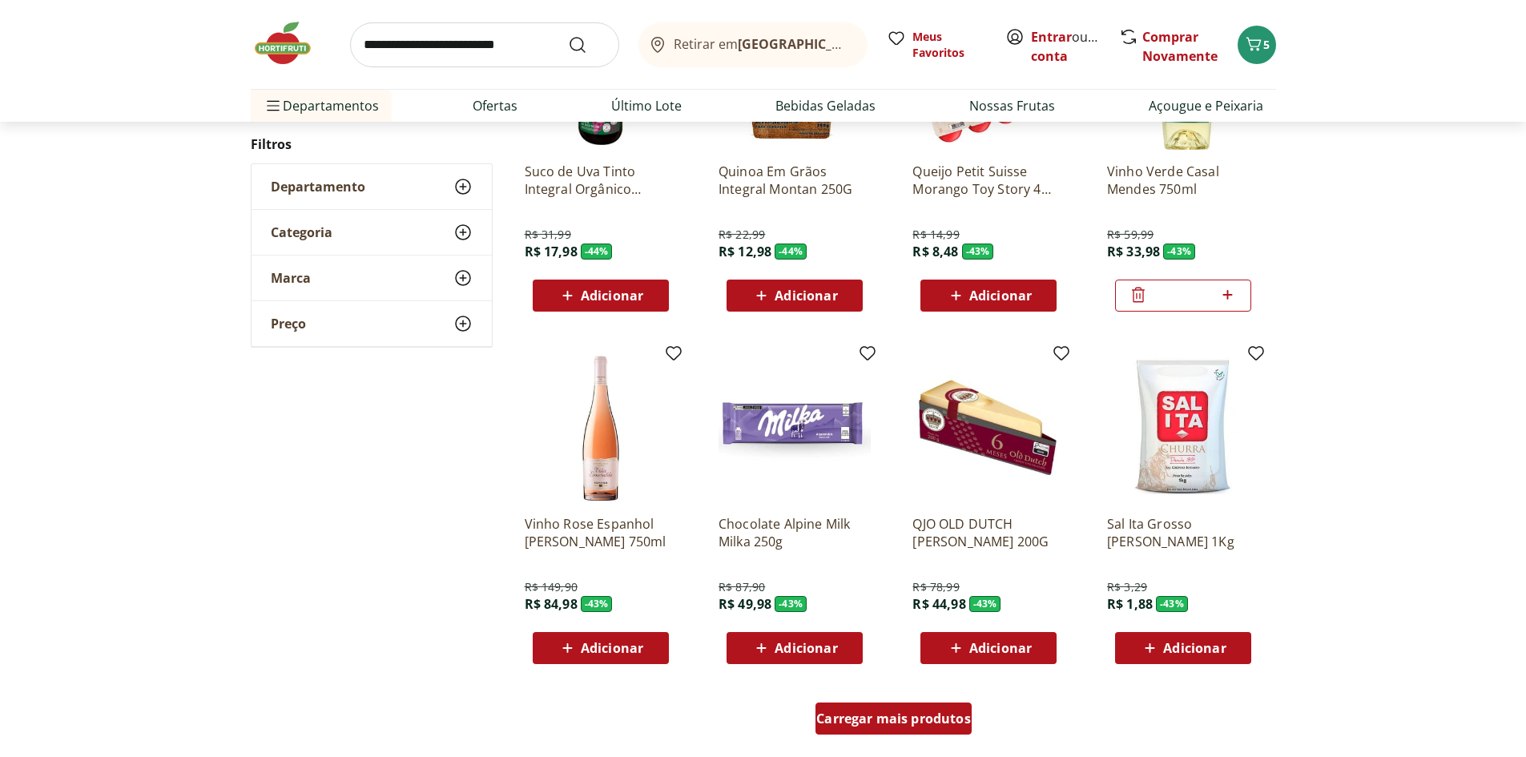
click at [848, 719] on span "Carregar mais produtos" at bounding box center [893, 718] width 155 height 13
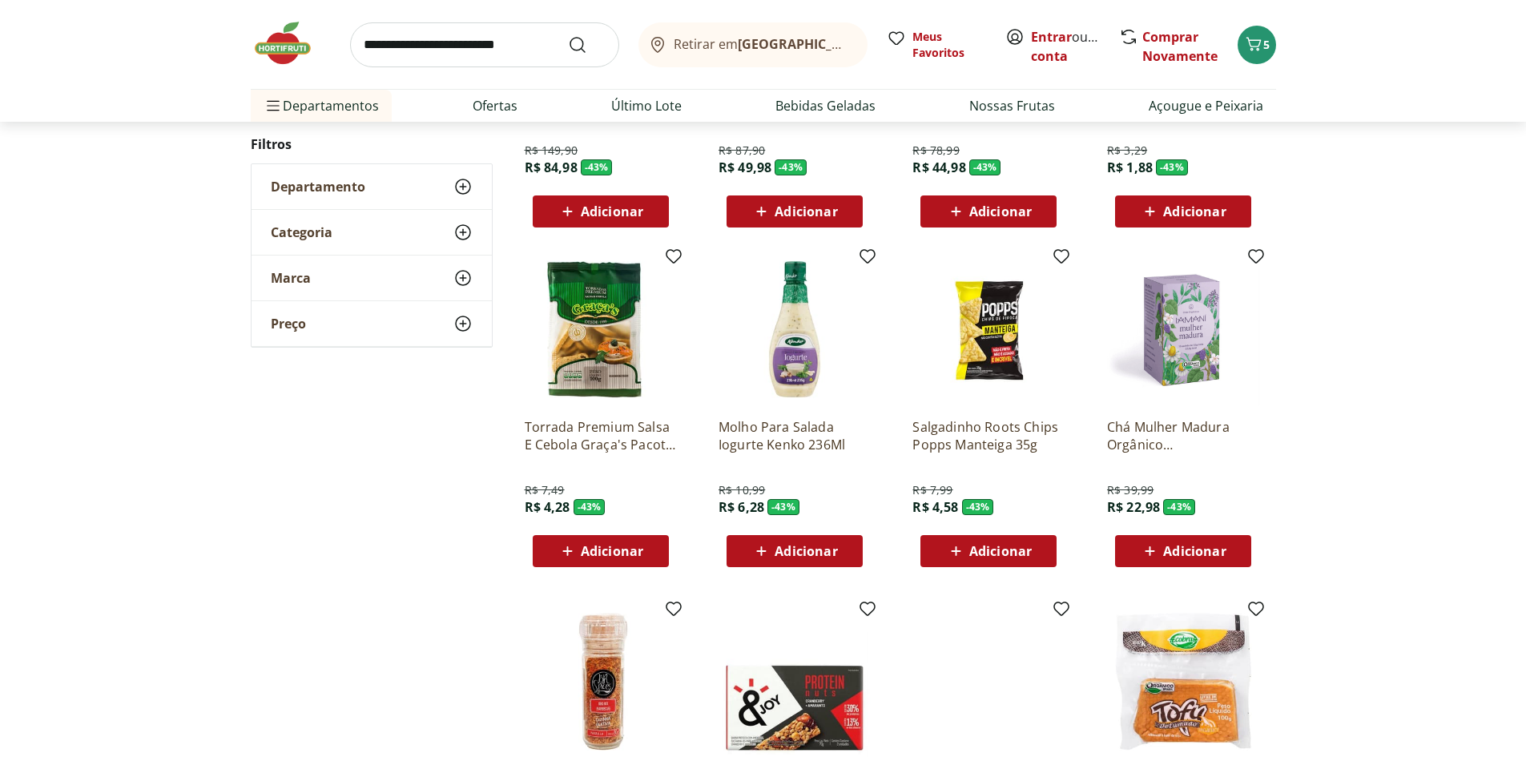
scroll to position [1169, 0]
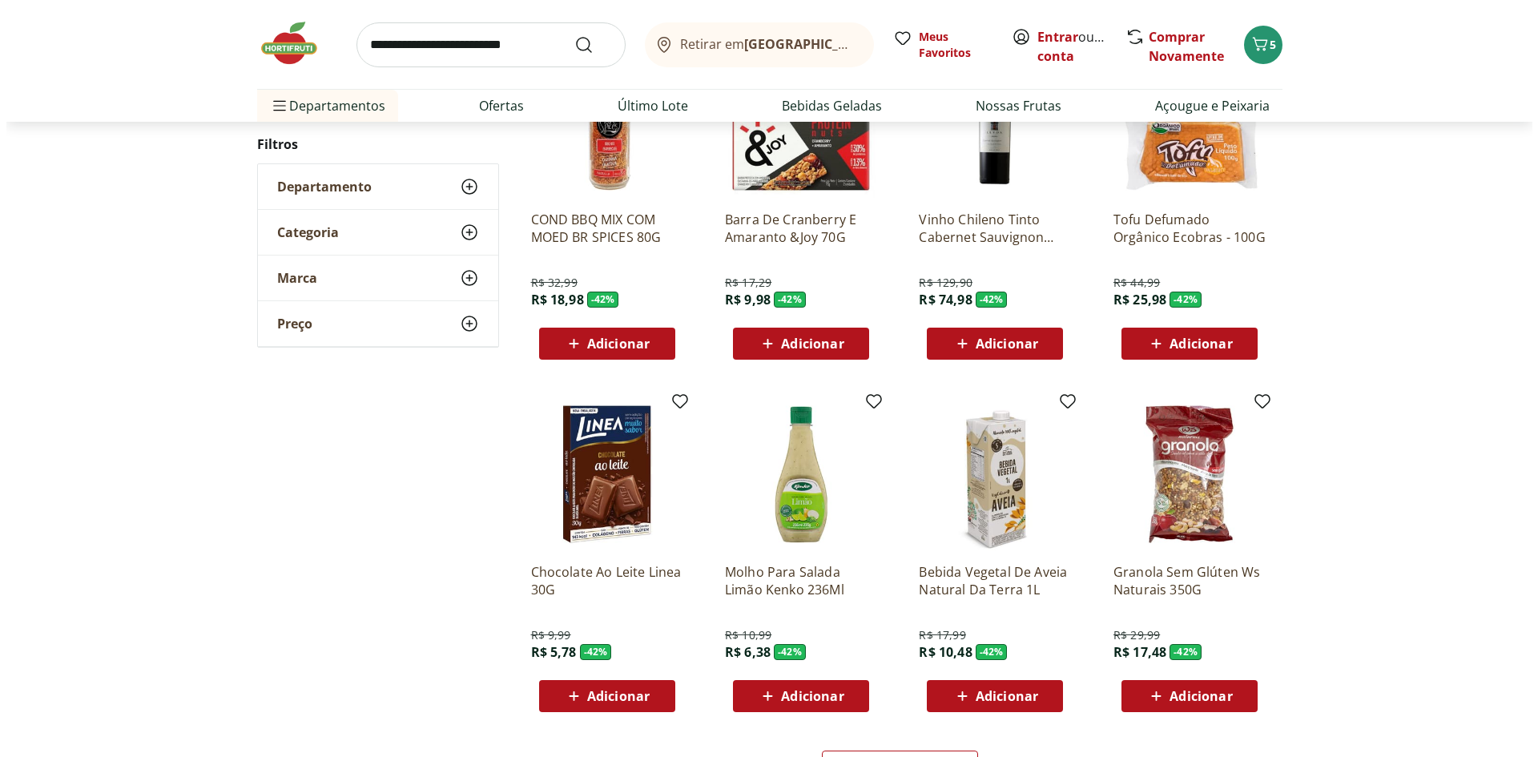
scroll to position [678, 0]
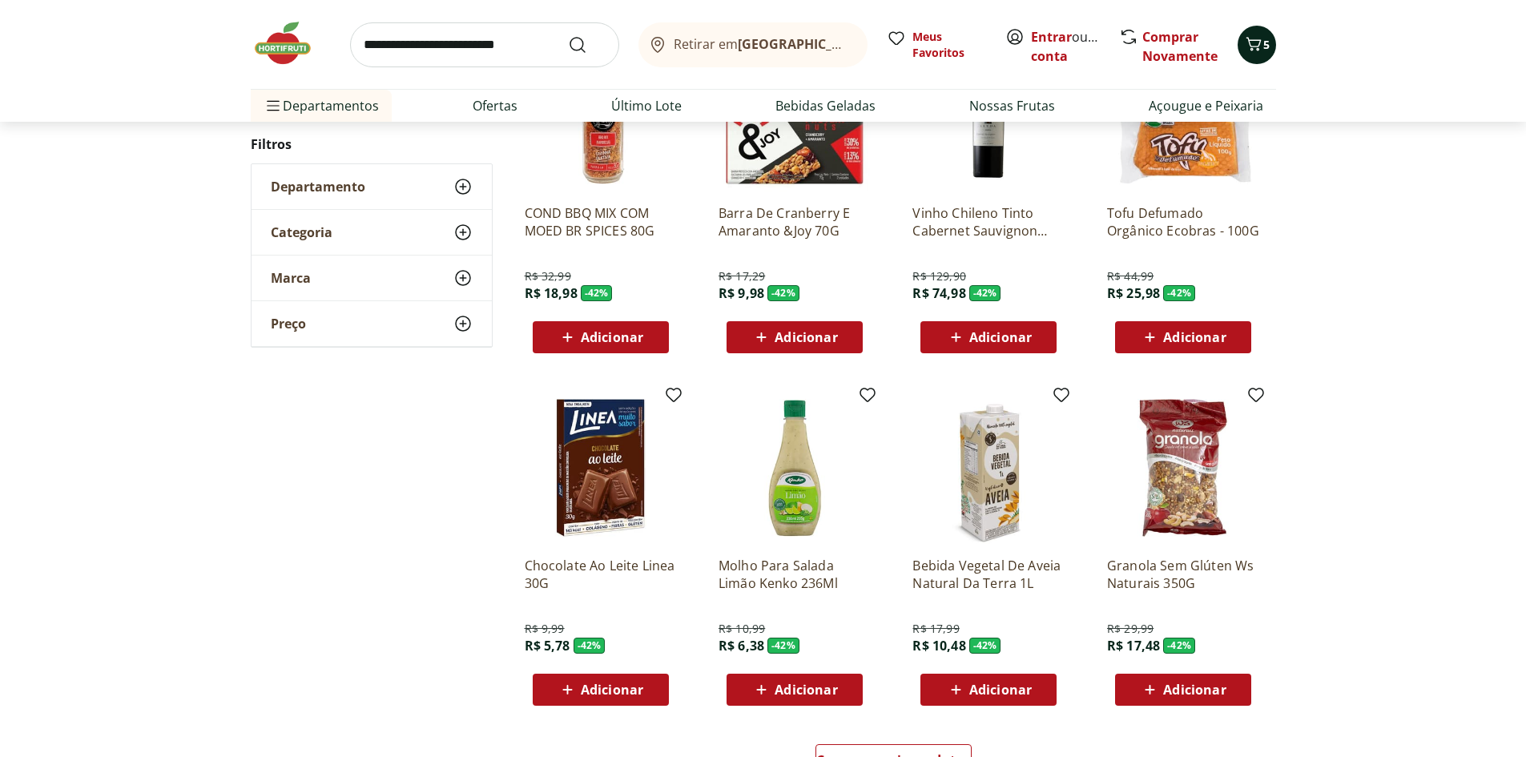
click at [1256, 41] on icon "Carrinho" at bounding box center [1253, 43] width 19 height 19
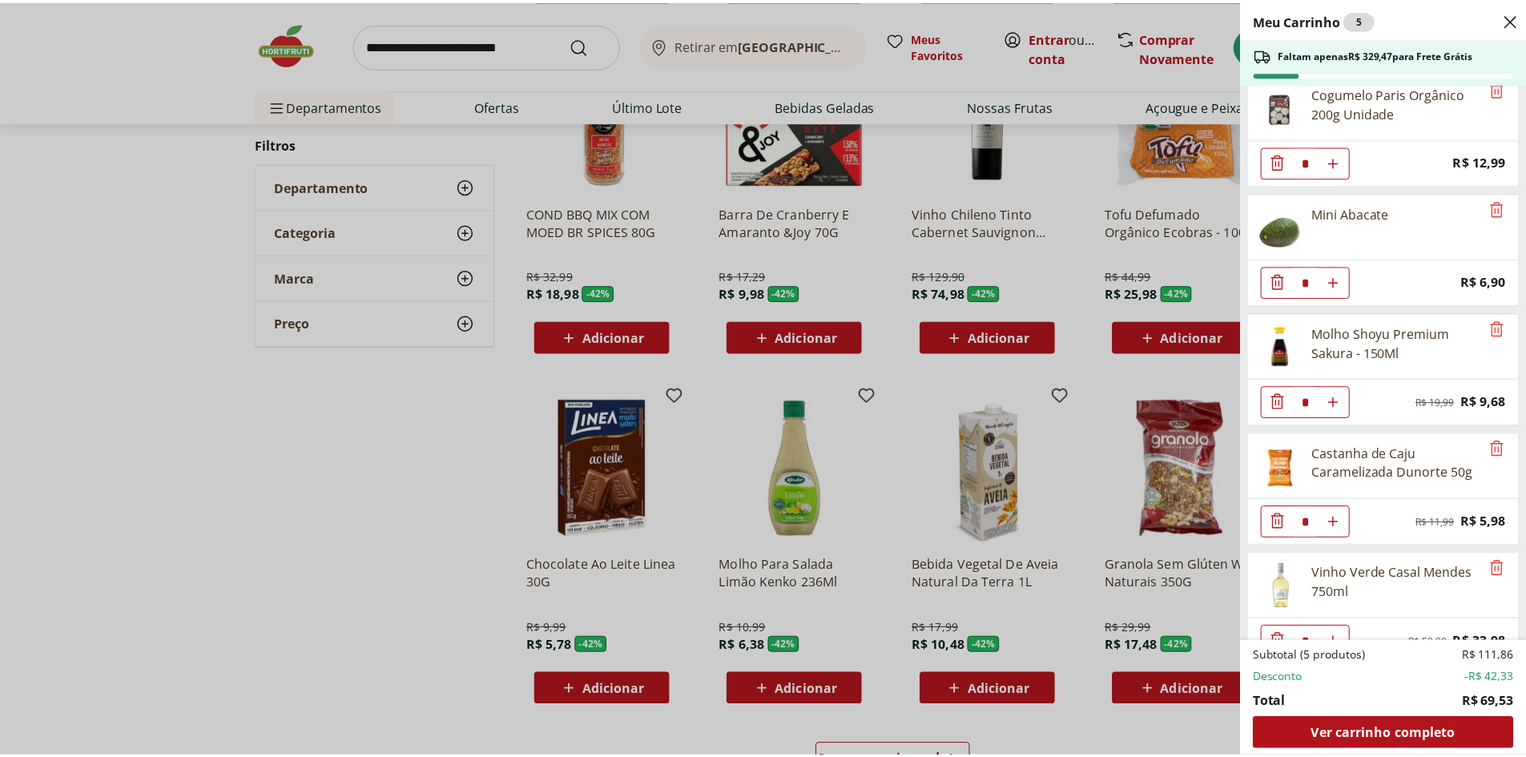
scroll to position [0, 0]
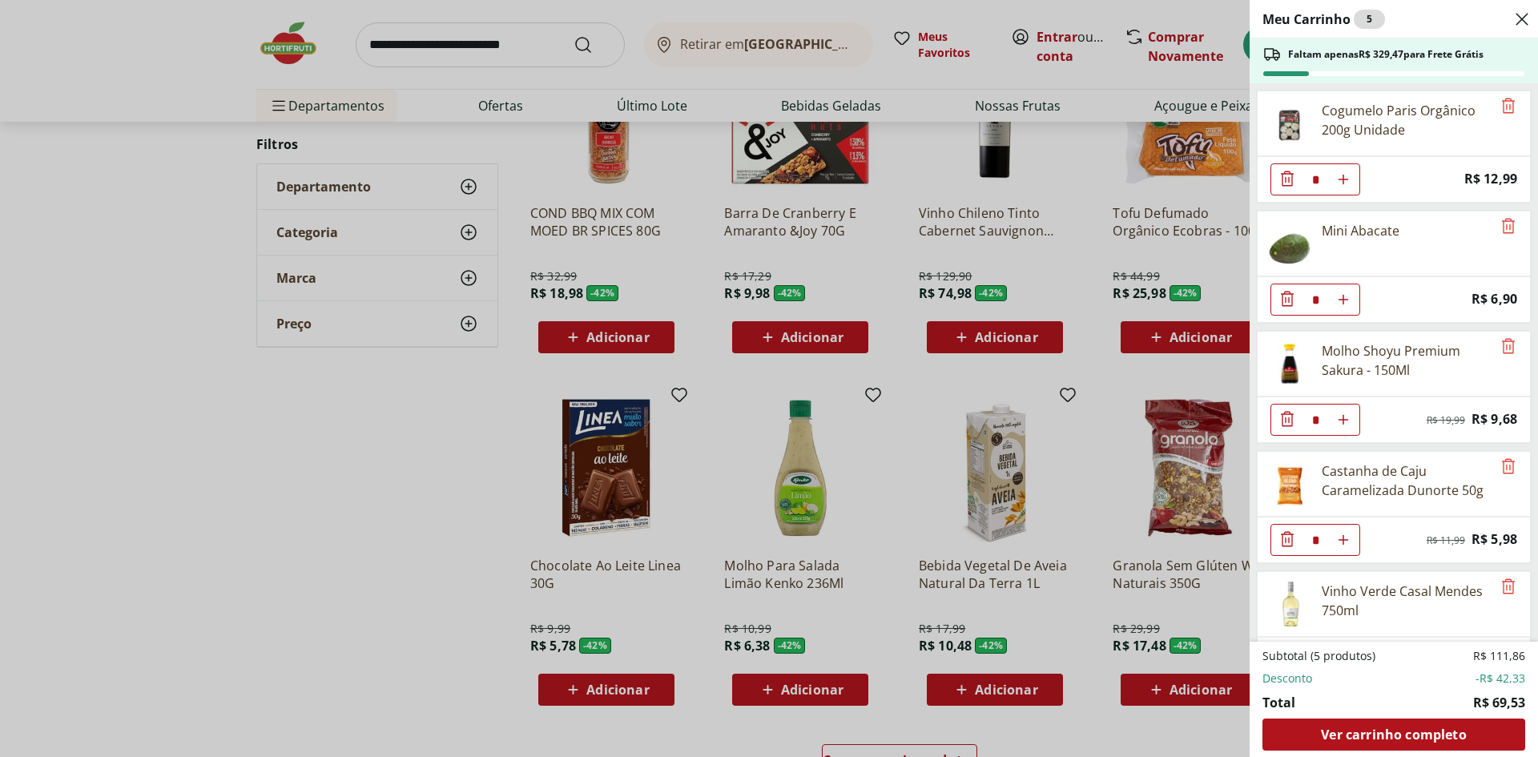
click at [316, 451] on div "Meu Carrinho 5 Faltam apenas R$ 329,47 para Frete Grátis Cogumelo Paris Orgânic…" at bounding box center [769, 378] width 1538 height 757
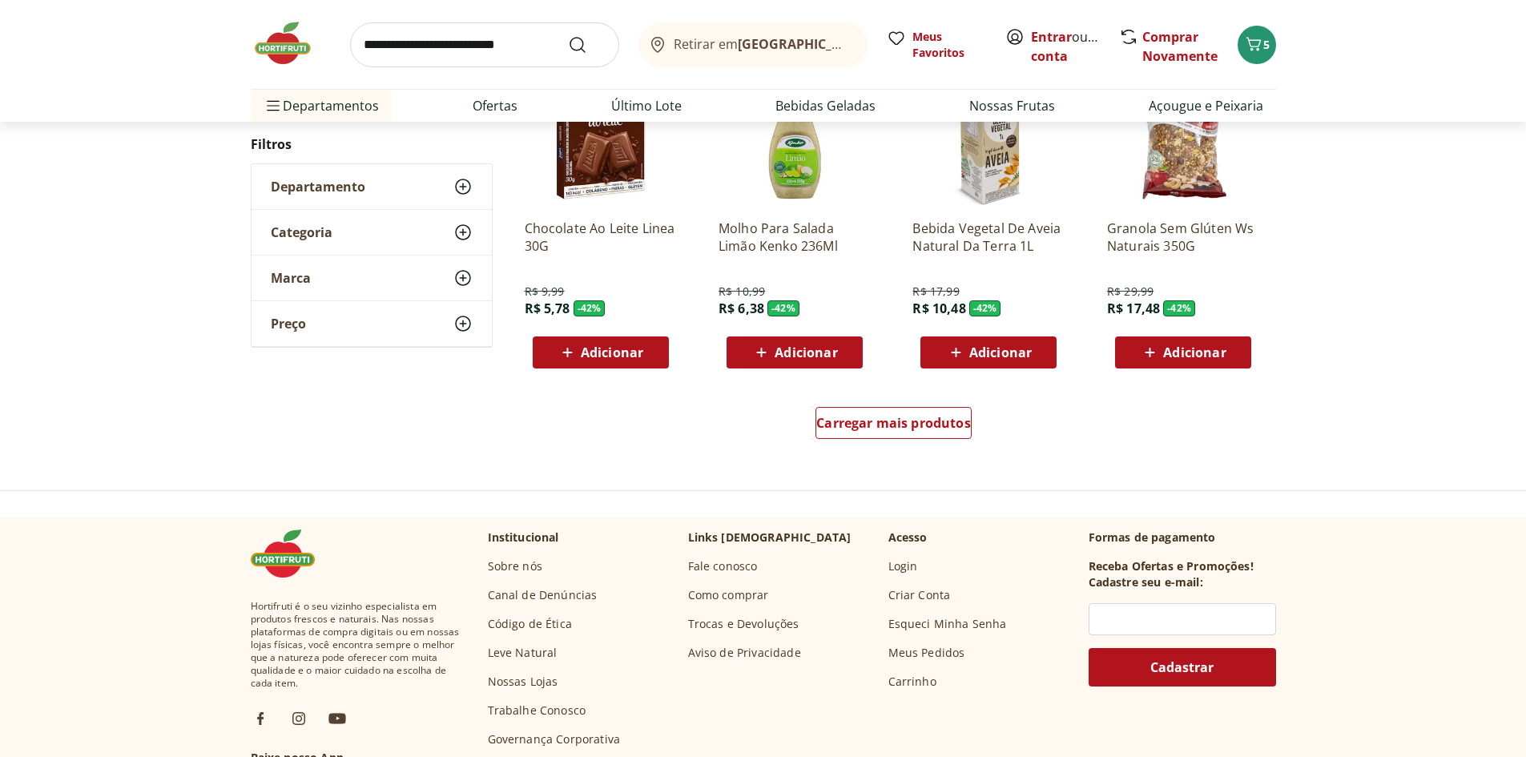
scroll to position [962, 0]
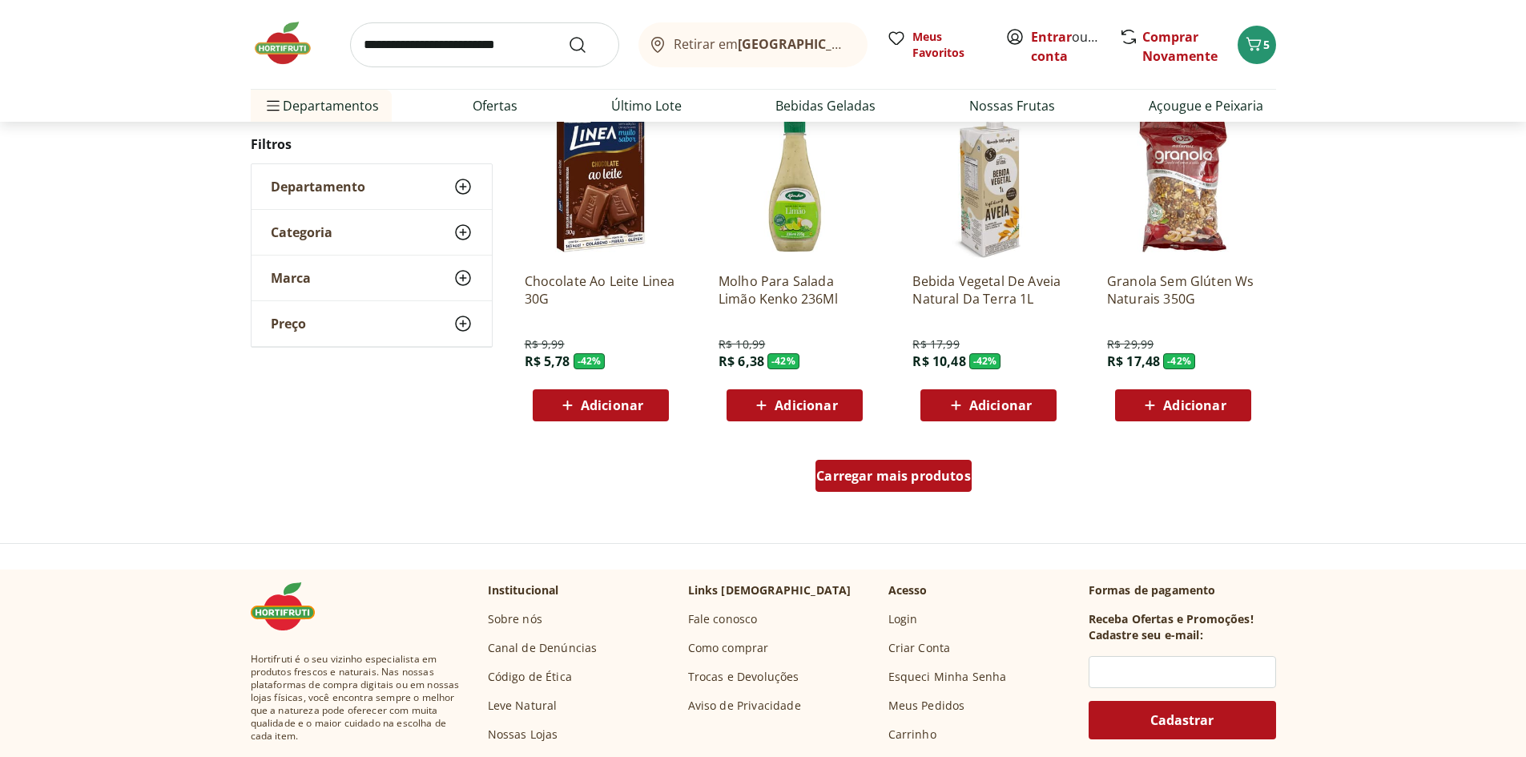
click at [845, 478] on span "Carregar mais produtos" at bounding box center [893, 475] width 155 height 13
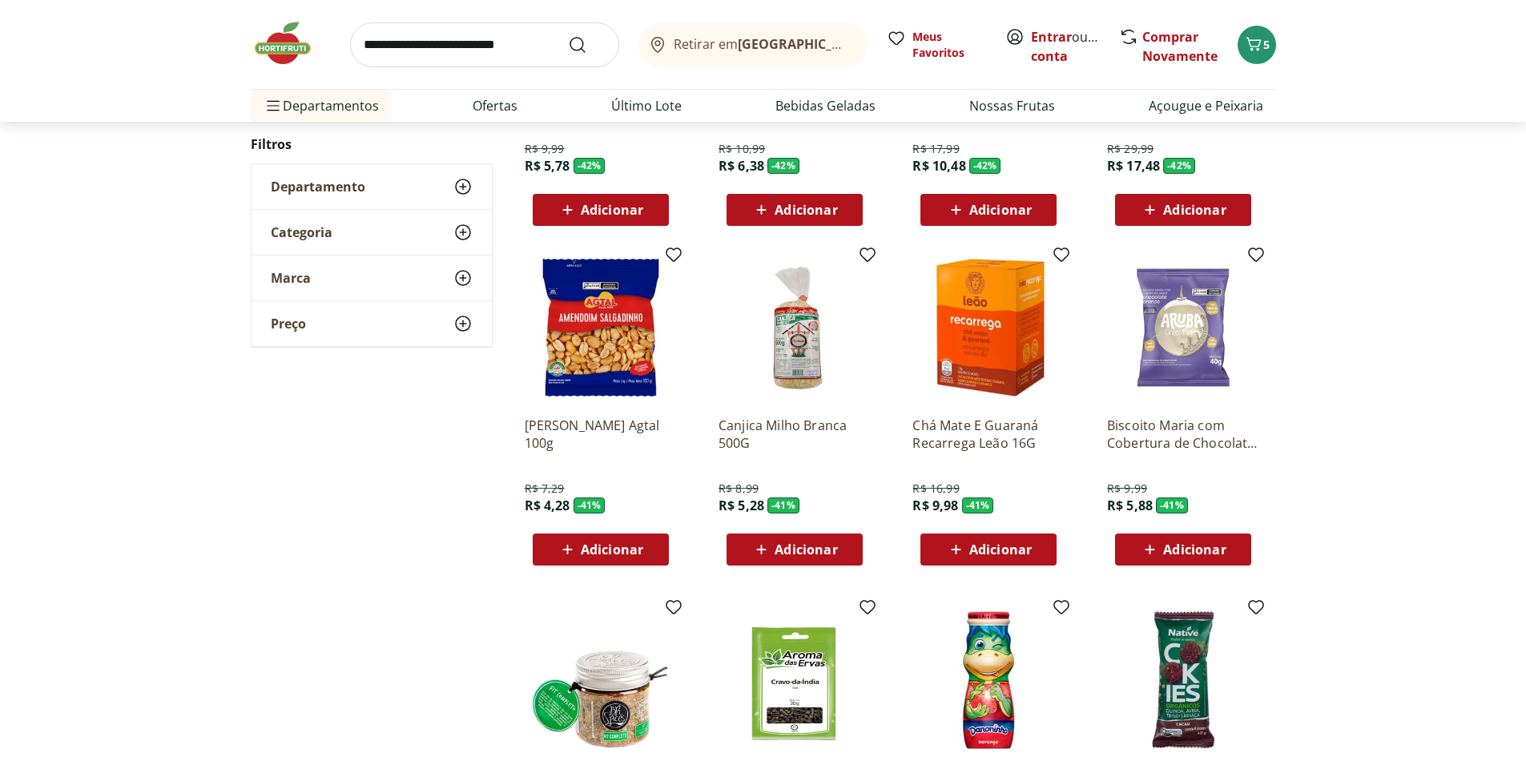
scroll to position [1162, 0]
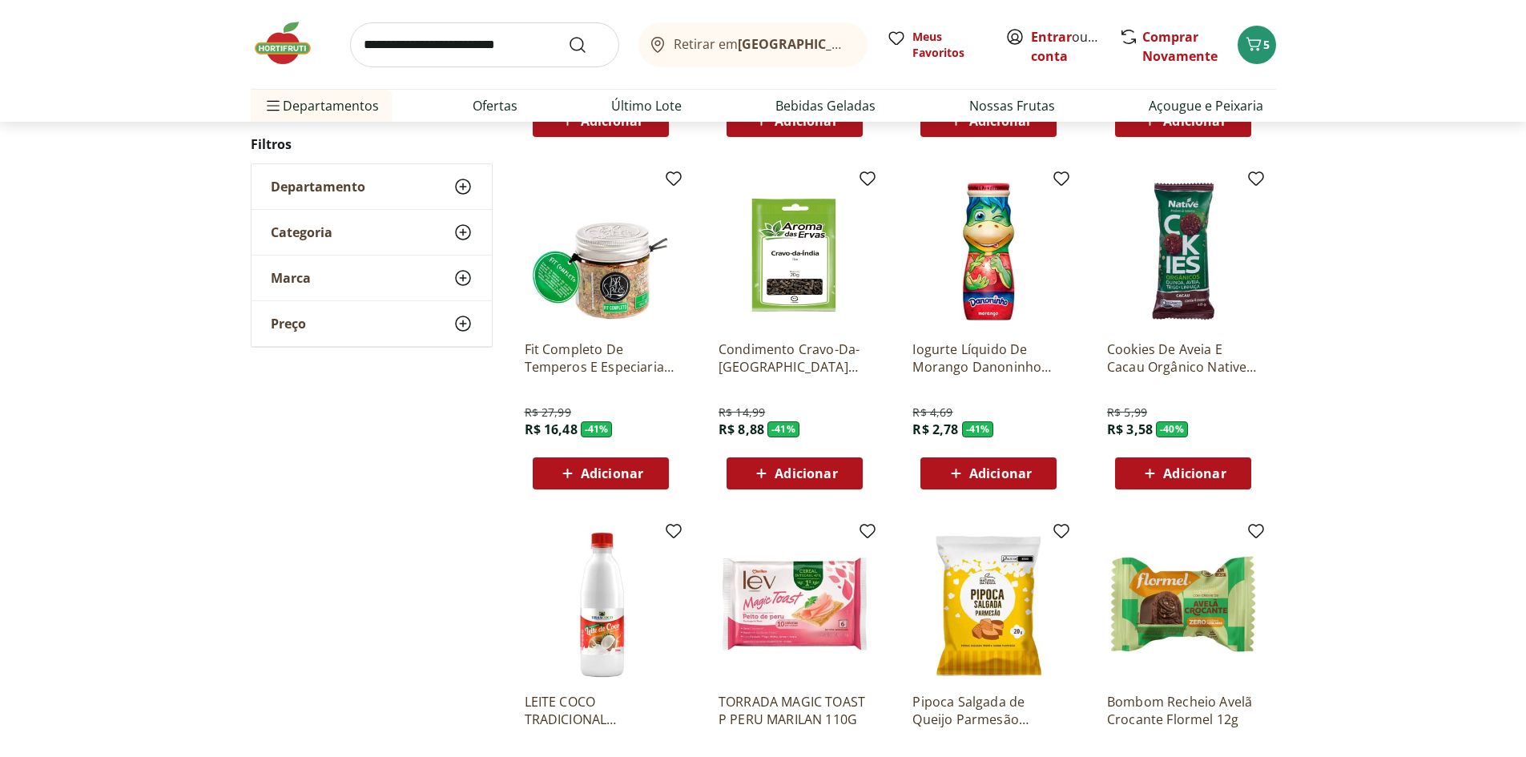
scroll to position [545, 0]
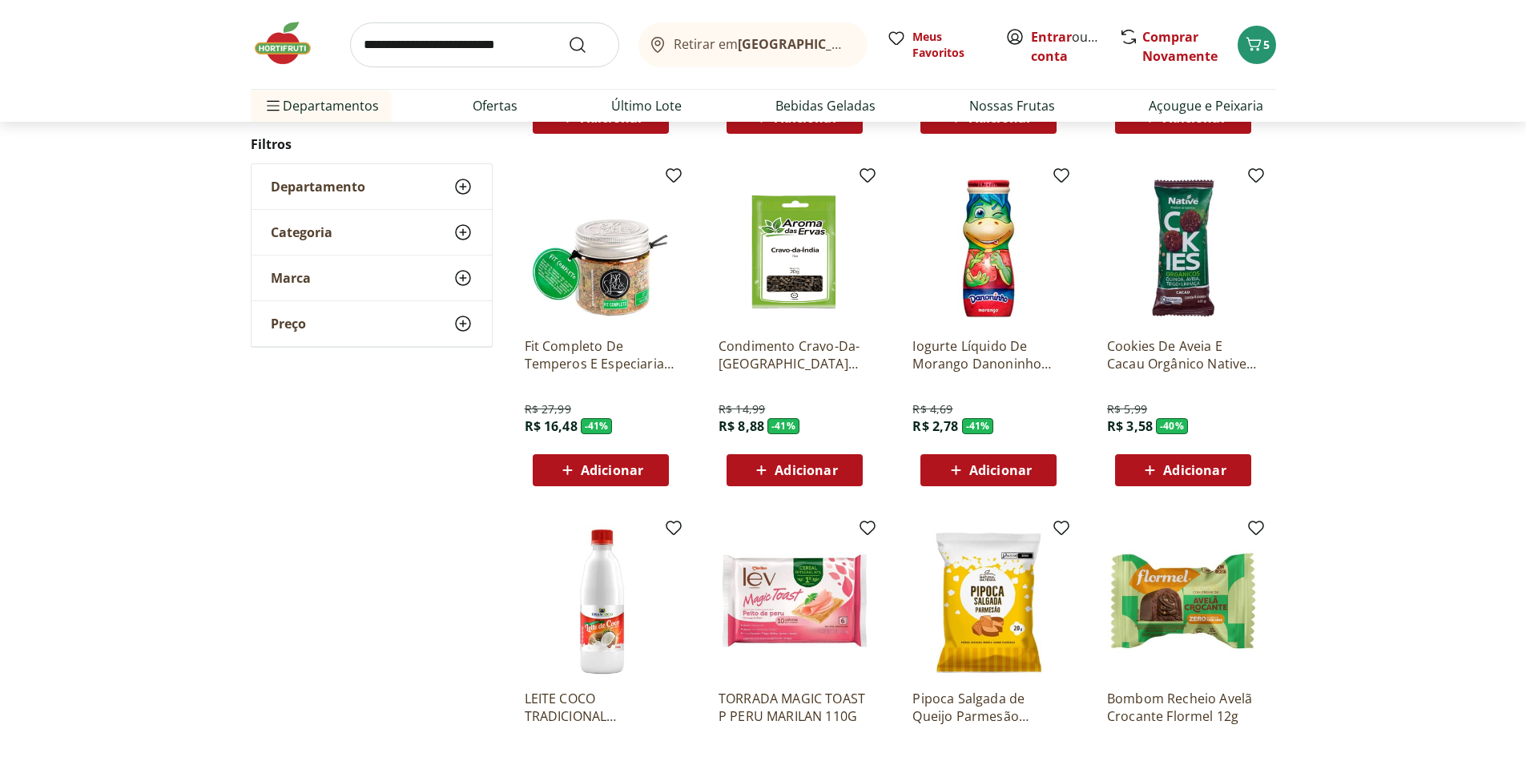
click at [578, 470] on icon at bounding box center [568, 470] width 20 height 19
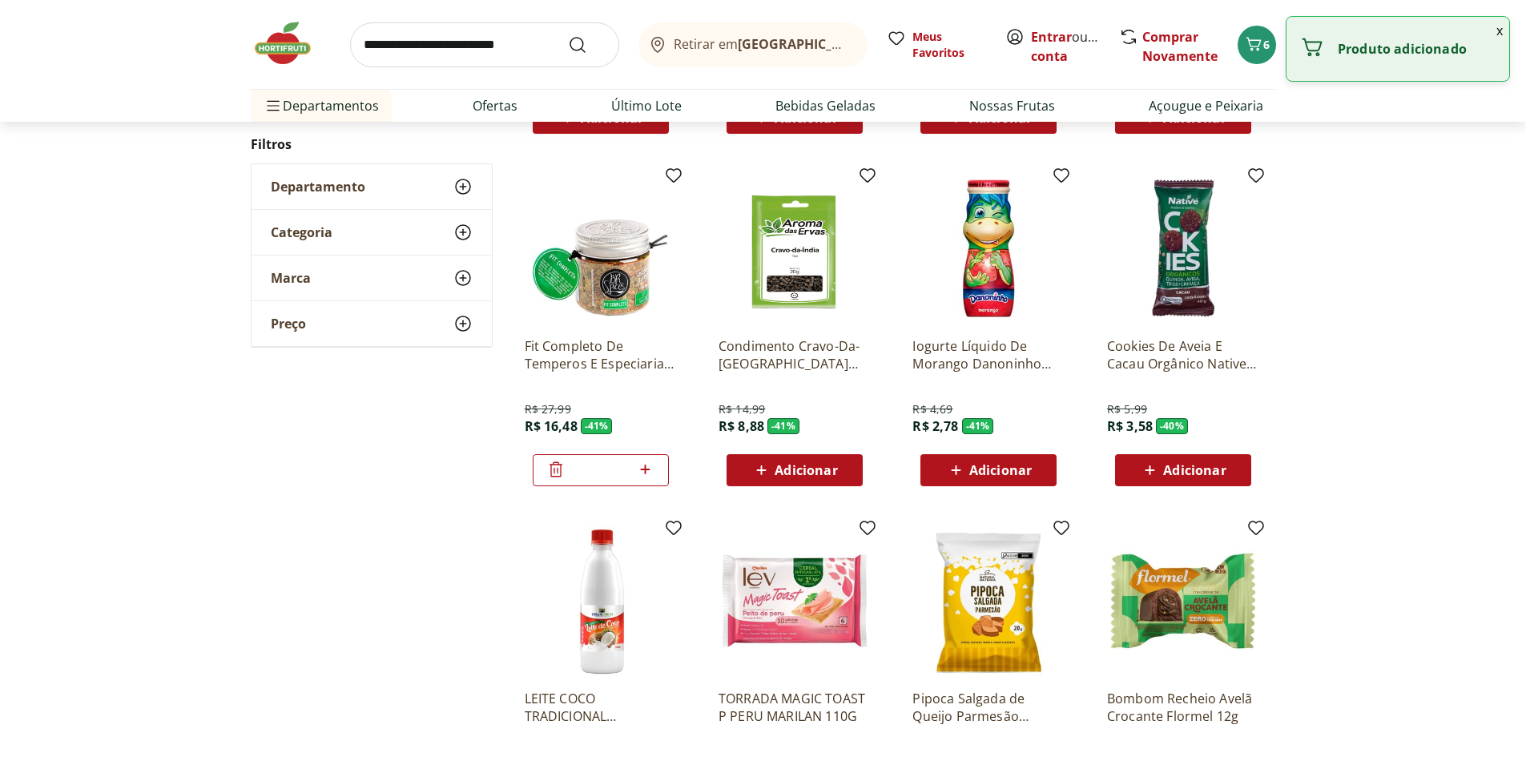
click at [389, 496] on div "**********" at bounding box center [764, 311] width 1026 height 1247
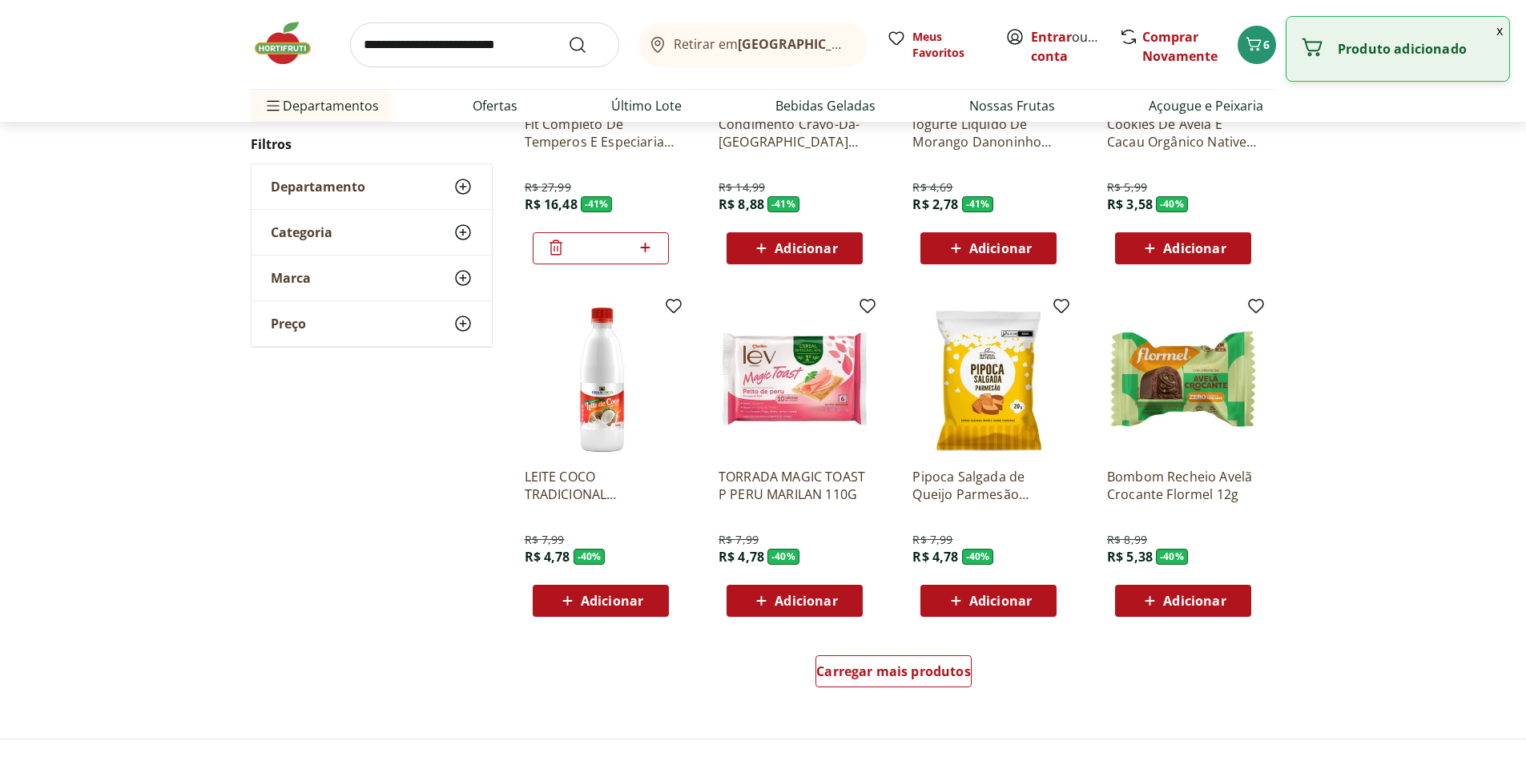
scroll to position [773, 0]
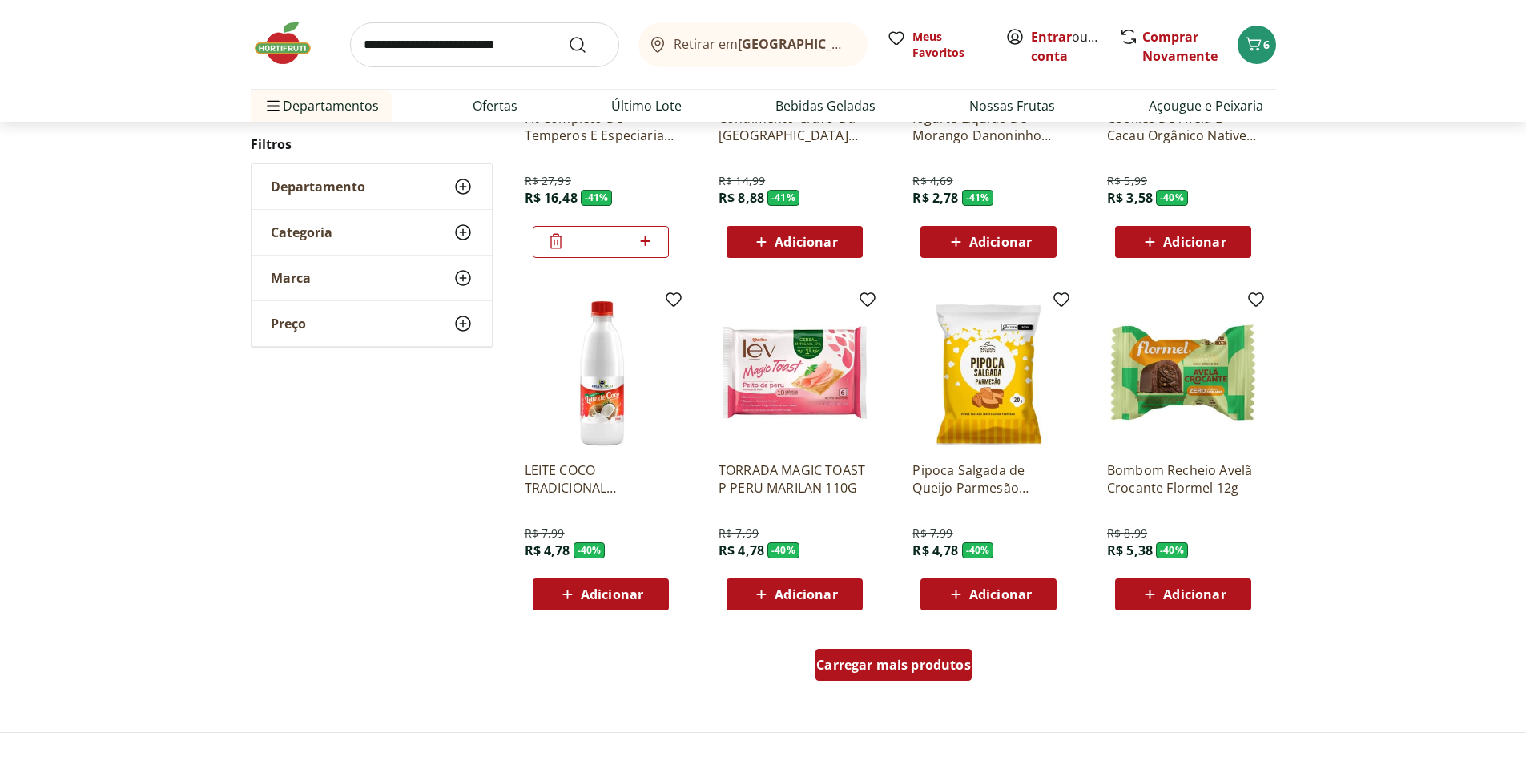
click at [850, 667] on span "Carregar mais produtos" at bounding box center [893, 665] width 155 height 13
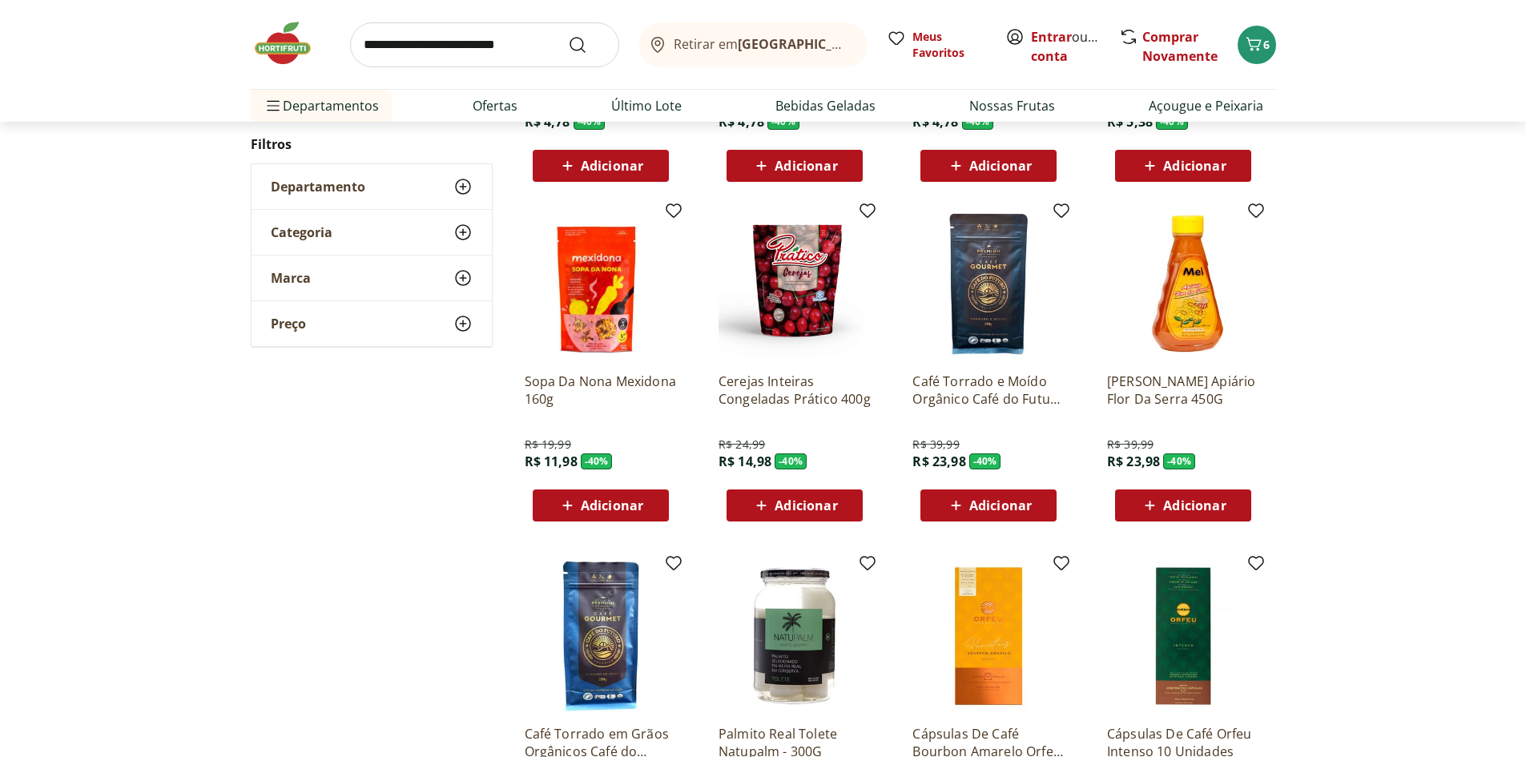
scroll to position [1211, 0]
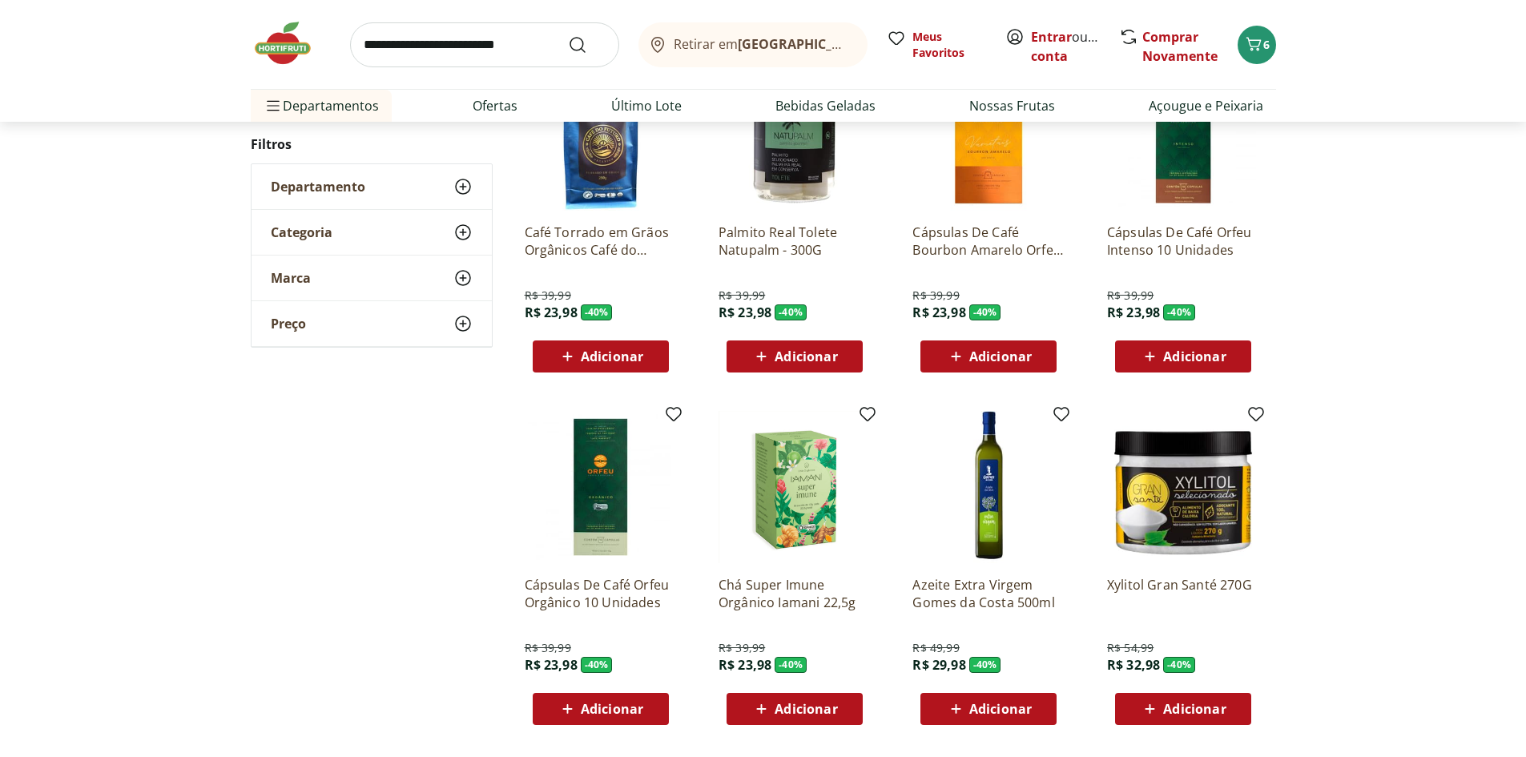
scroll to position [667, 0]
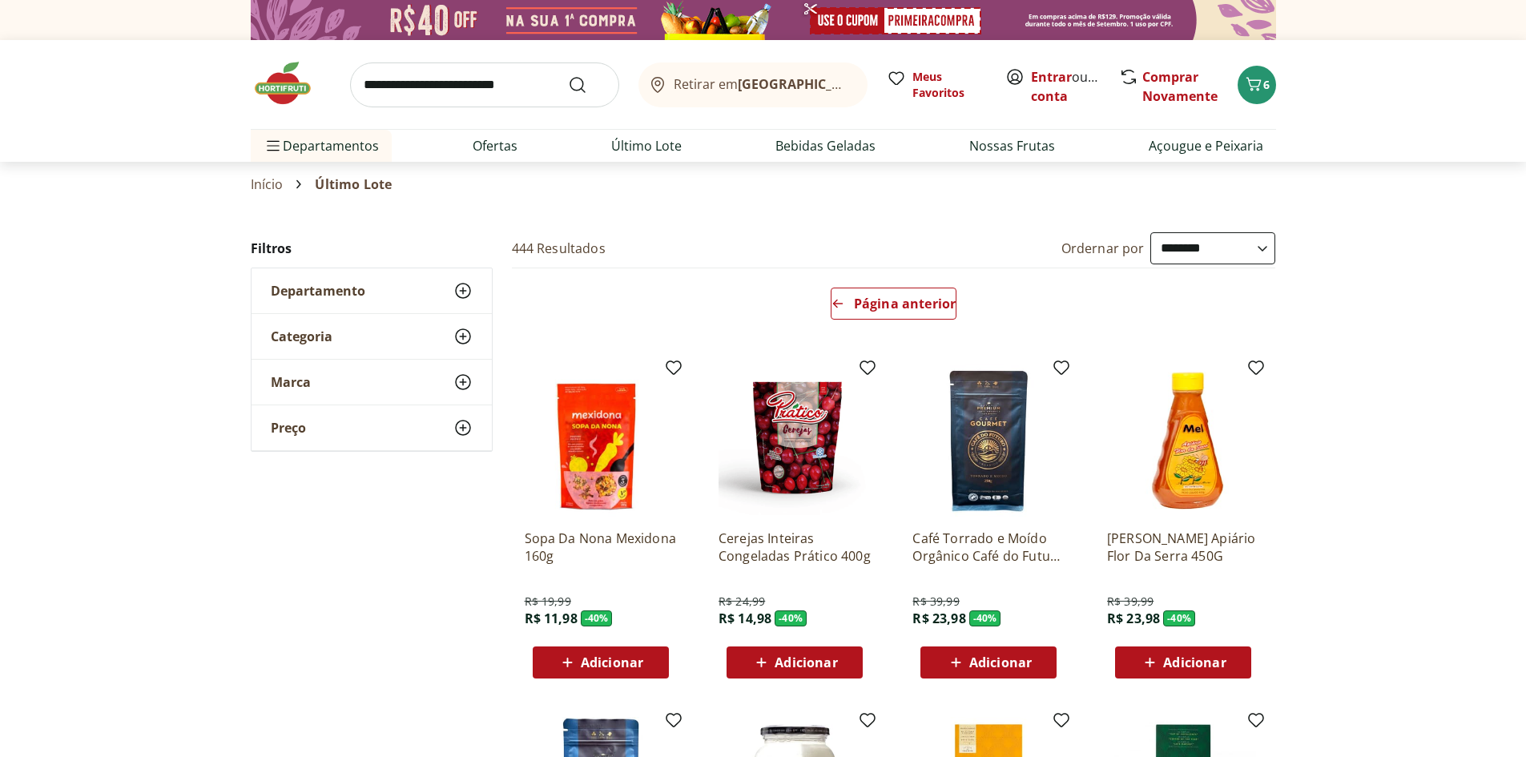
select select "**********"
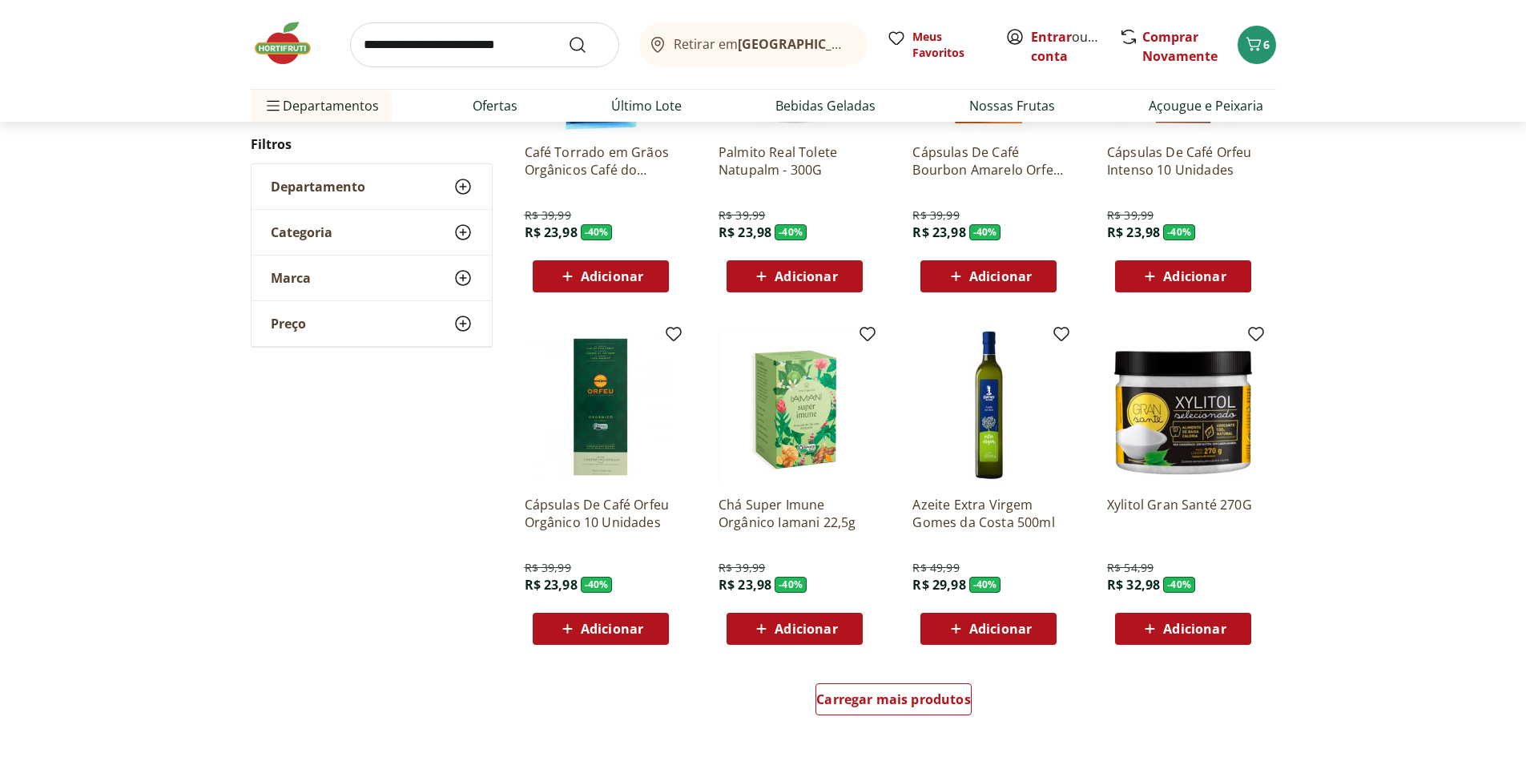
scroll to position [757, 0]
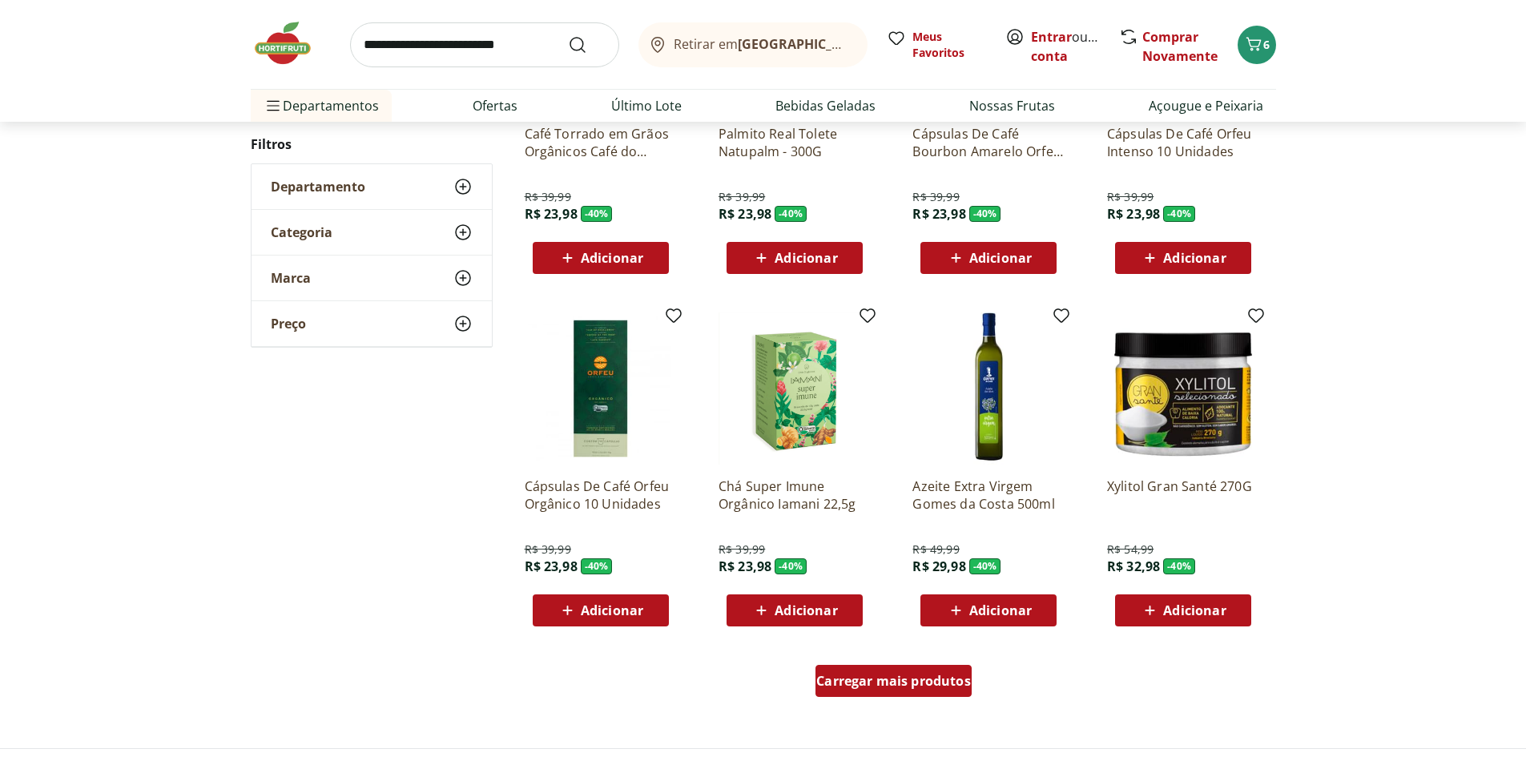
click at [918, 680] on span "Carregar mais produtos" at bounding box center [893, 681] width 155 height 13
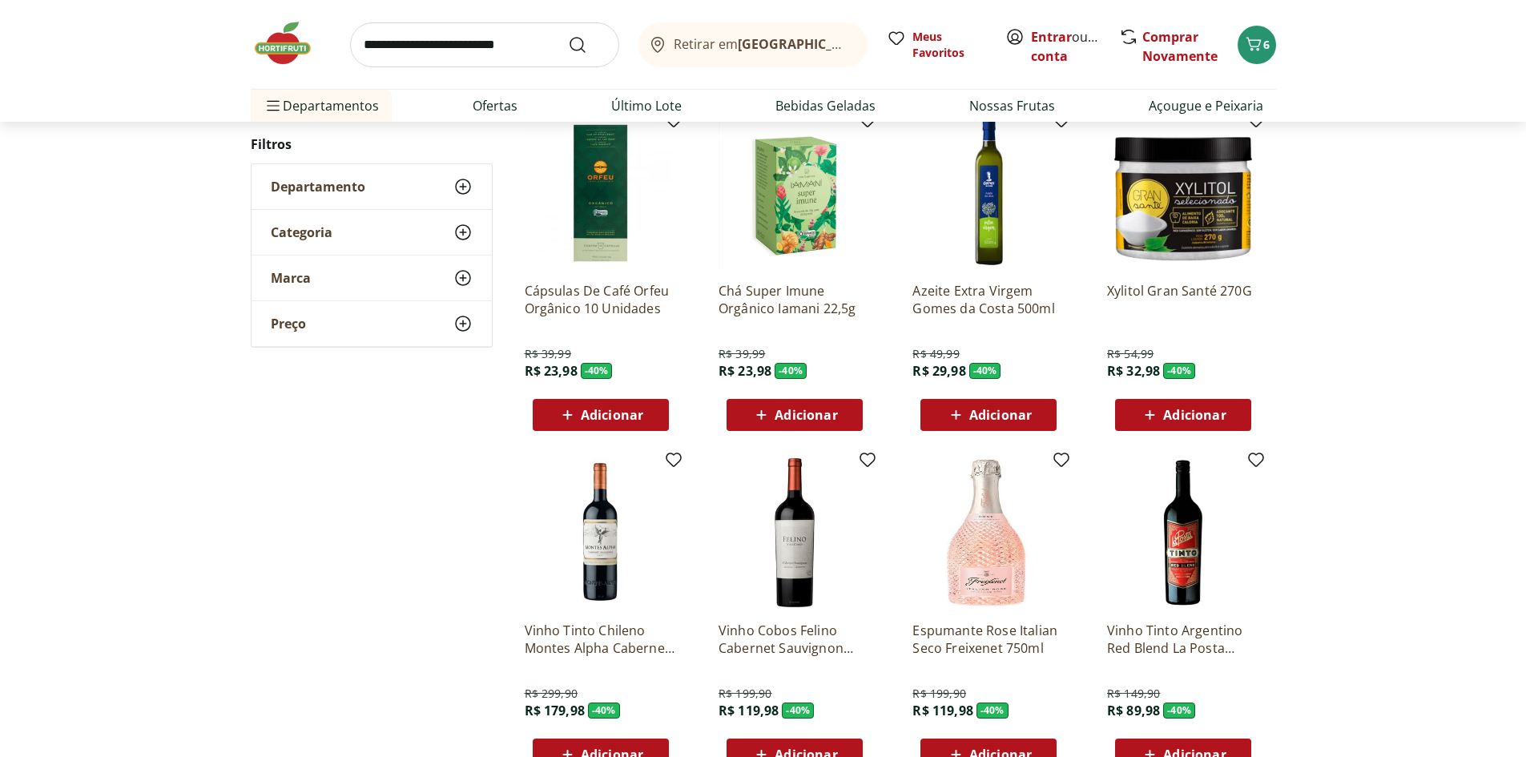
scroll to position [1025, 0]
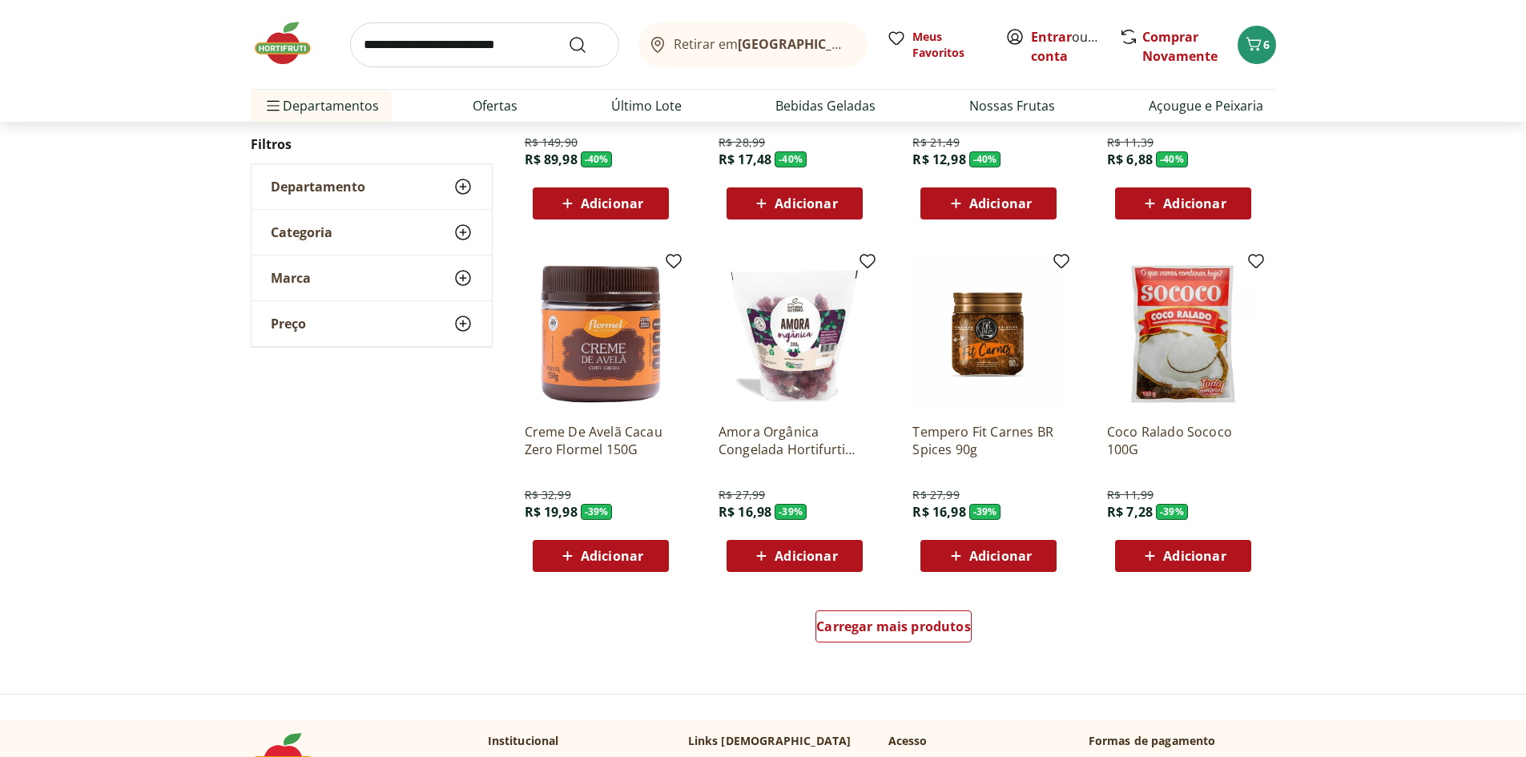
scroll to position [981, 0]
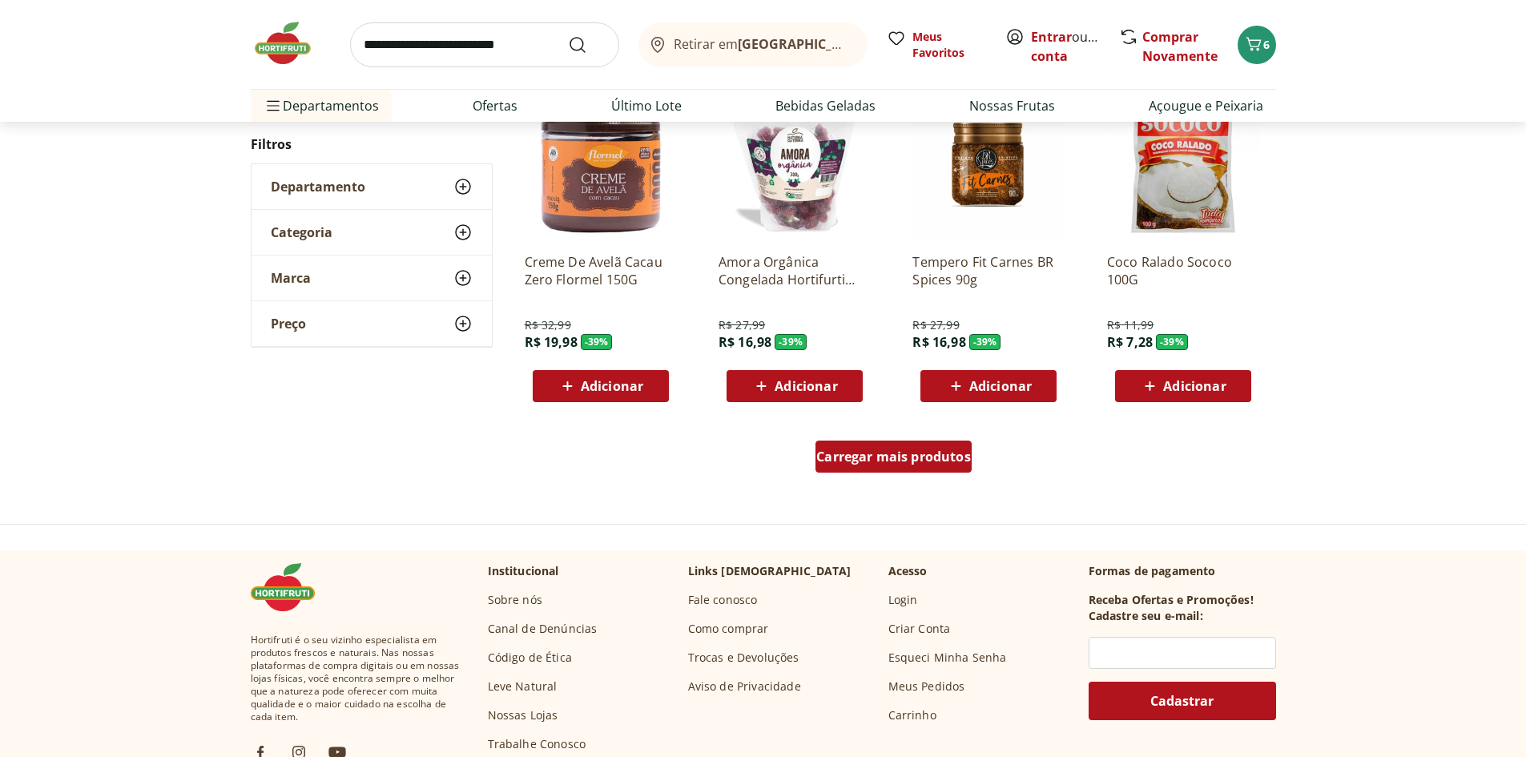
click at [857, 460] on span "Carregar mais produtos" at bounding box center [893, 456] width 155 height 13
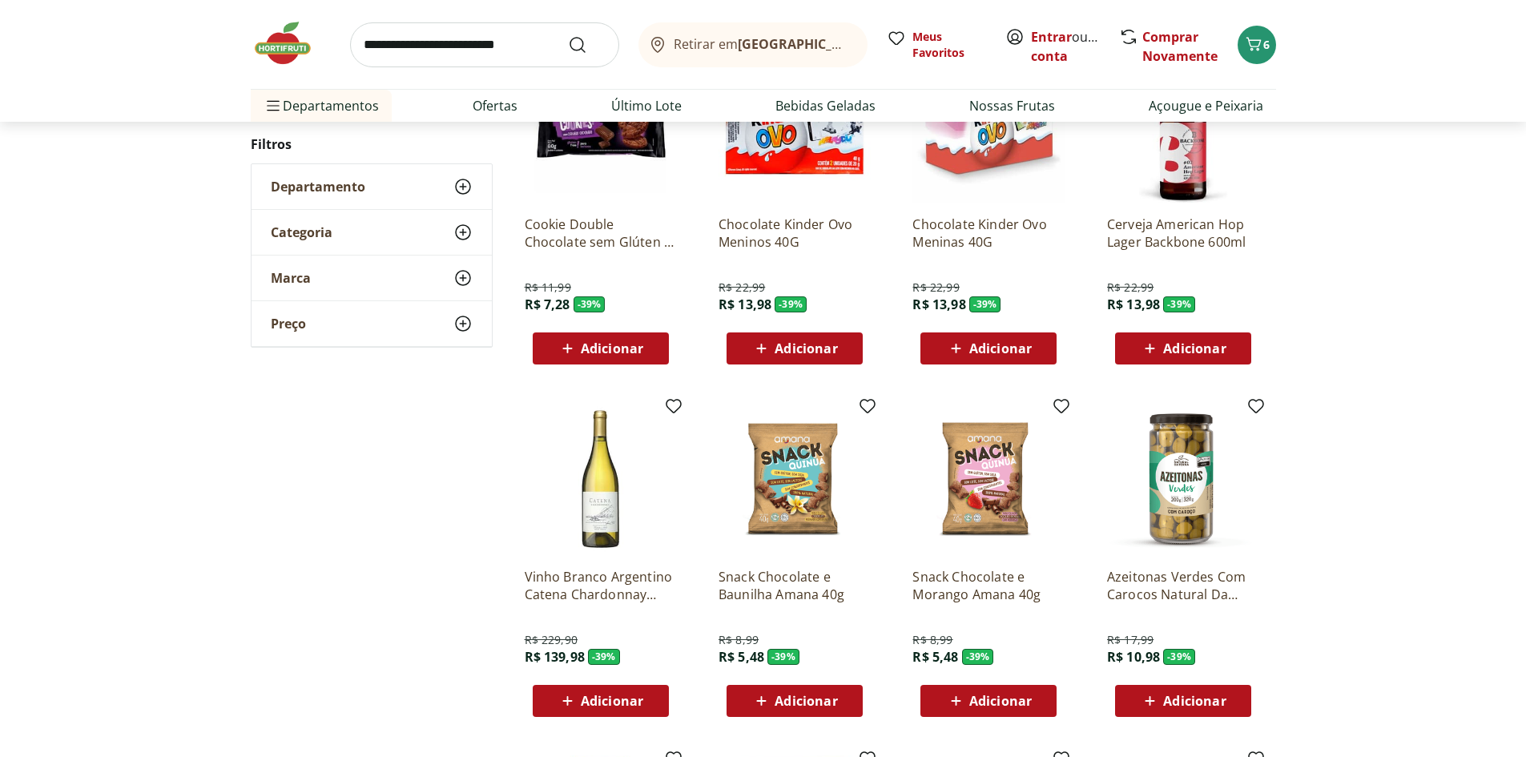
scroll to position [369, 0]
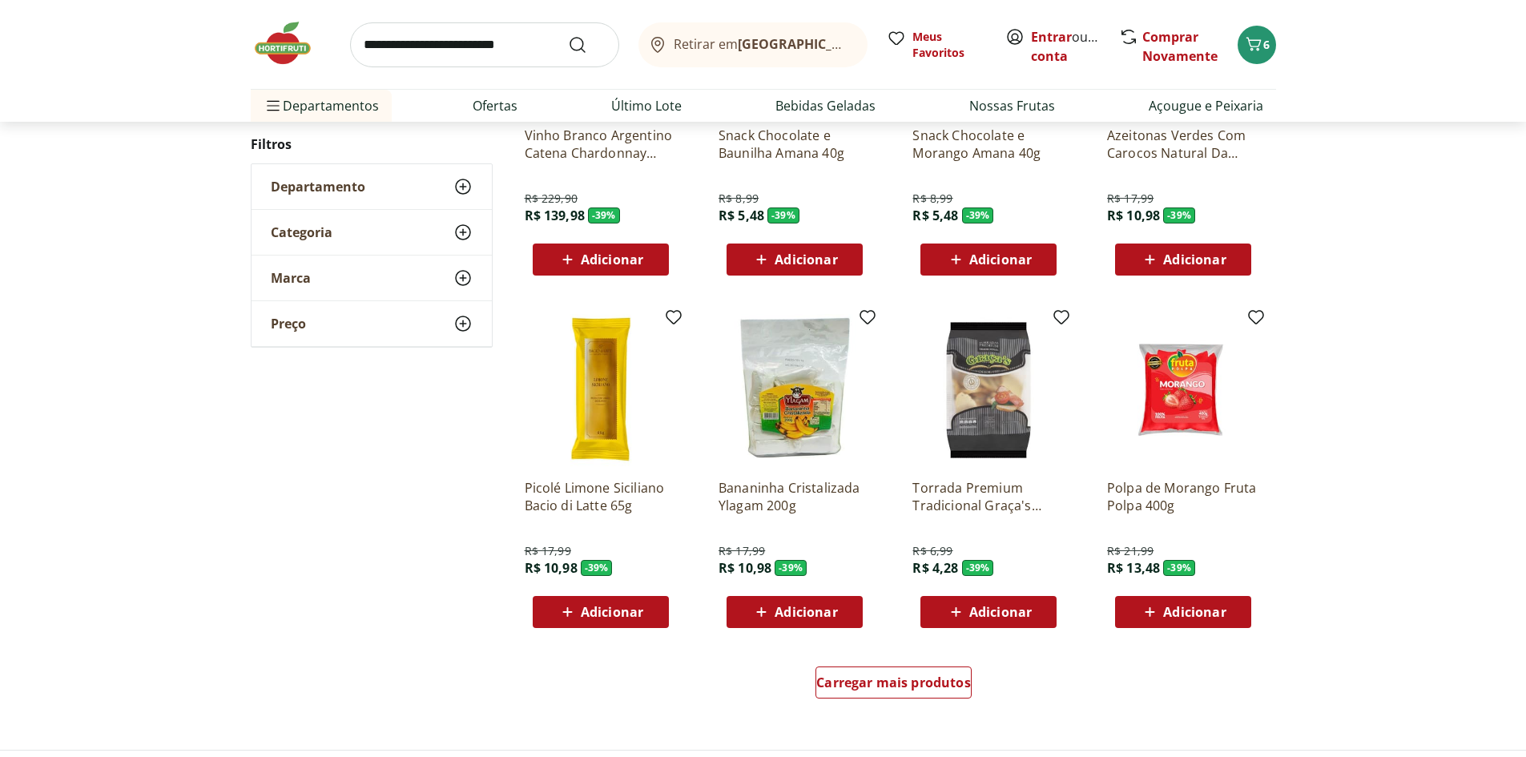
scroll to position [777, 0]
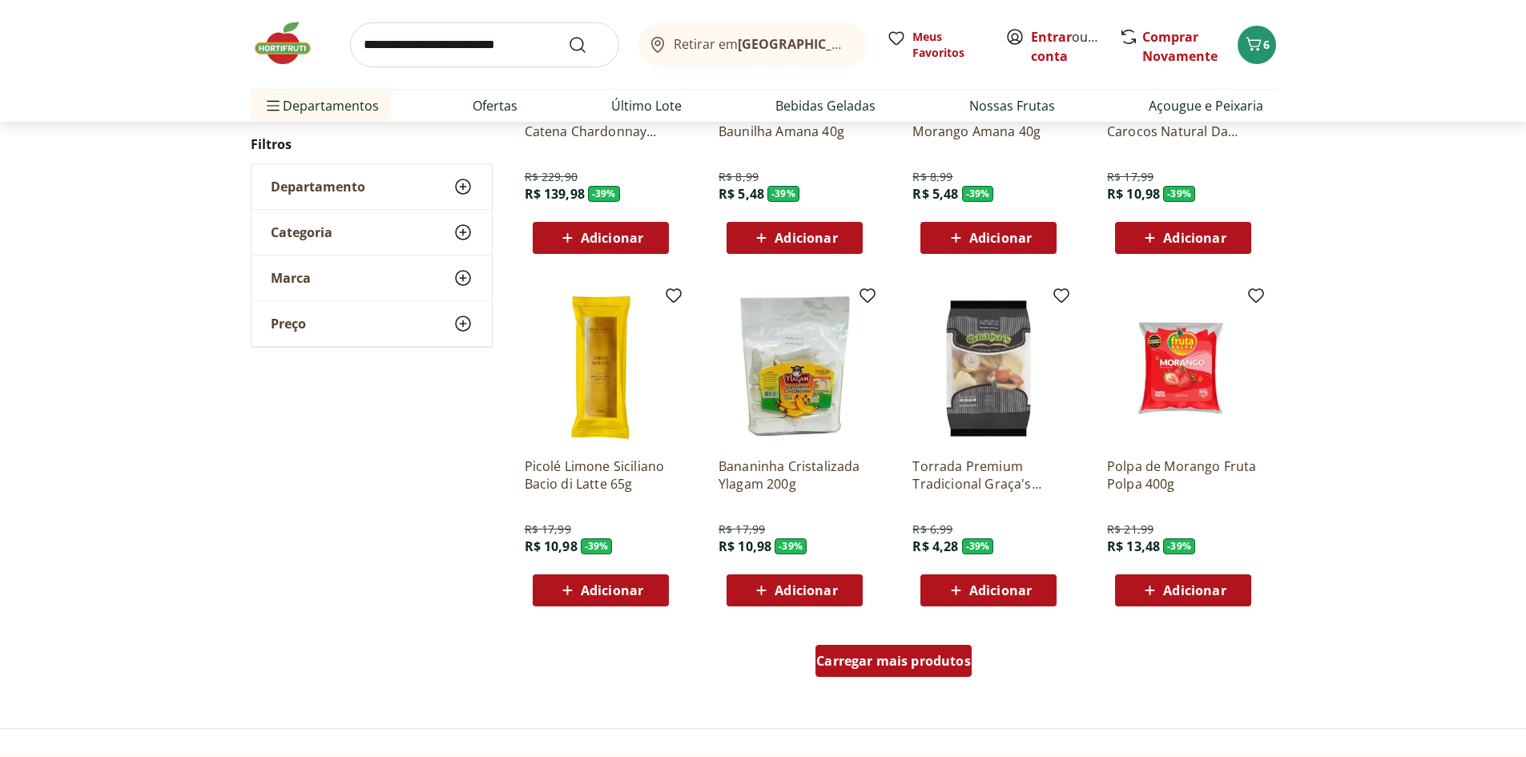
click at [860, 665] on span "Carregar mais produtos" at bounding box center [893, 661] width 155 height 13
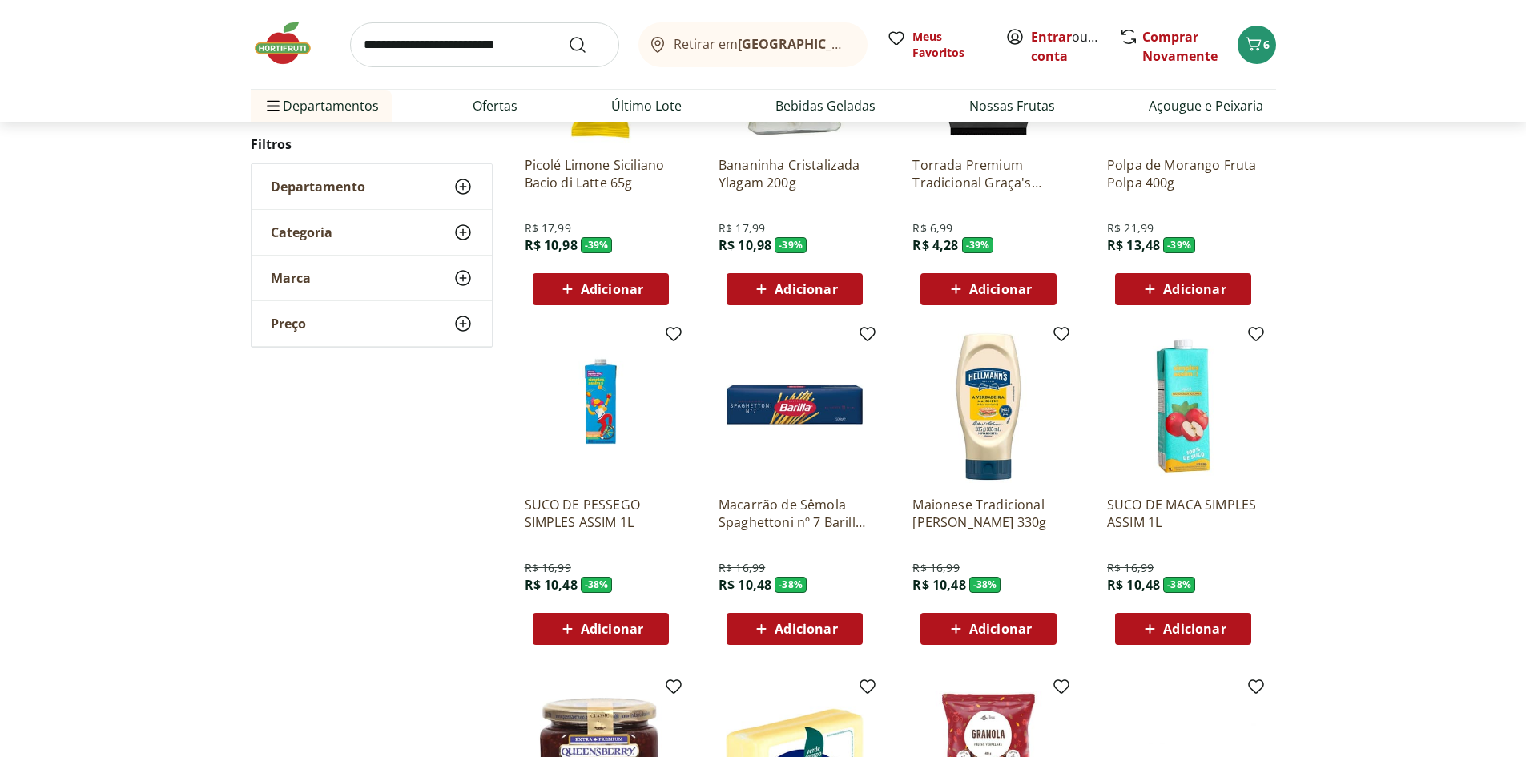
scroll to position [1100, 0]
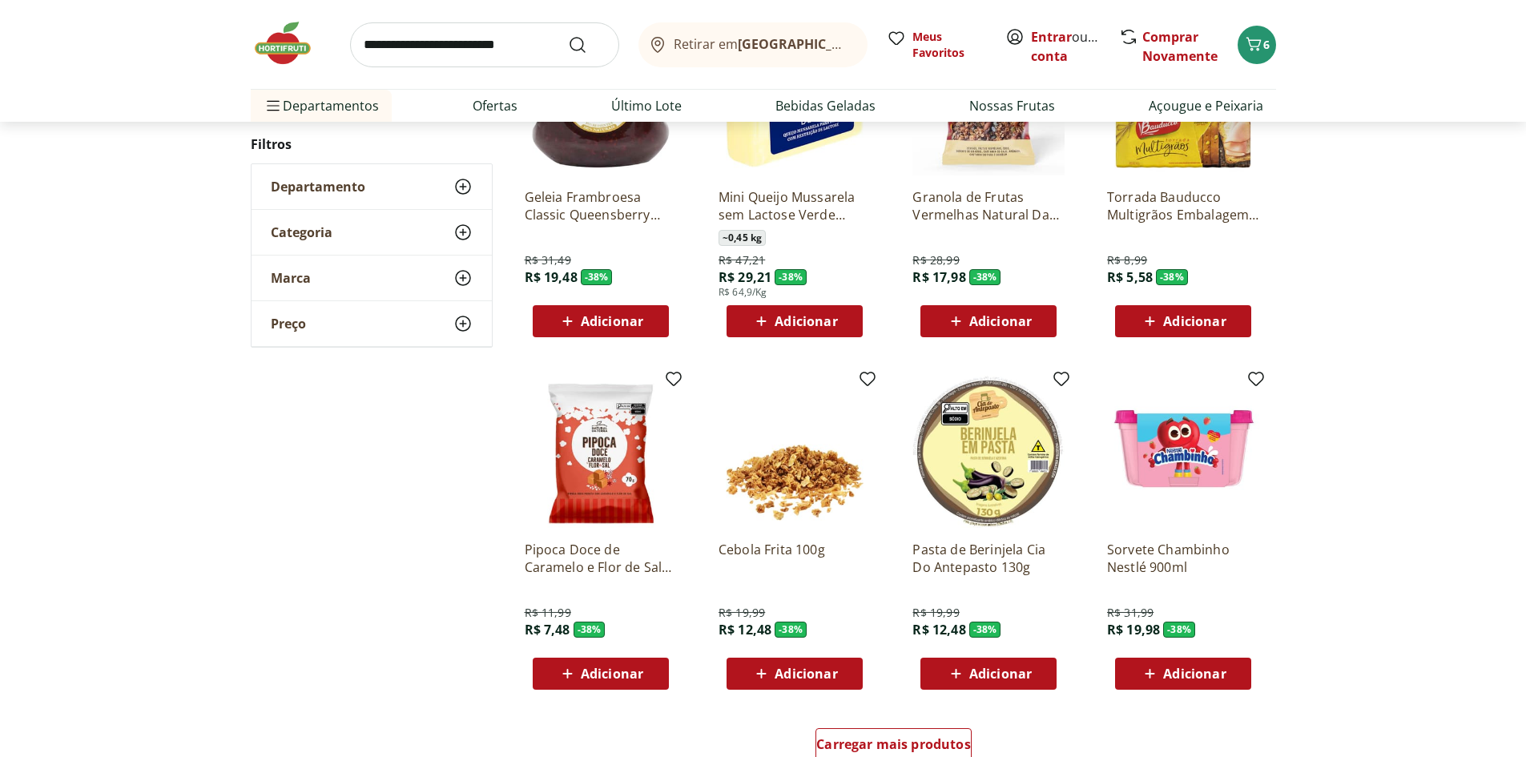
scroll to position [805, 0]
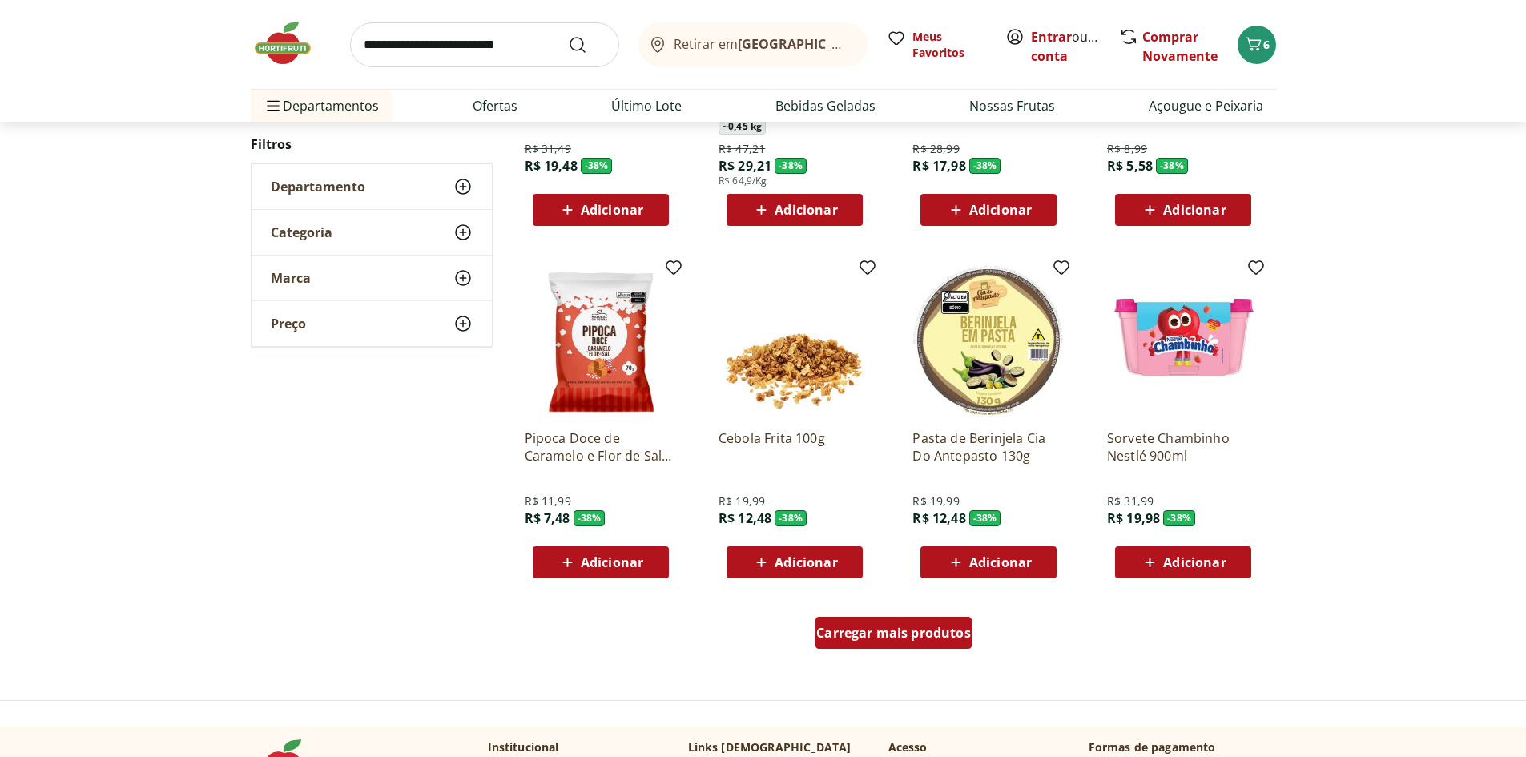
click at [844, 639] on span "Carregar mais produtos" at bounding box center [893, 633] width 155 height 13
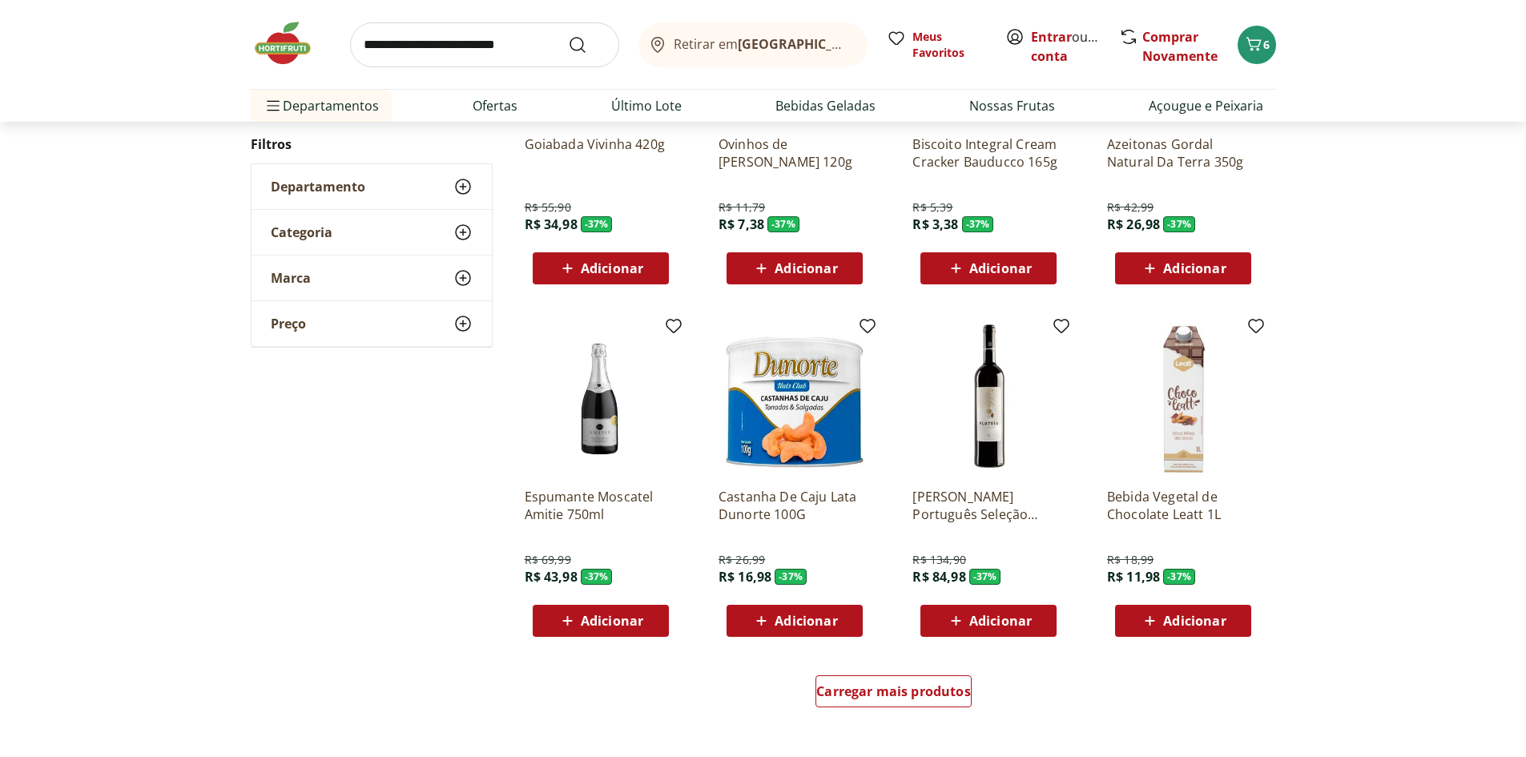
scroll to position [775, 0]
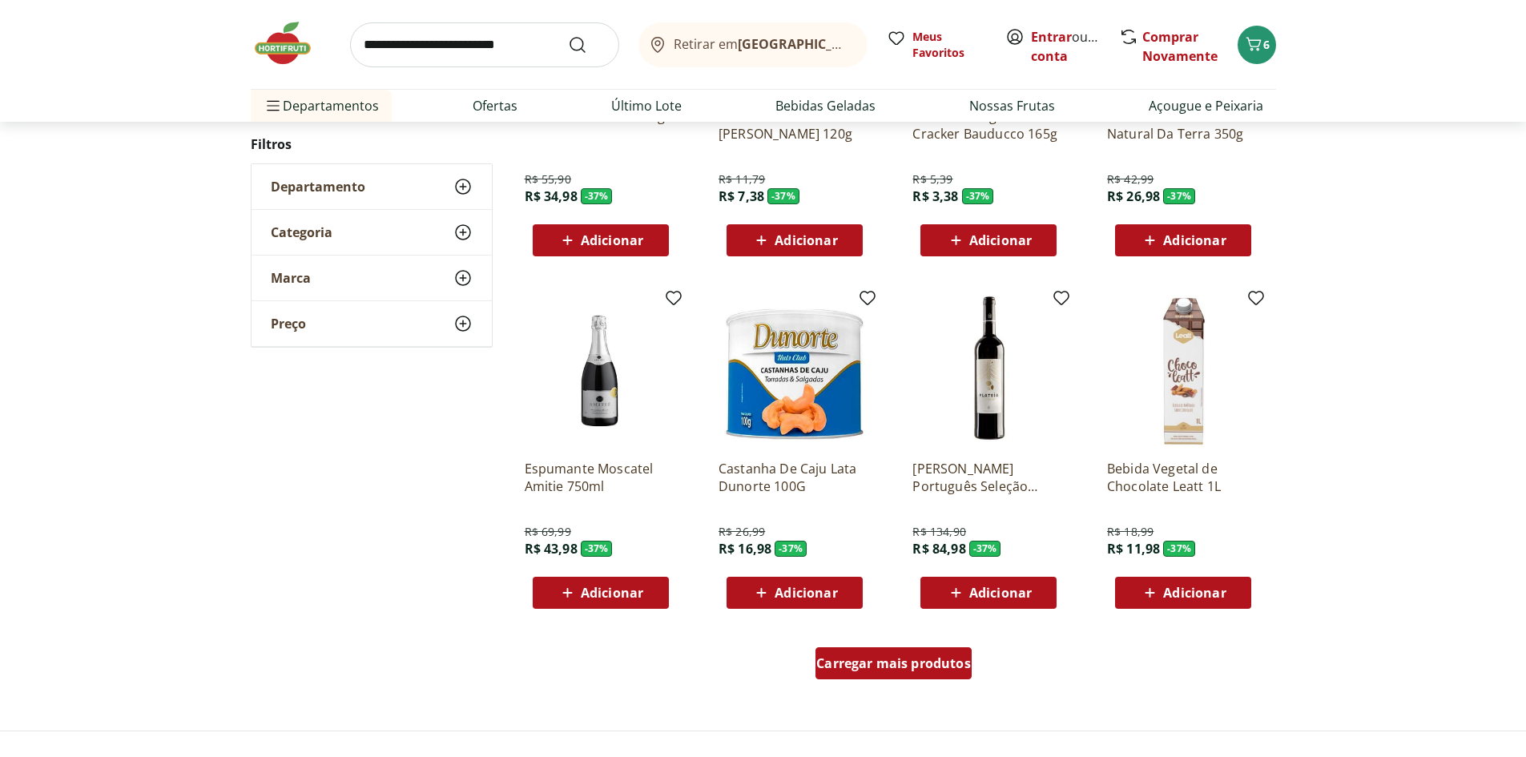
click at [838, 666] on span "Carregar mais produtos" at bounding box center [893, 663] width 155 height 13
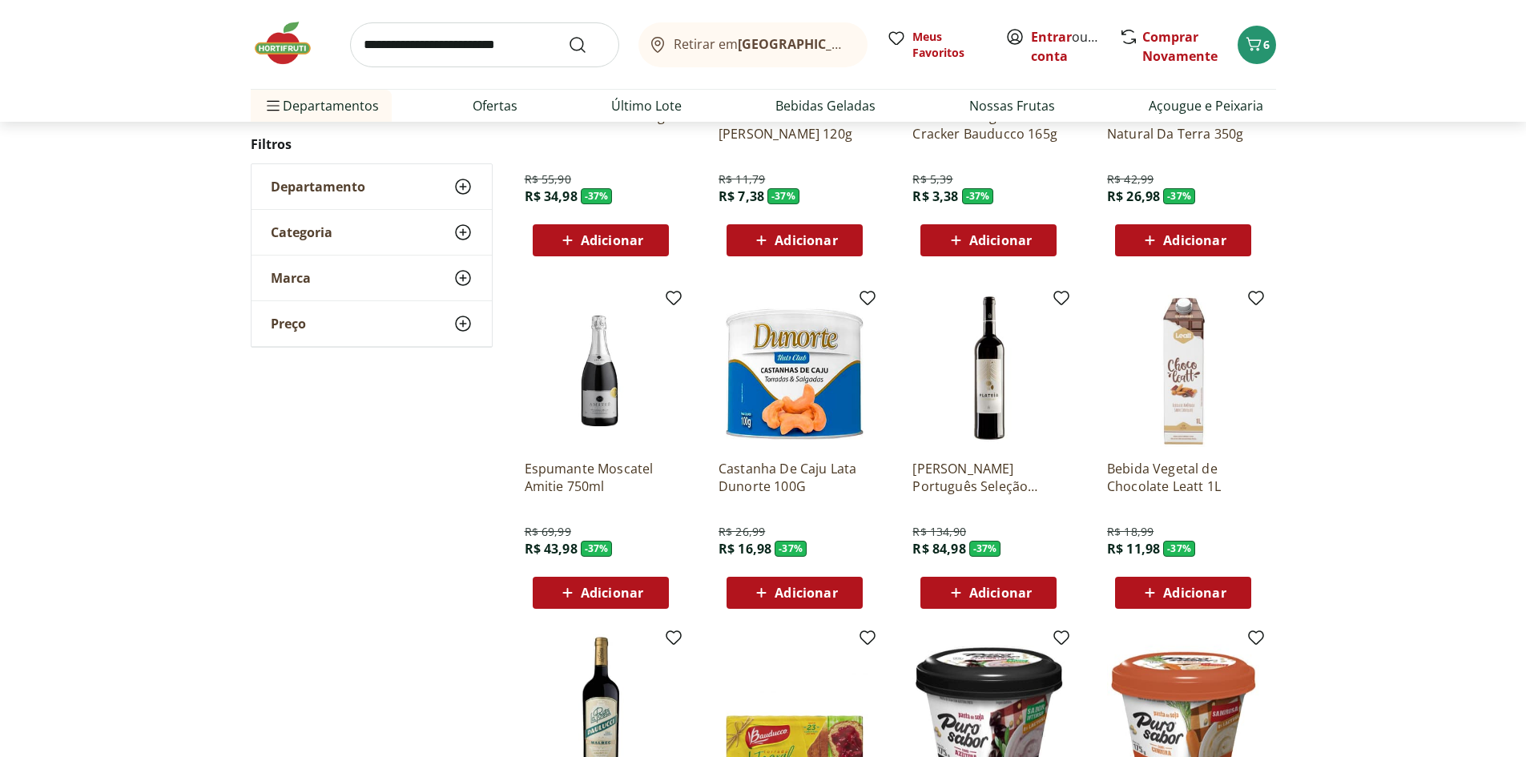
click at [765, 594] on icon at bounding box center [762, 592] width 20 height 19
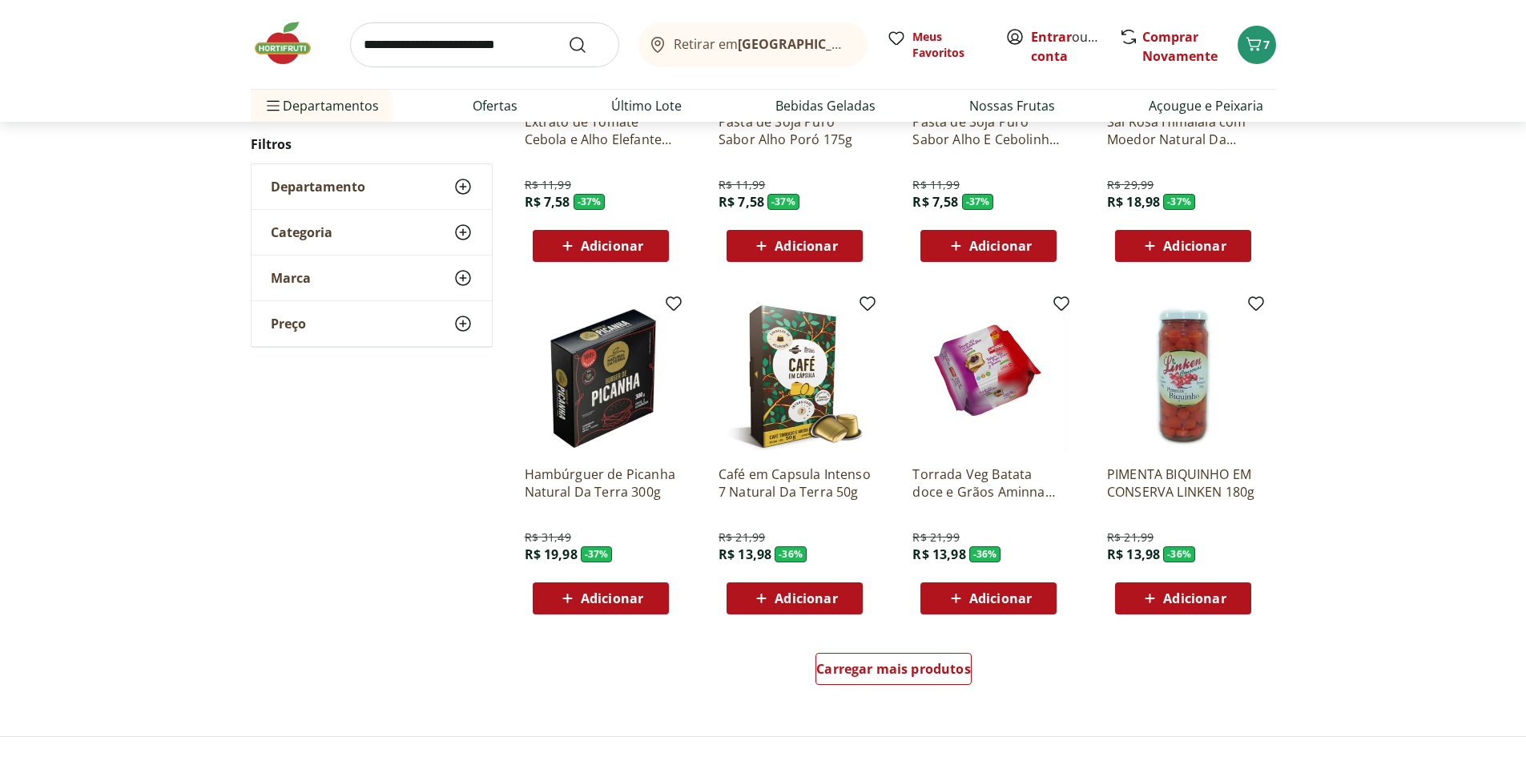
scroll to position [824, 0]
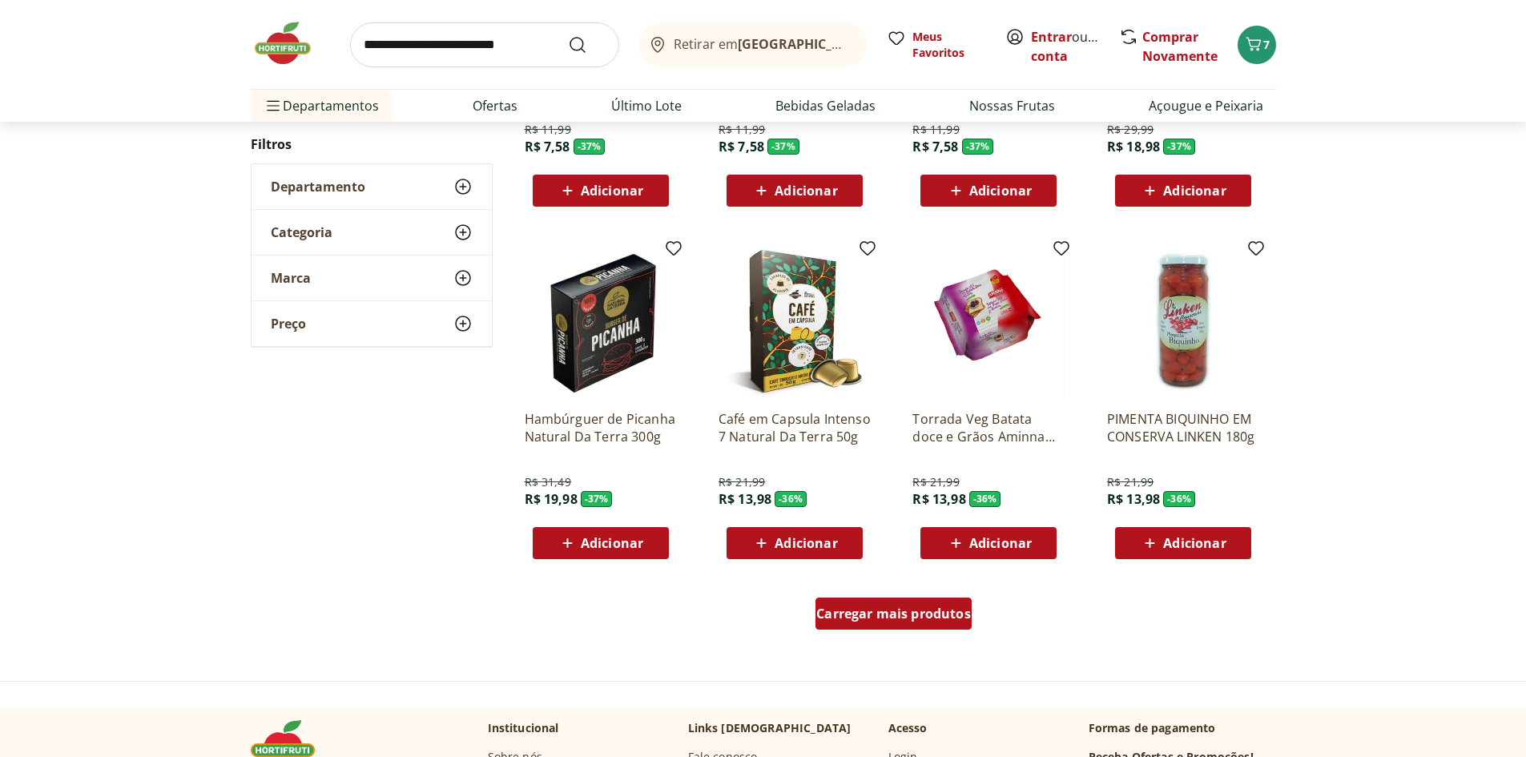
click at [832, 620] on span "Carregar mais produtos" at bounding box center [893, 613] width 155 height 13
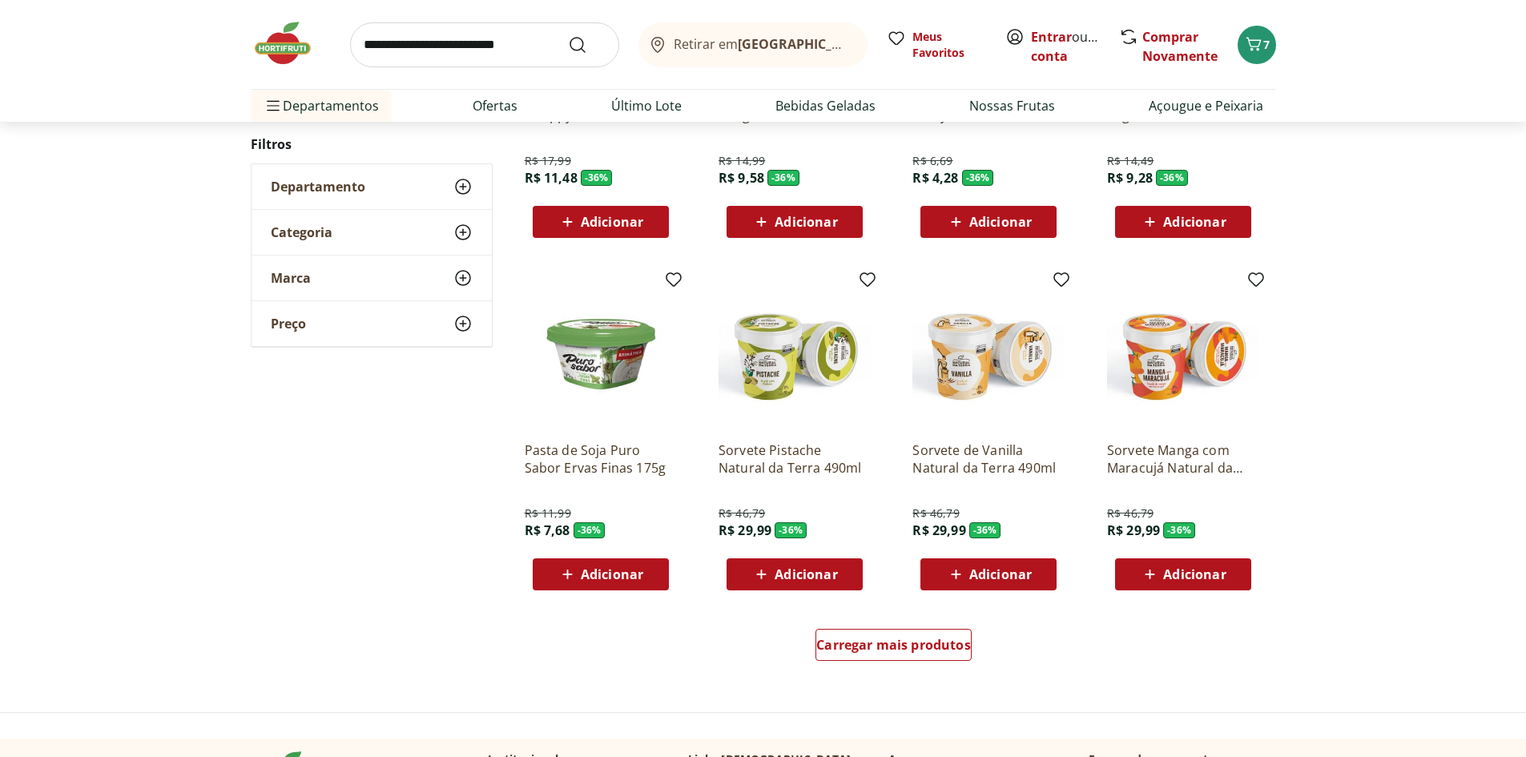
scroll to position [836, 0]
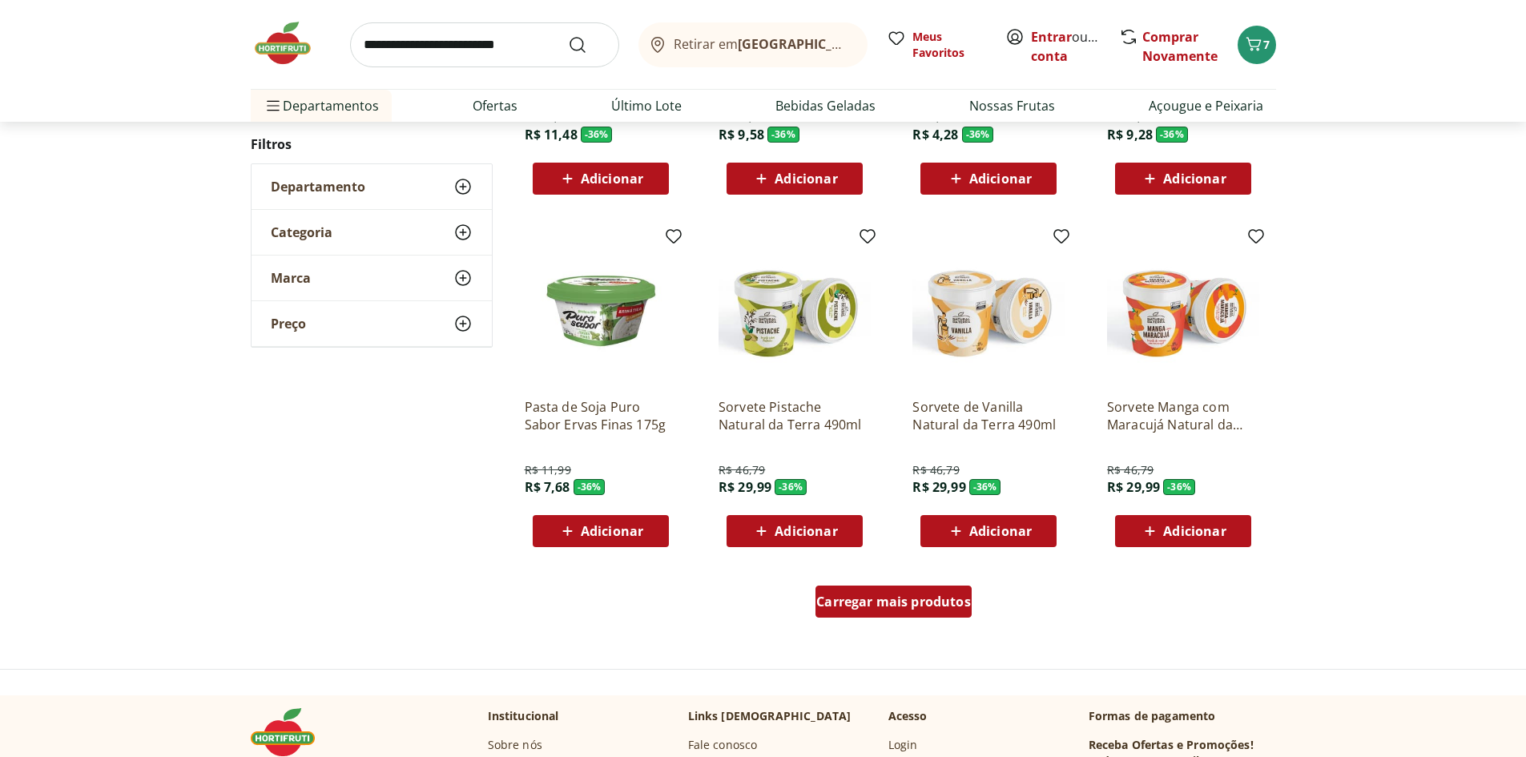
click at [837, 602] on span "Carregar mais produtos" at bounding box center [893, 601] width 155 height 13
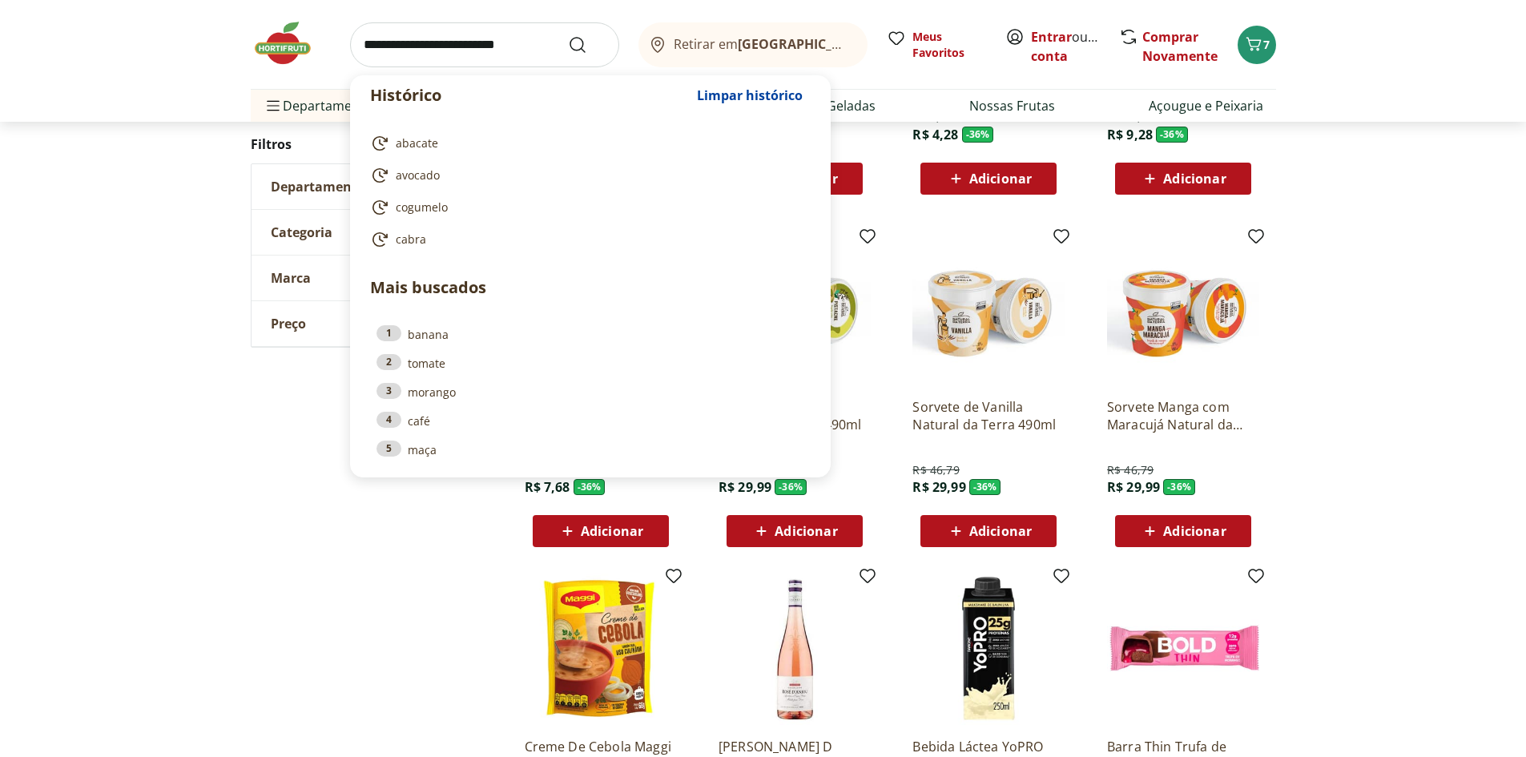
click at [524, 47] on input "search" at bounding box center [484, 44] width 269 height 45
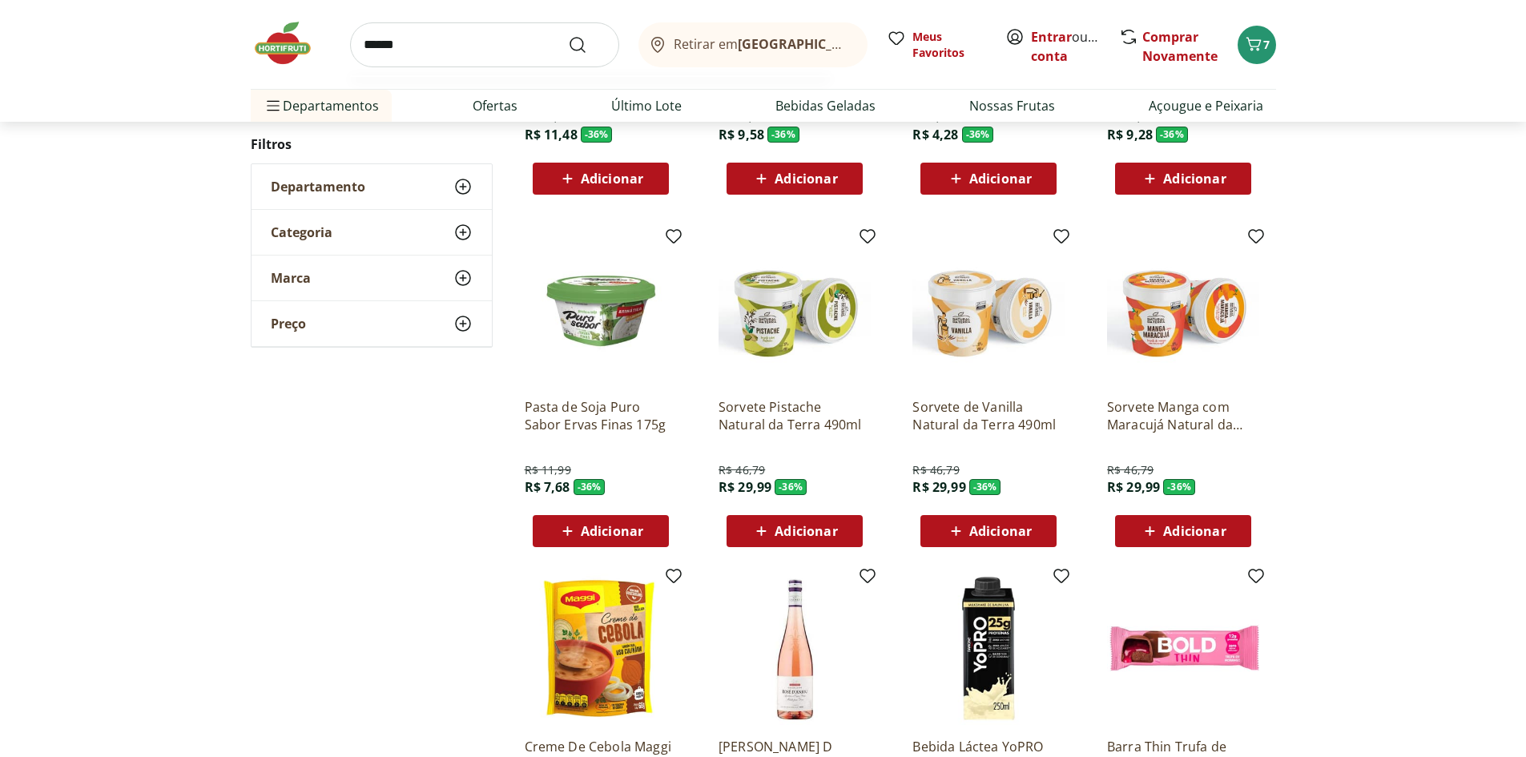
type input "******"
click at [568, 35] on button "Submit Search" at bounding box center [587, 44] width 38 height 19
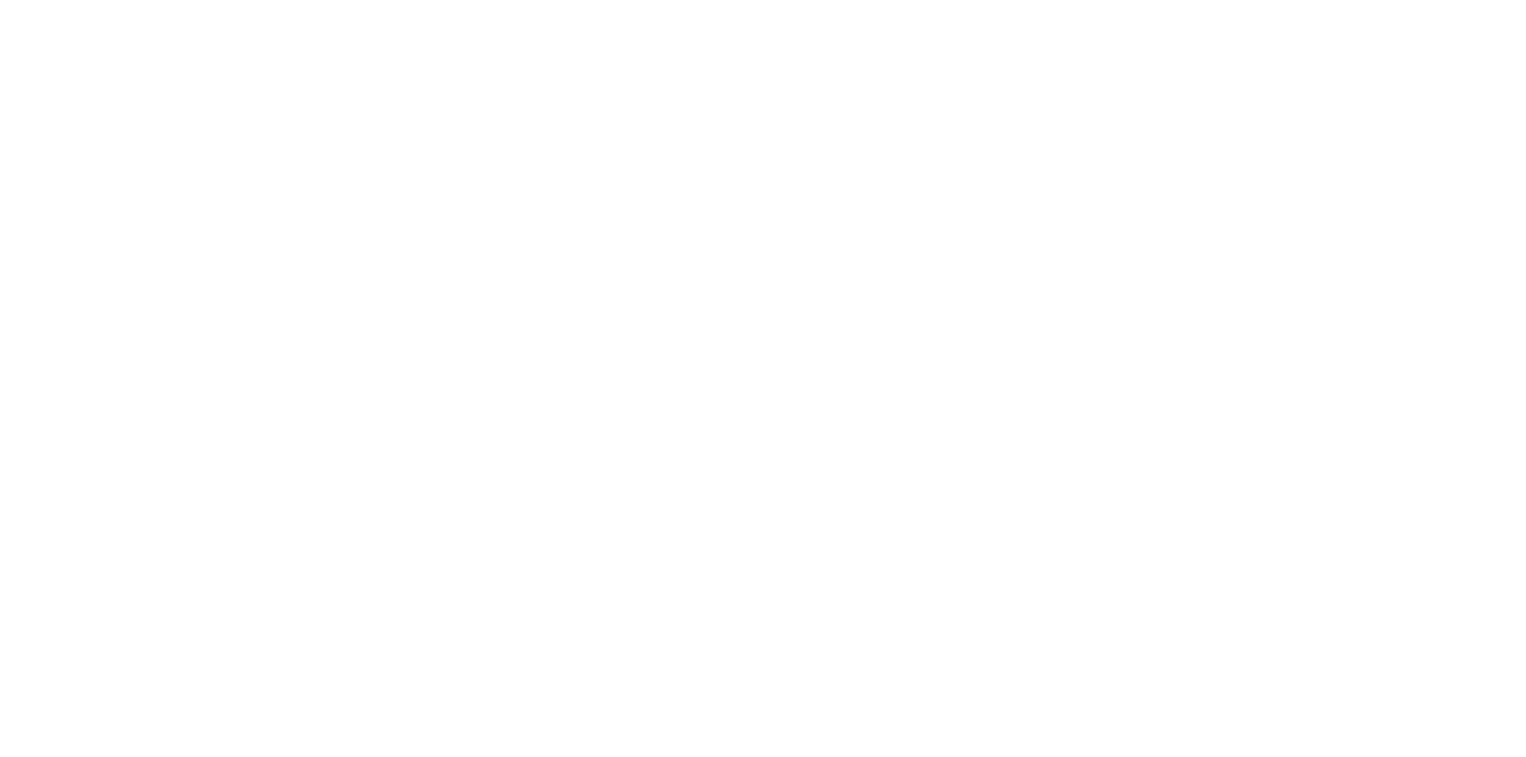
select select "**********"
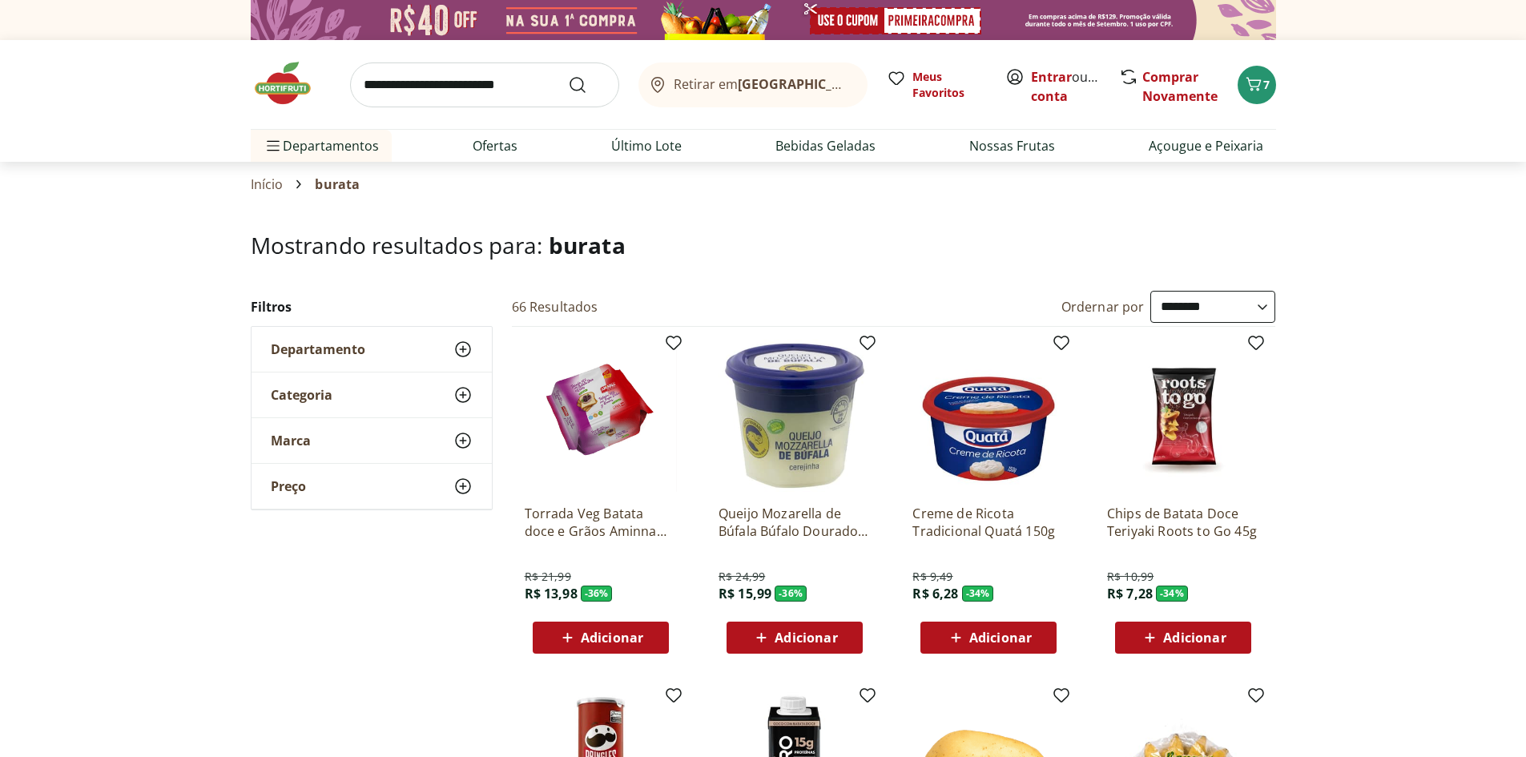
click at [749, 624] on div "Adicionar" at bounding box center [794, 637] width 111 height 29
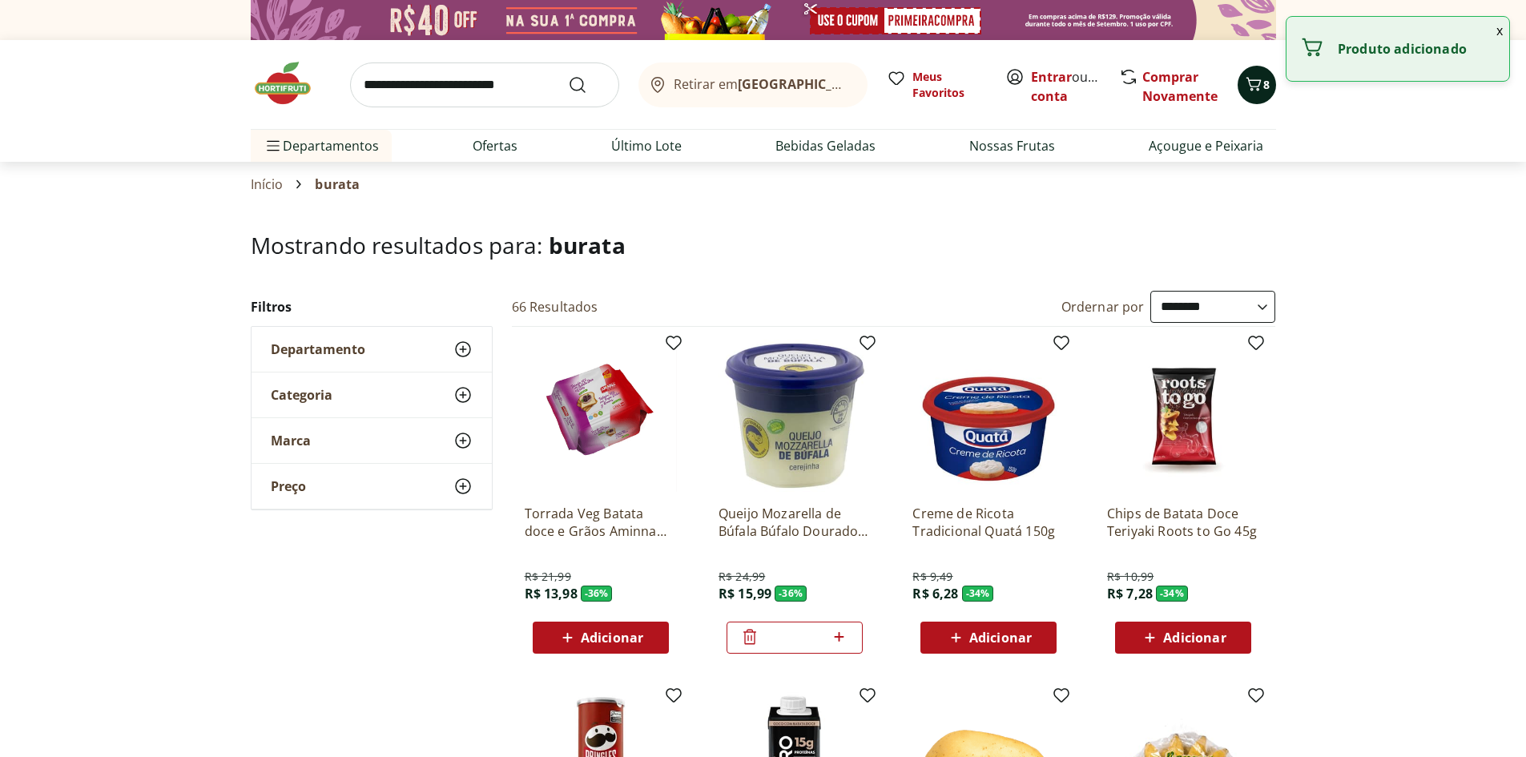
click at [1249, 85] on icon "Carrinho" at bounding box center [1253, 84] width 19 height 19
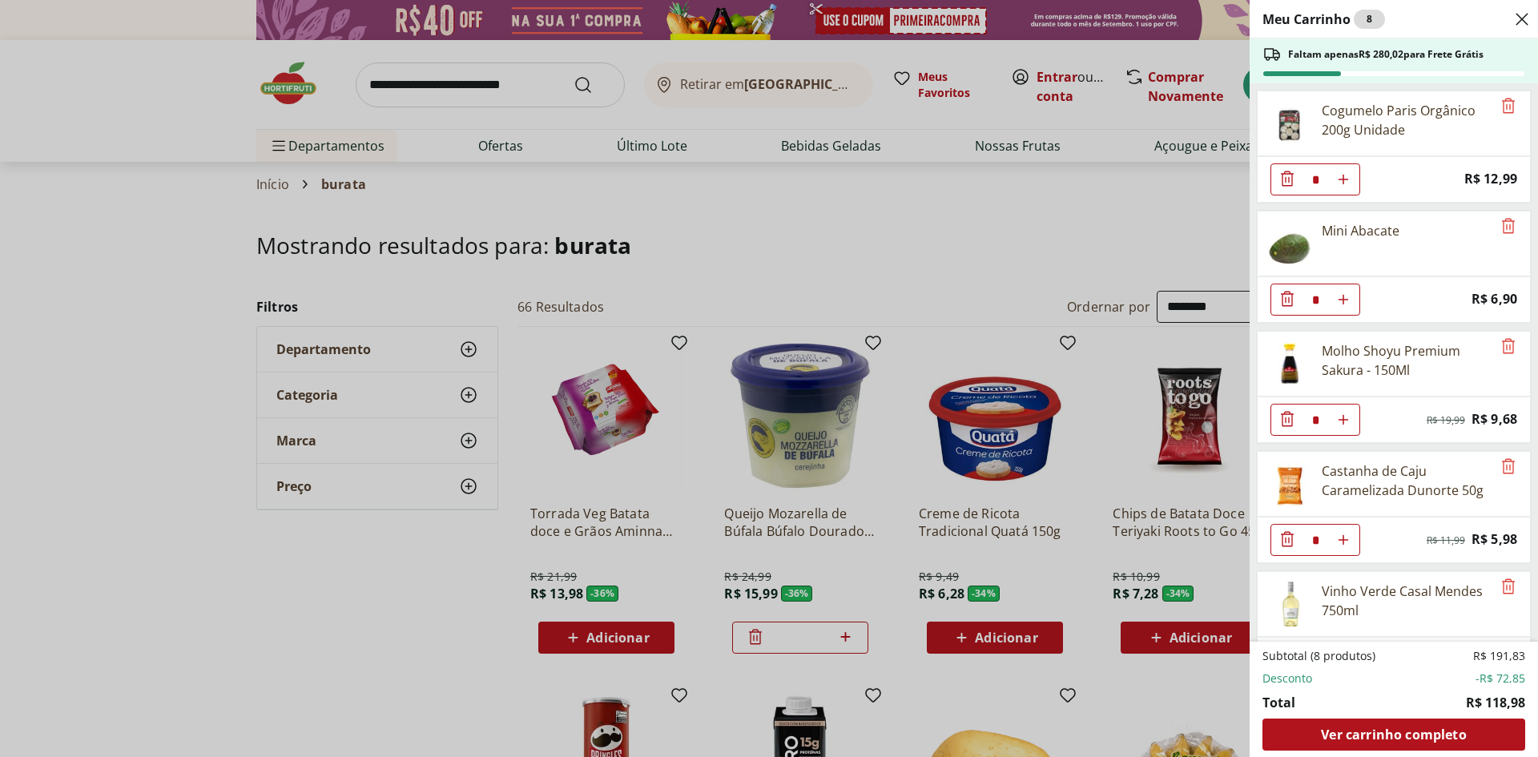
click at [1128, 224] on div "Meu Carrinho 8 Faltam apenas R$ 280,02 para Frete Grátis Cogumelo Paris Orgânic…" at bounding box center [769, 378] width 1538 height 757
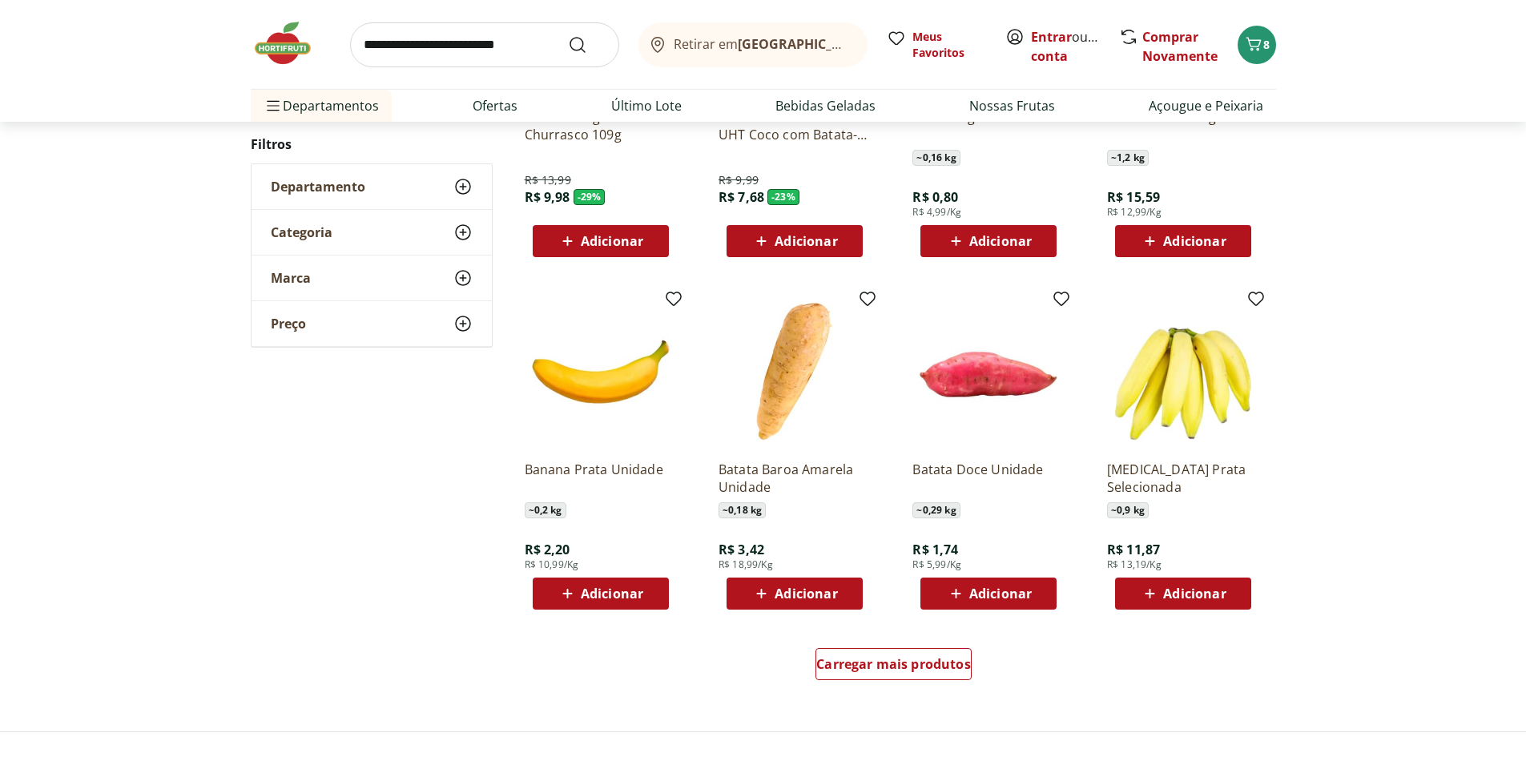
scroll to position [763, 0]
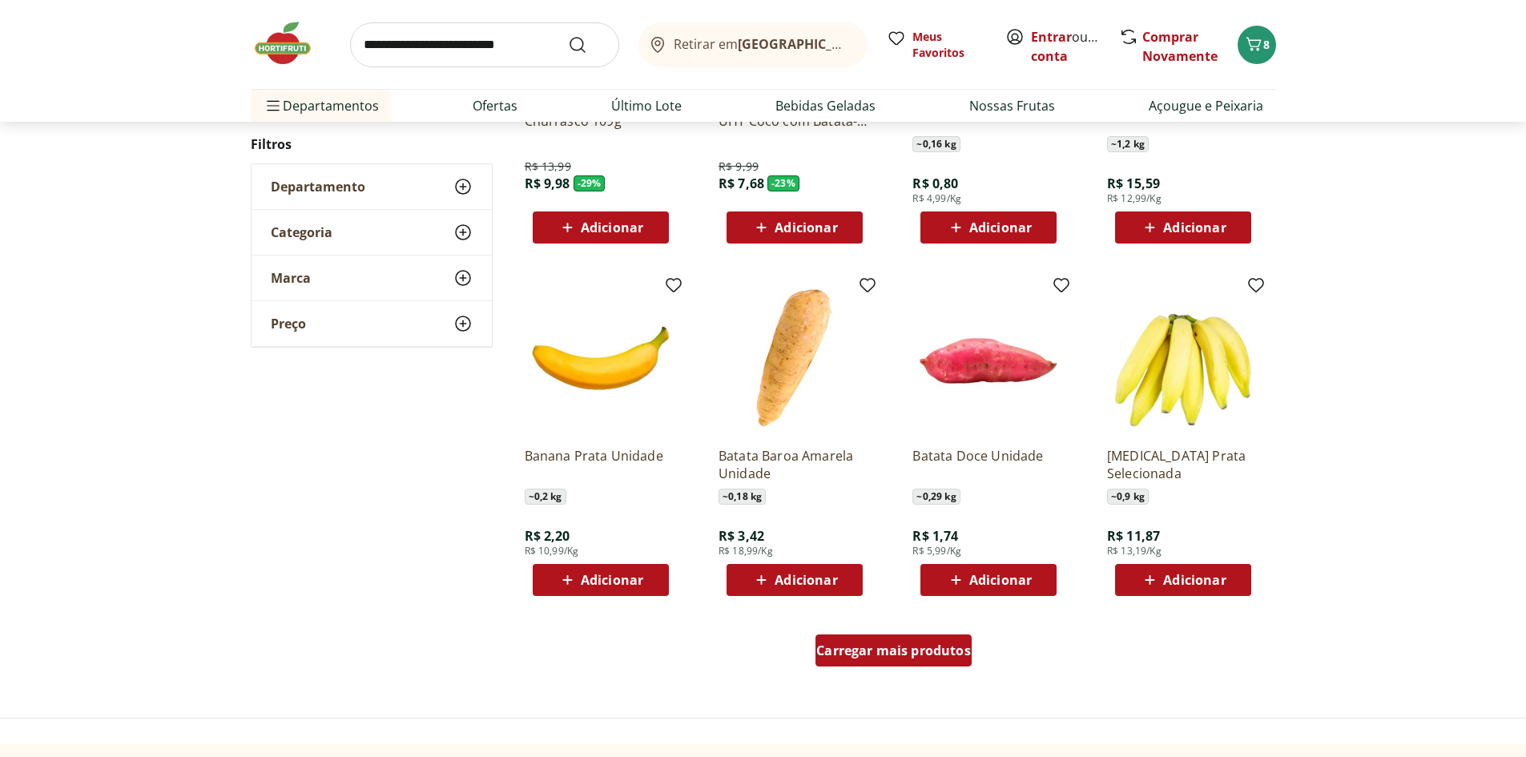
click at [886, 644] on span "Carregar mais produtos" at bounding box center [893, 650] width 155 height 13
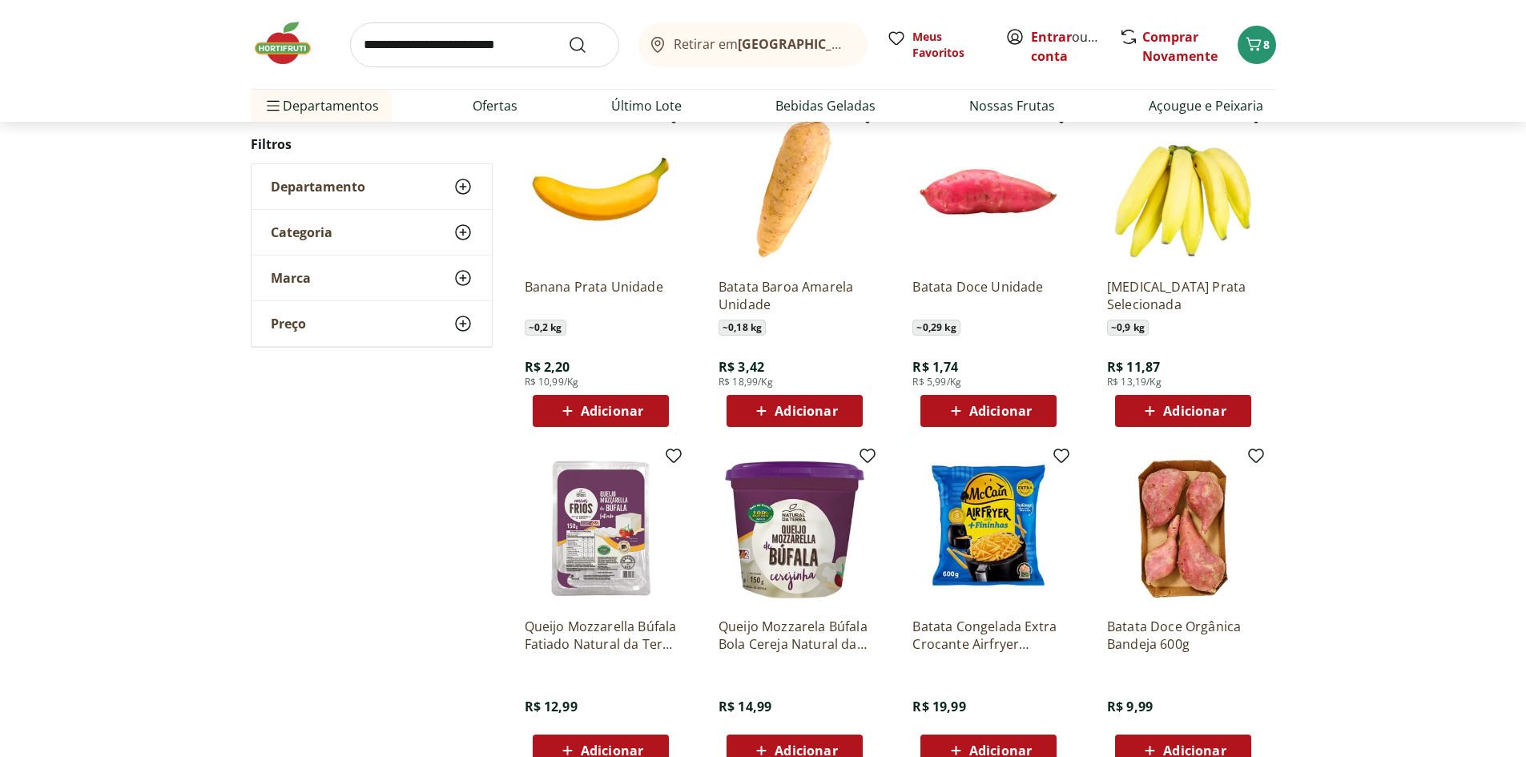
scroll to position [1007, 0]
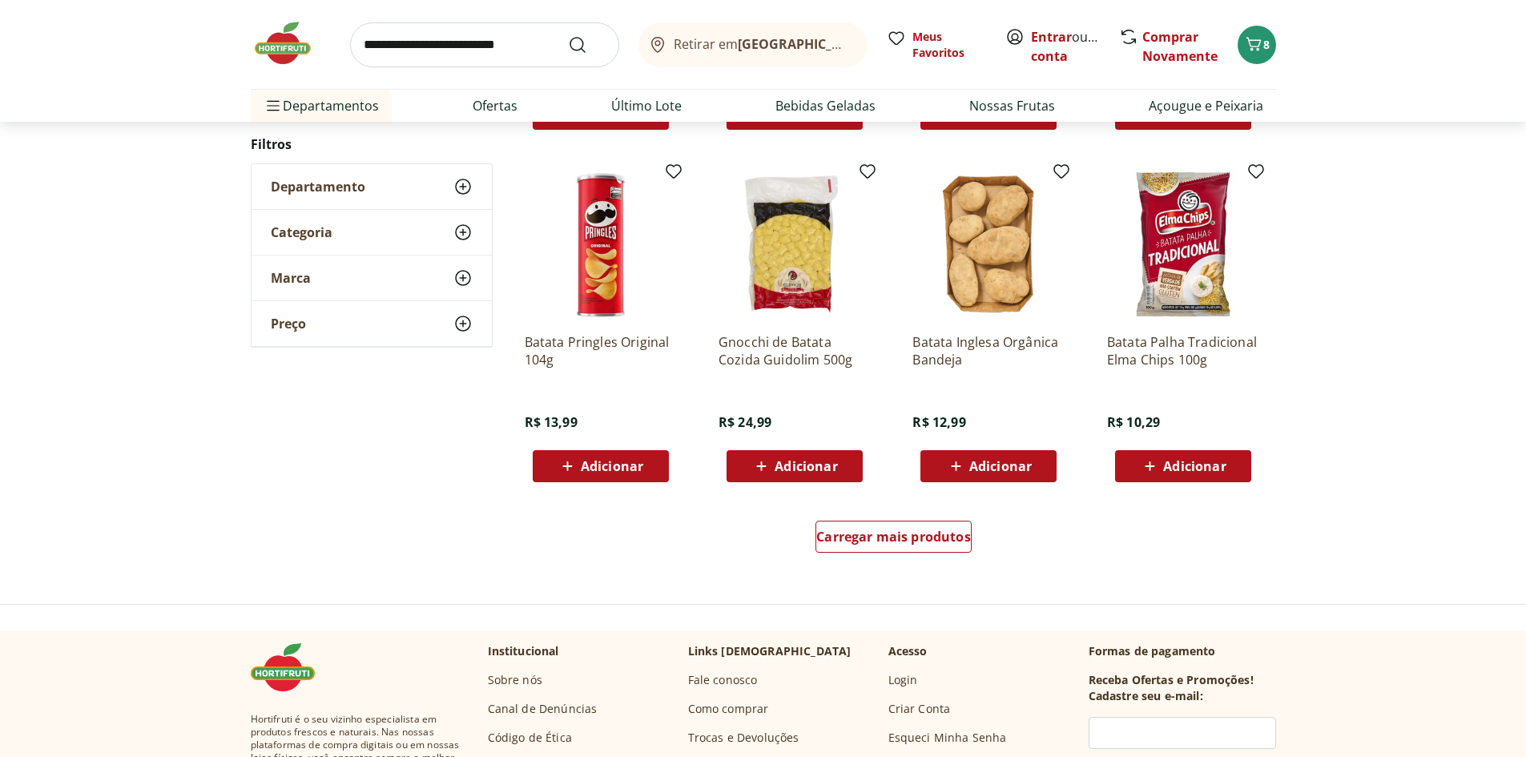
scroll to position [994, 0]
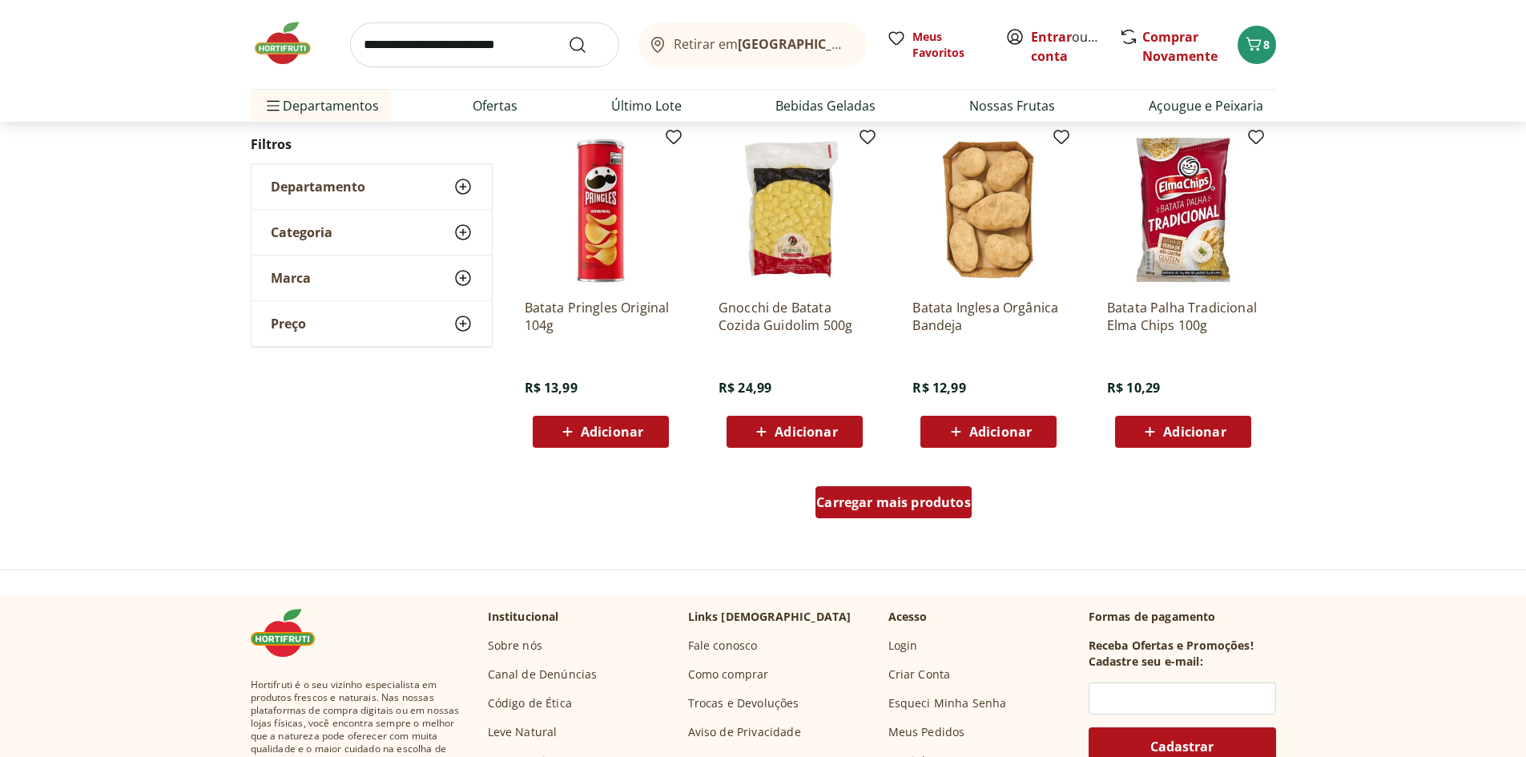
click at [846, 503] on span "Carregar mais produtos" at bounding box center [893, 502] width 155 height 13
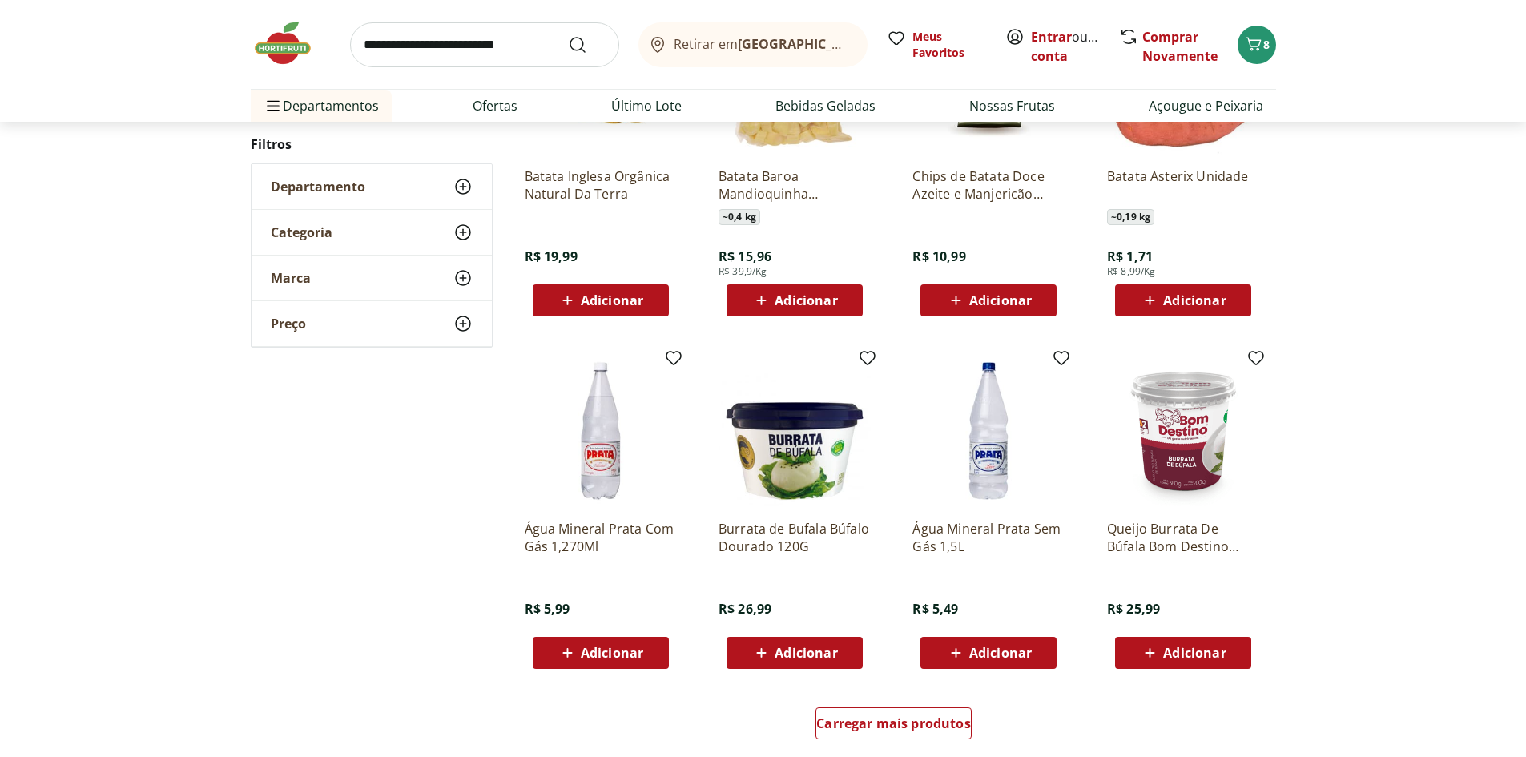
scroll to position [776, 0]
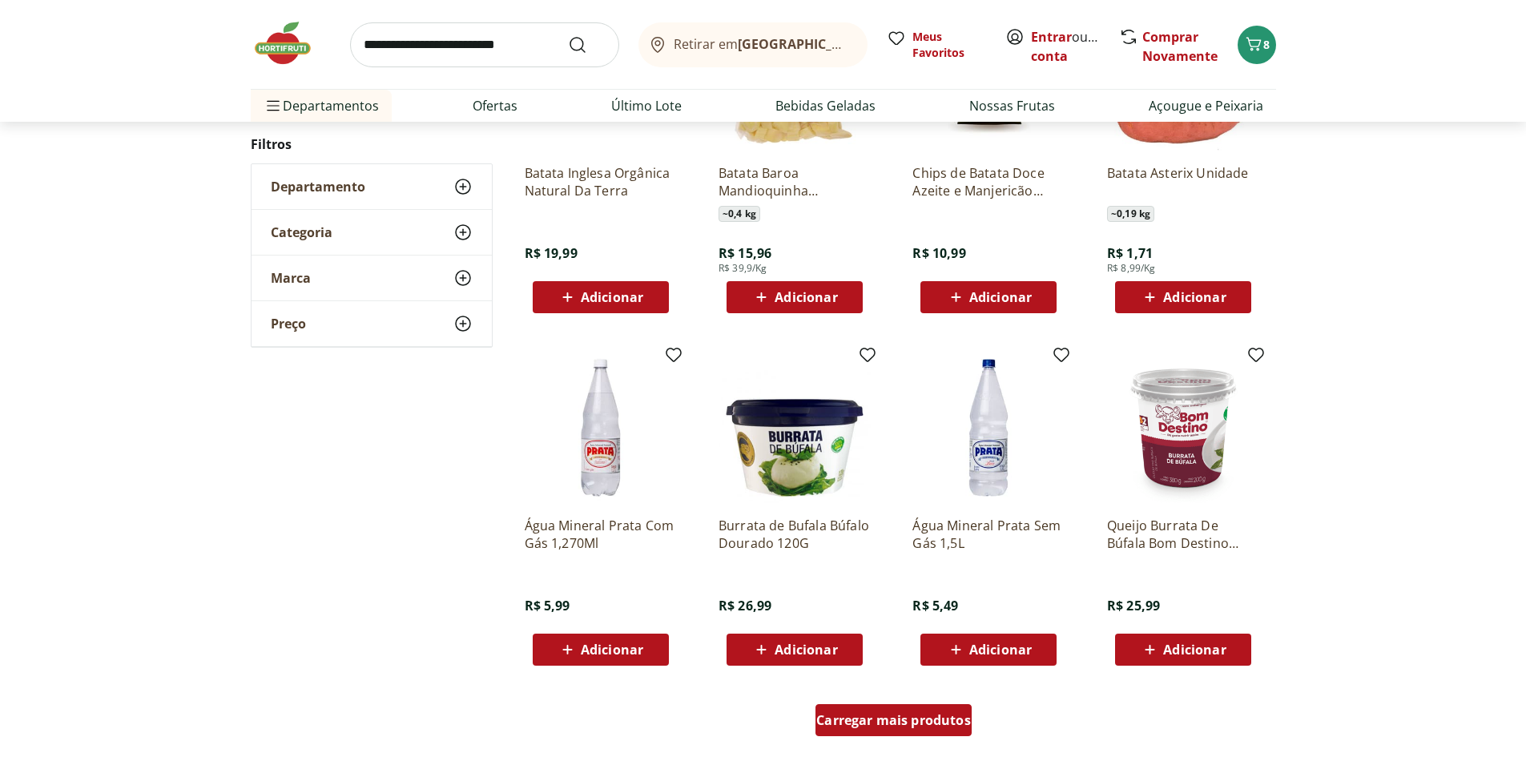
click at [885, 731] on div "Carregar mais produtos" at bounding box center [894, 720] width 156 height 32
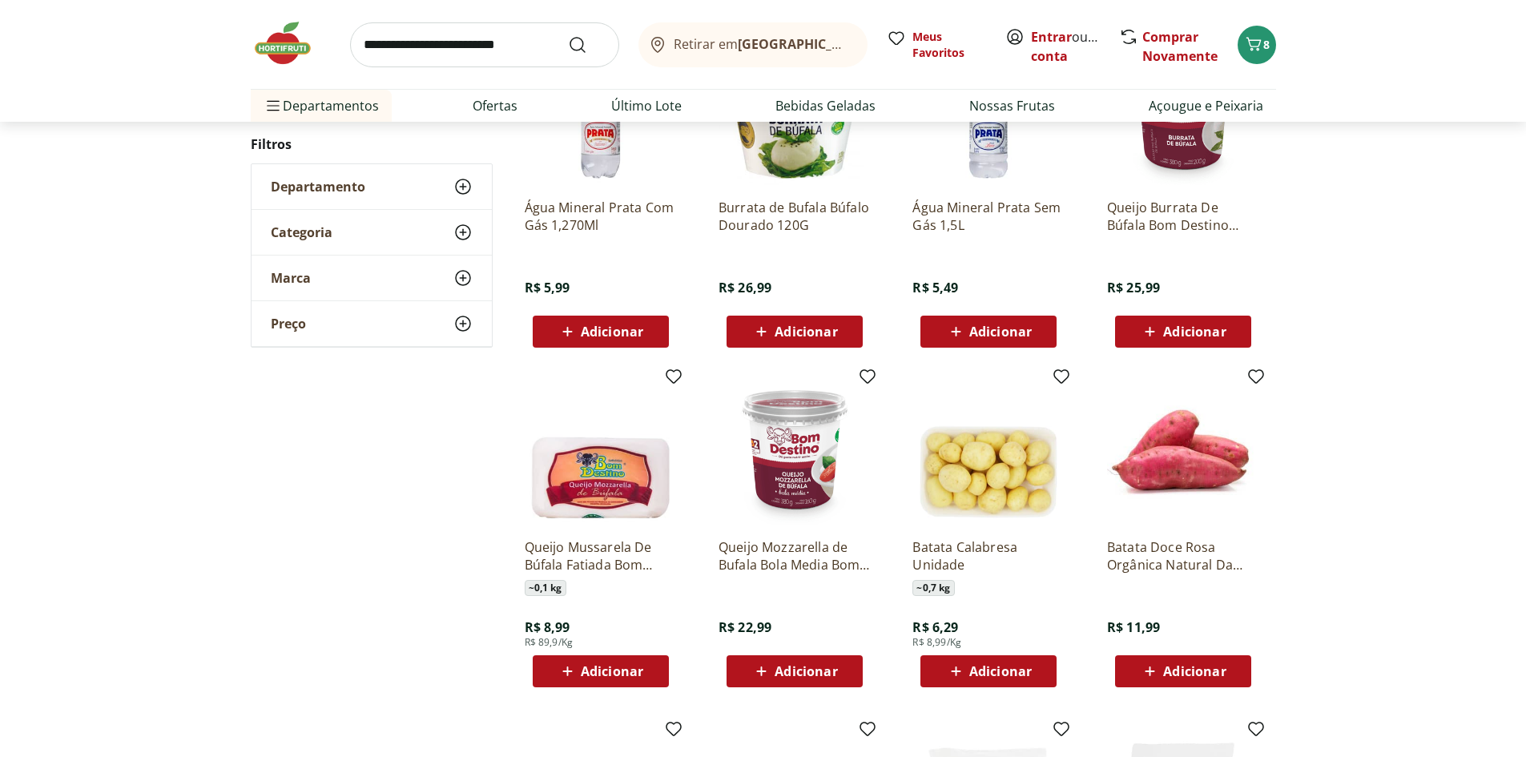
scroll to position [1099, 0]
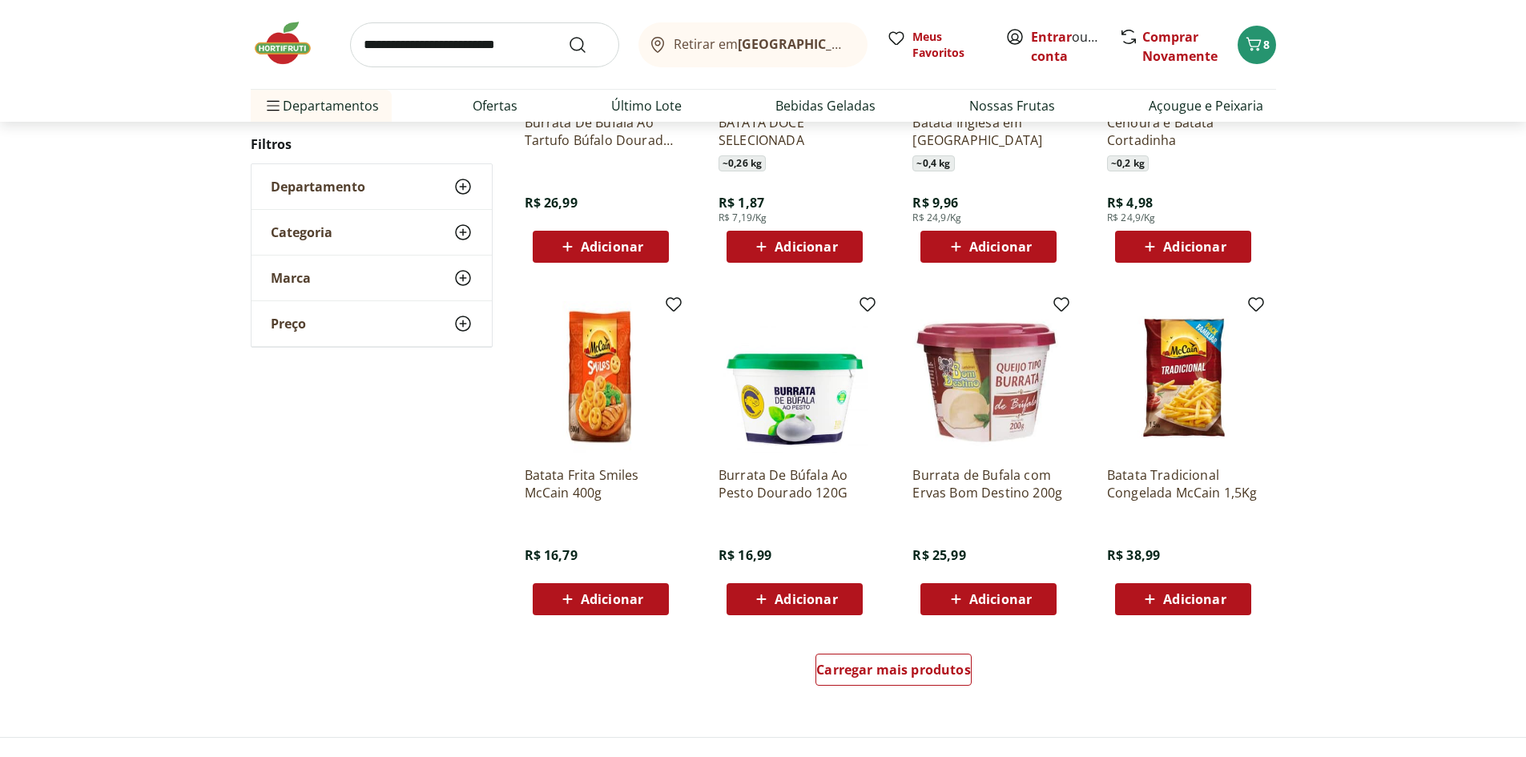
scroll to position [855, 0]
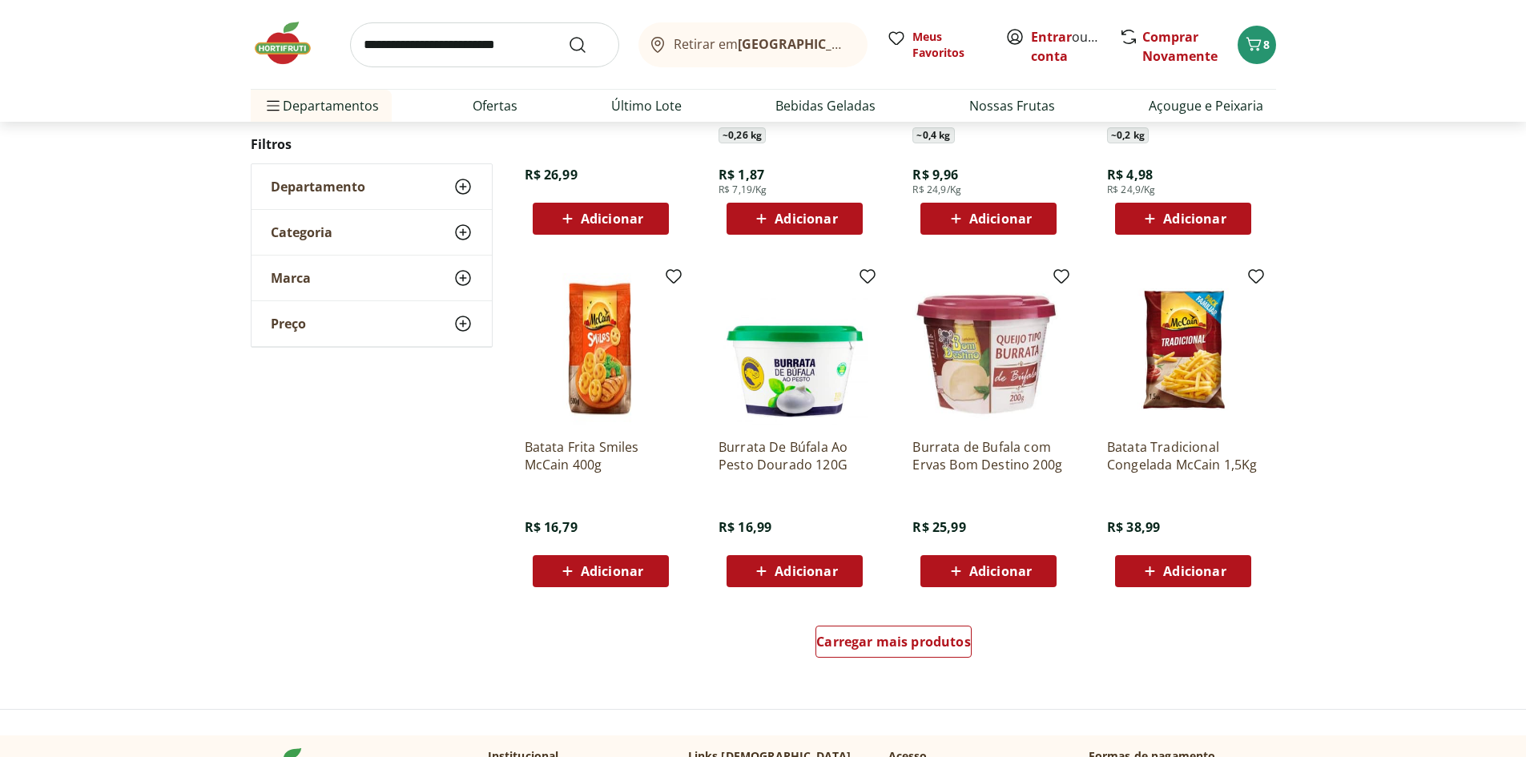
click at [774, 558] on div "Adicionar" at bounding box center [794, 571] width 111 height 29
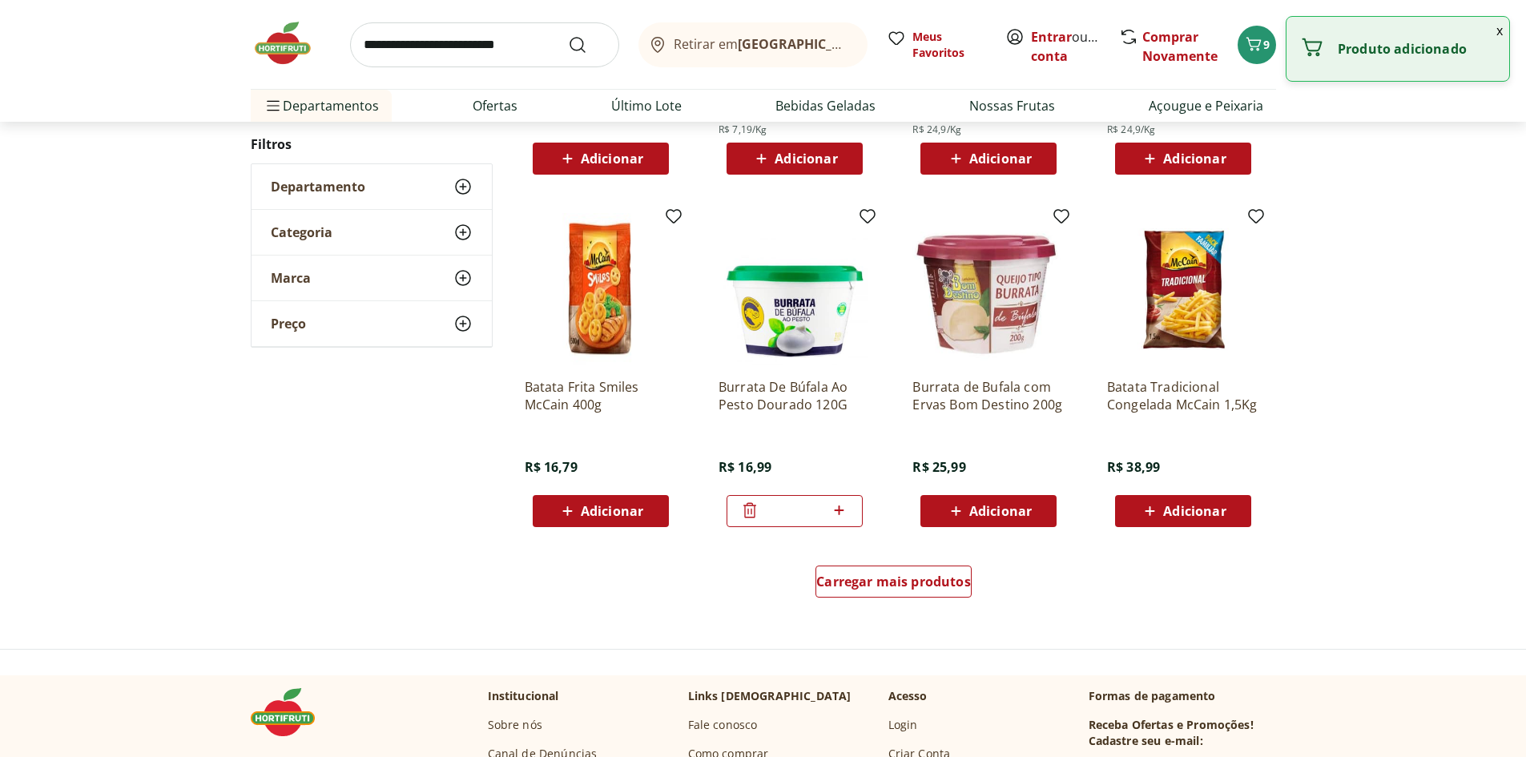
scroll to position [918, 0]
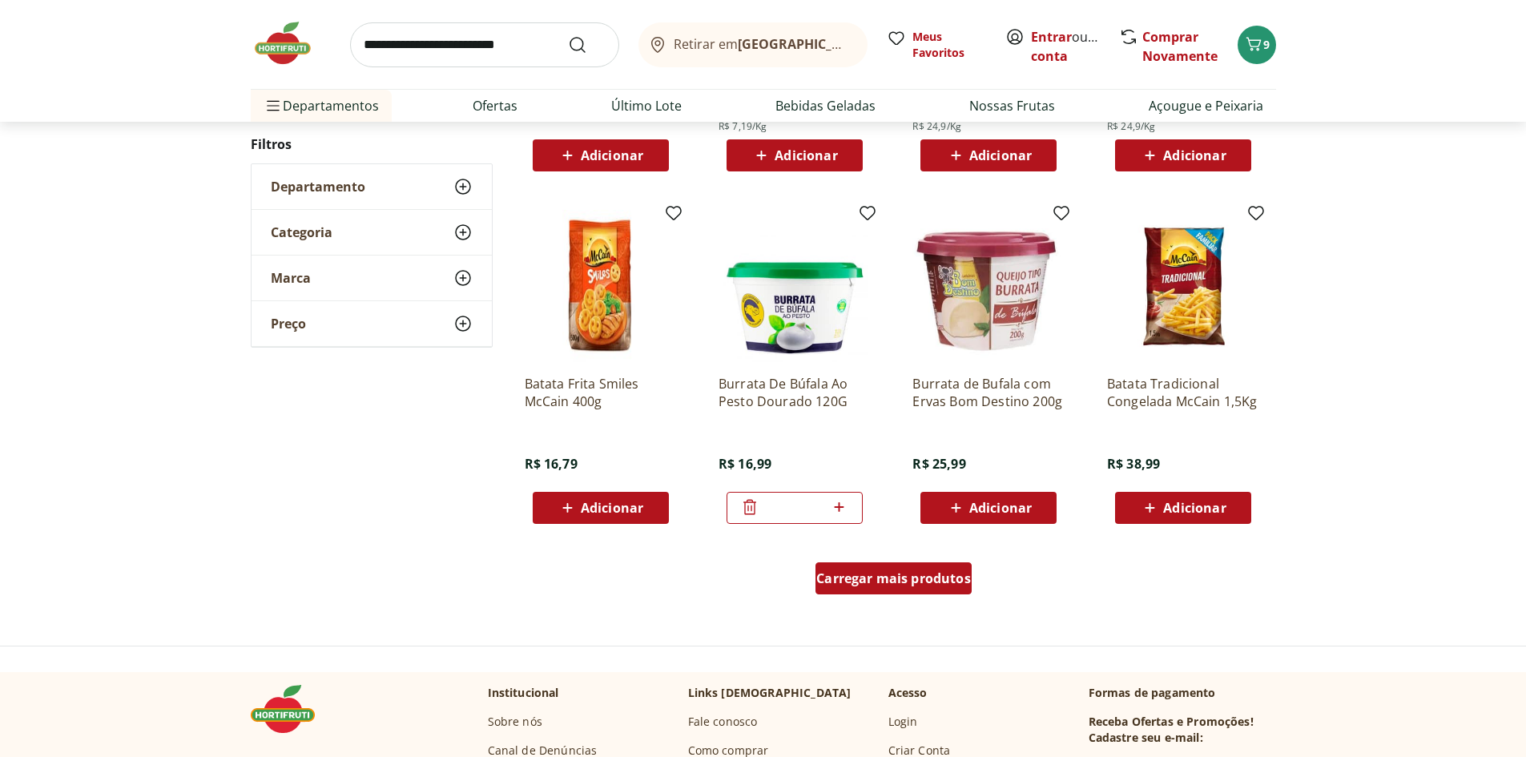
click at [840, 572] on span "Carregar mais produtos" at bounding box center [893, 578] width 155 height 13
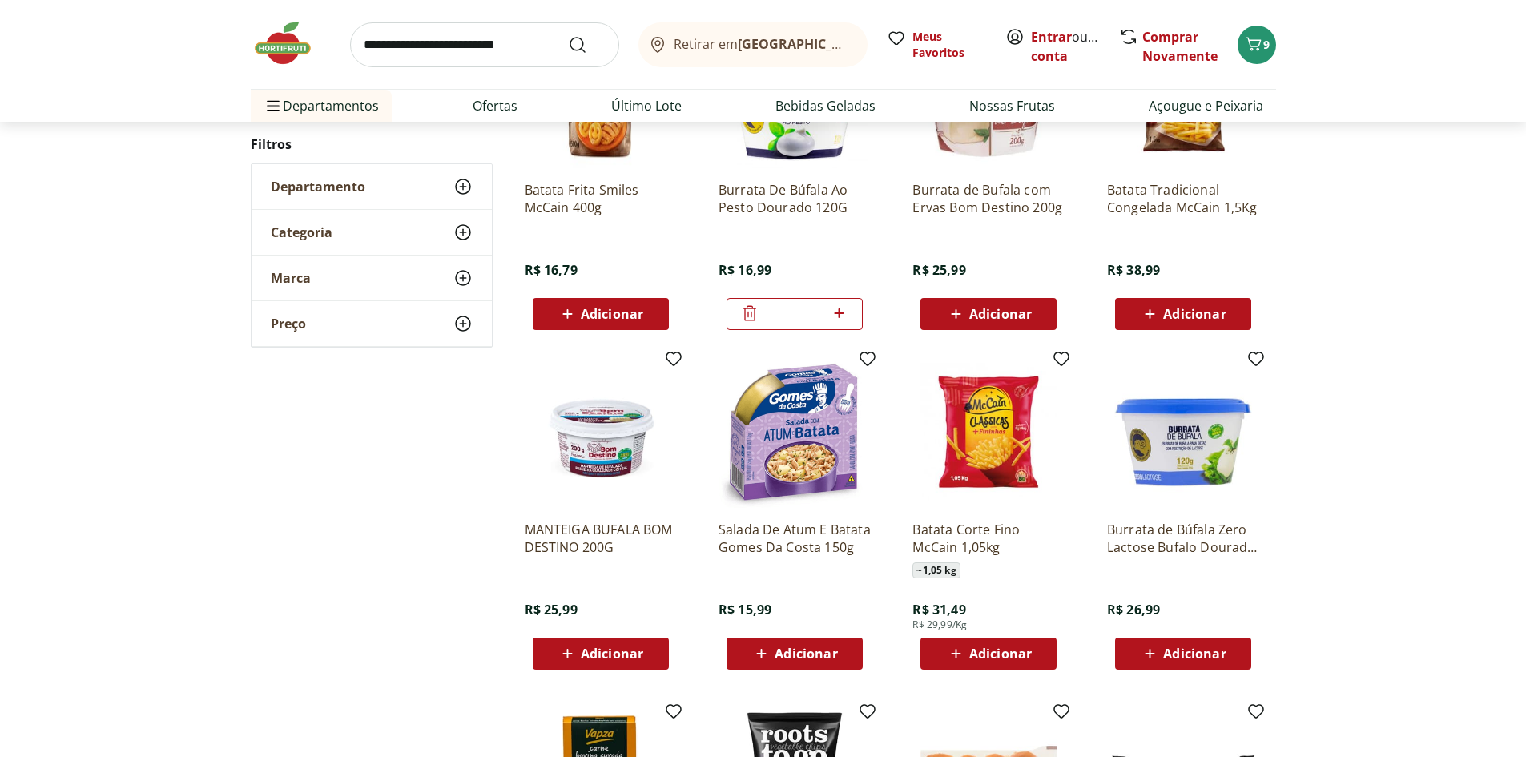
scroll to position [1129, 0]
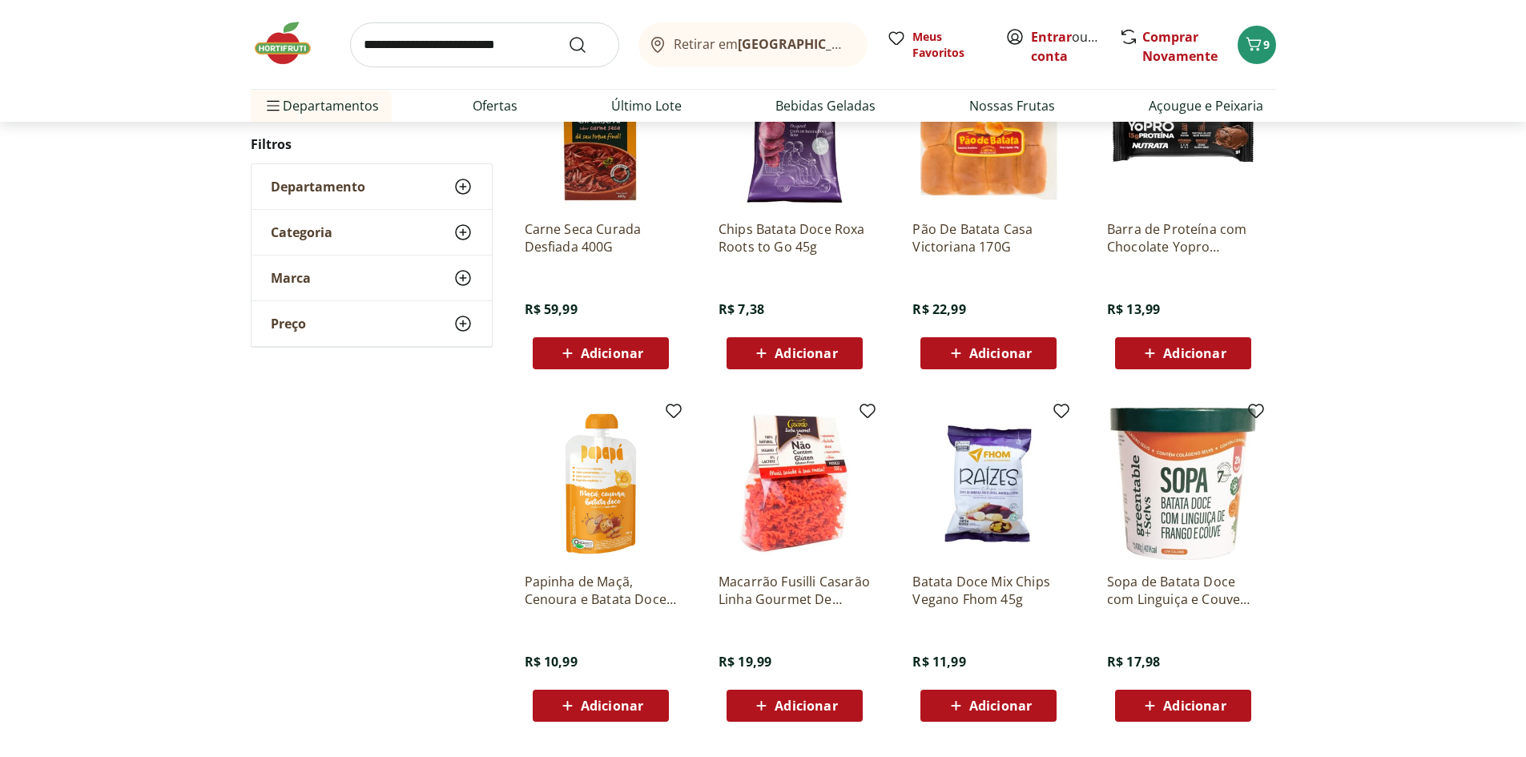
scroll to position [787, 0]
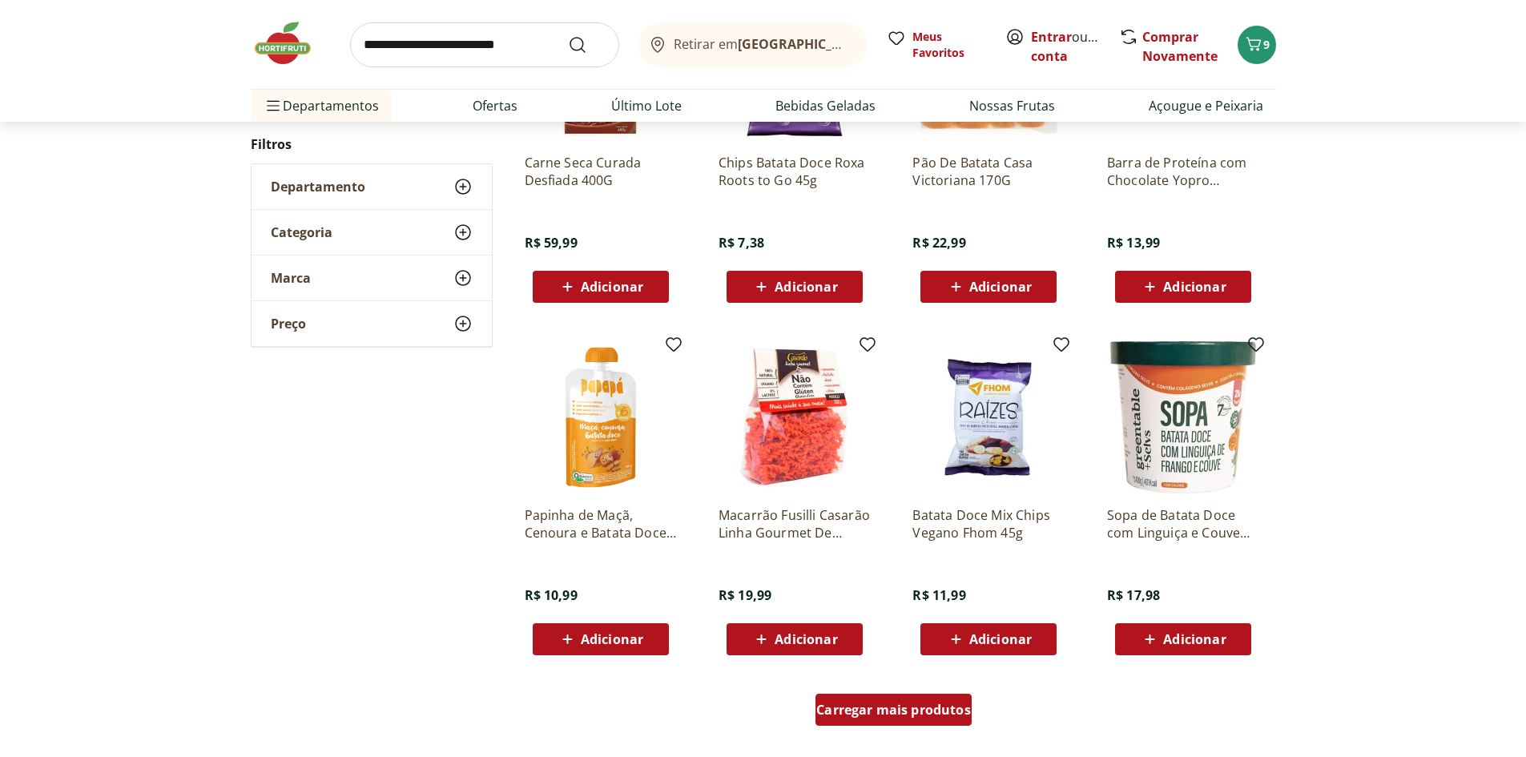
click at [909, 714] on span "Carregar mais produtos" at bounding box center [893, 709] width 155 height 13
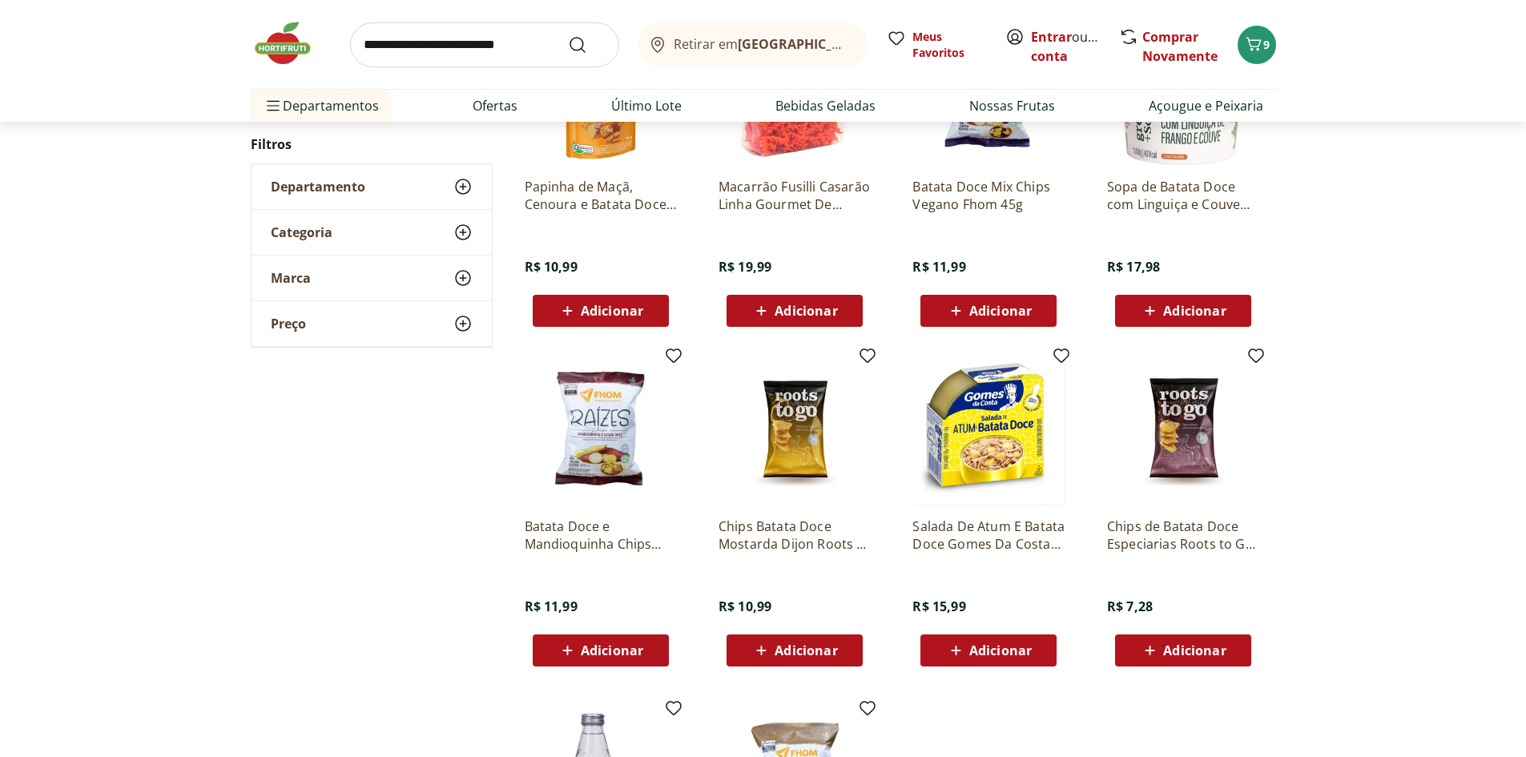
scroll to position [1119, 0]
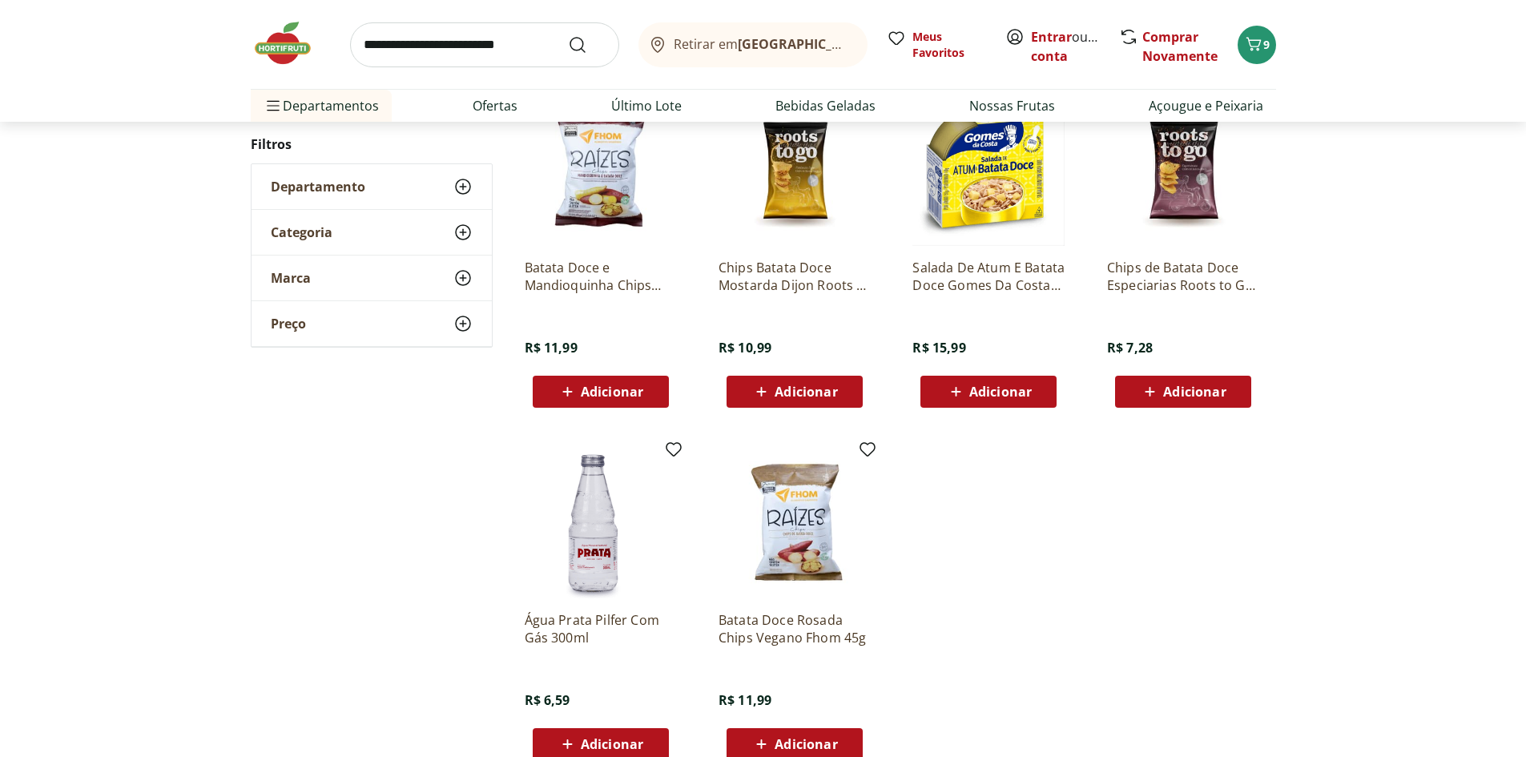
scroll to position [303, 0]
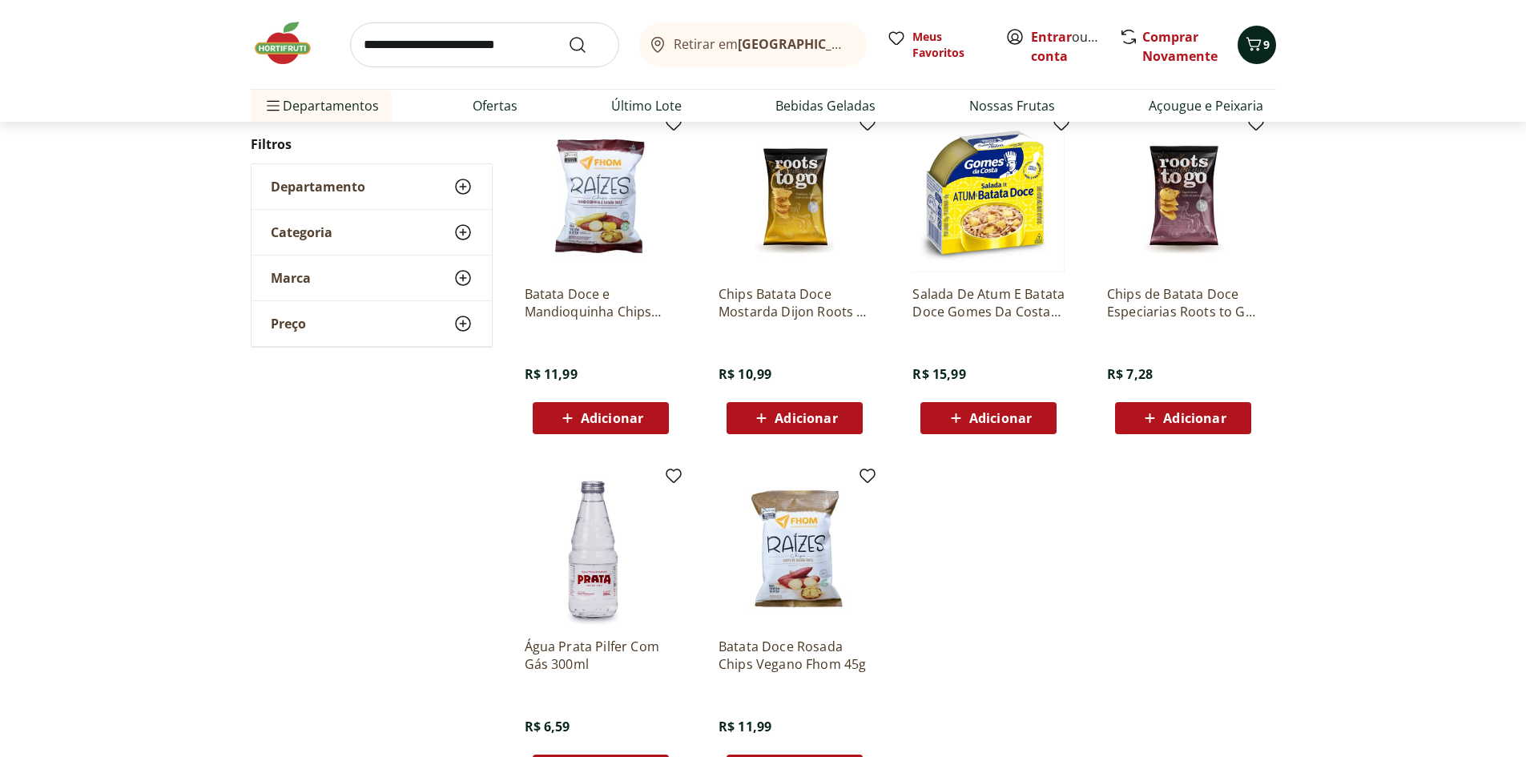
click at [1260, 50] on icon "Carrinho" at bounding box center [1253, 43] width 19 height 19
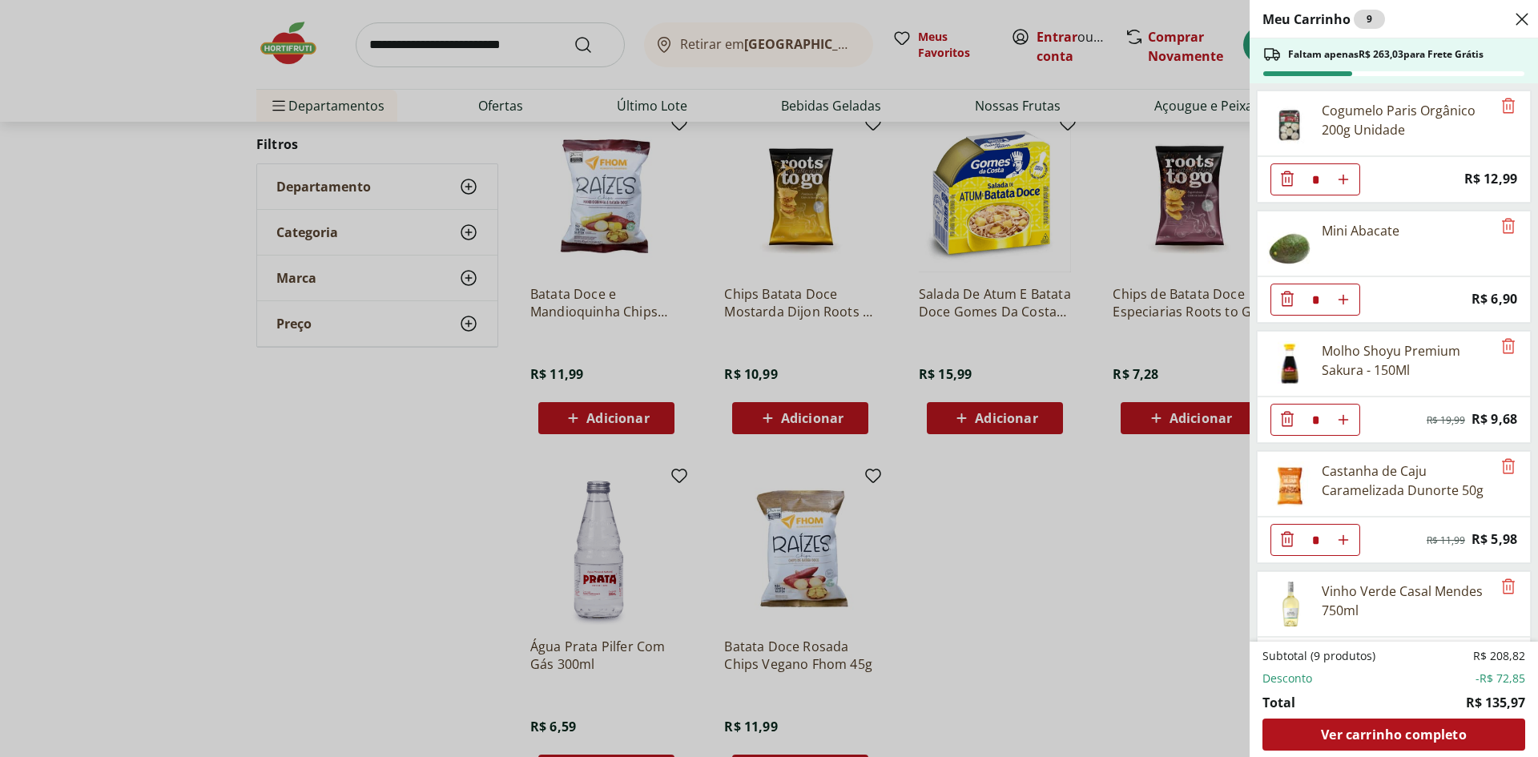
click at [1101, 594] on div "Meu Carrinho 9 Faltam apenas R$ 263,03 para Frete Grátis Cogumelo Paris Orgânic…" at bounding box center [769, 378] width 1538 height 757
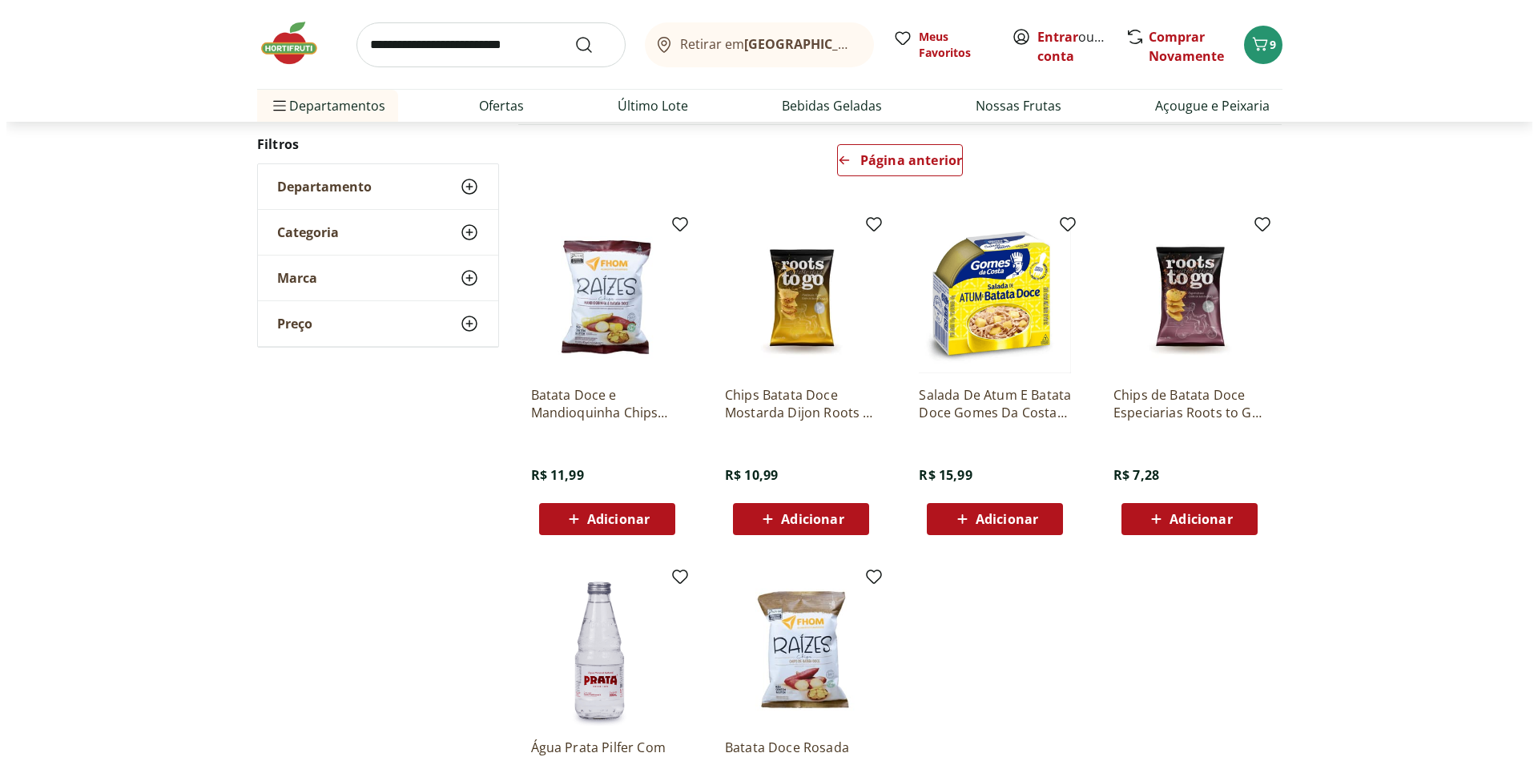
scroll to position [0, 0]
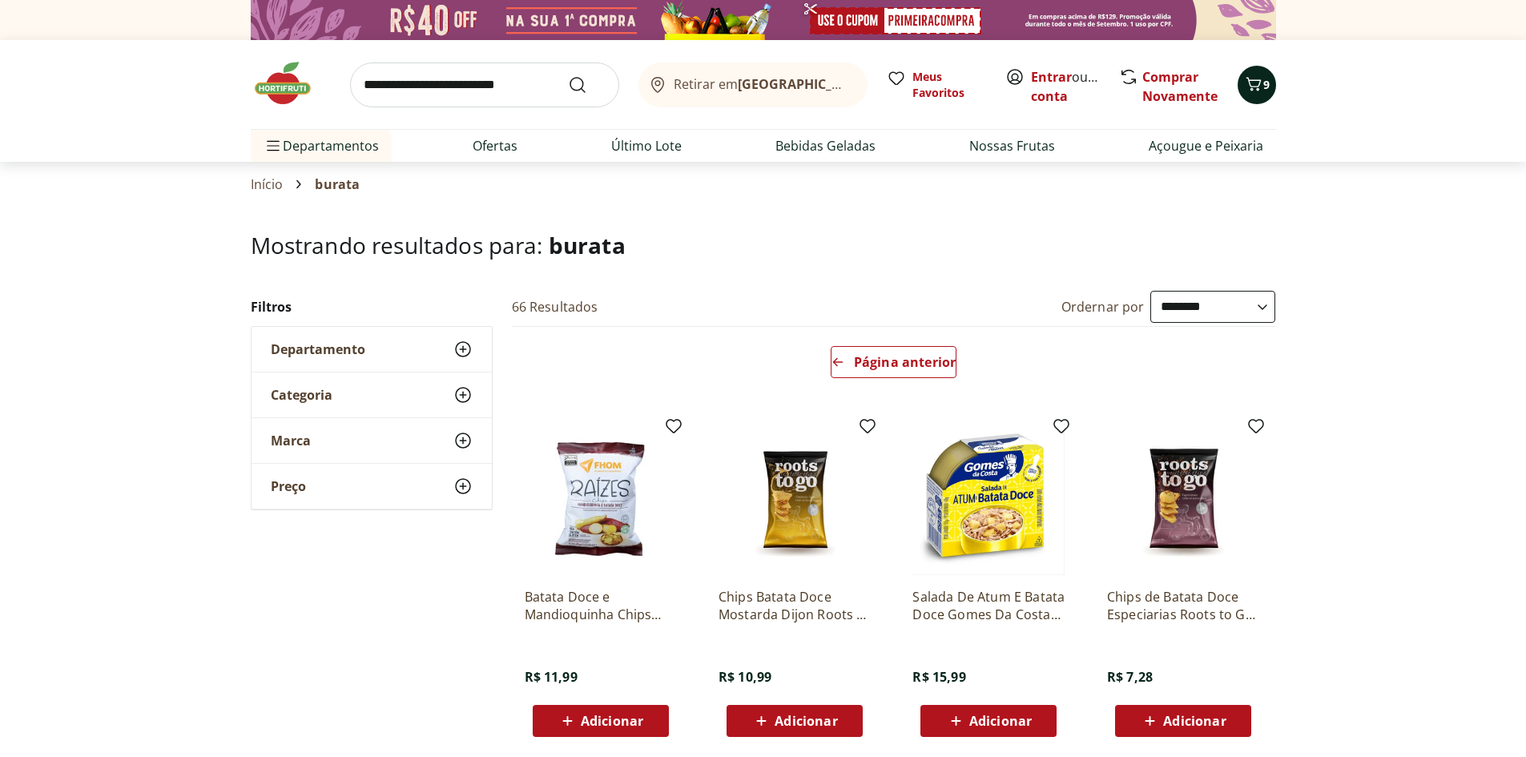
click at [1259, 92] on icon "Carrinho" at bounding box center [1253, 84] width 19 height 19
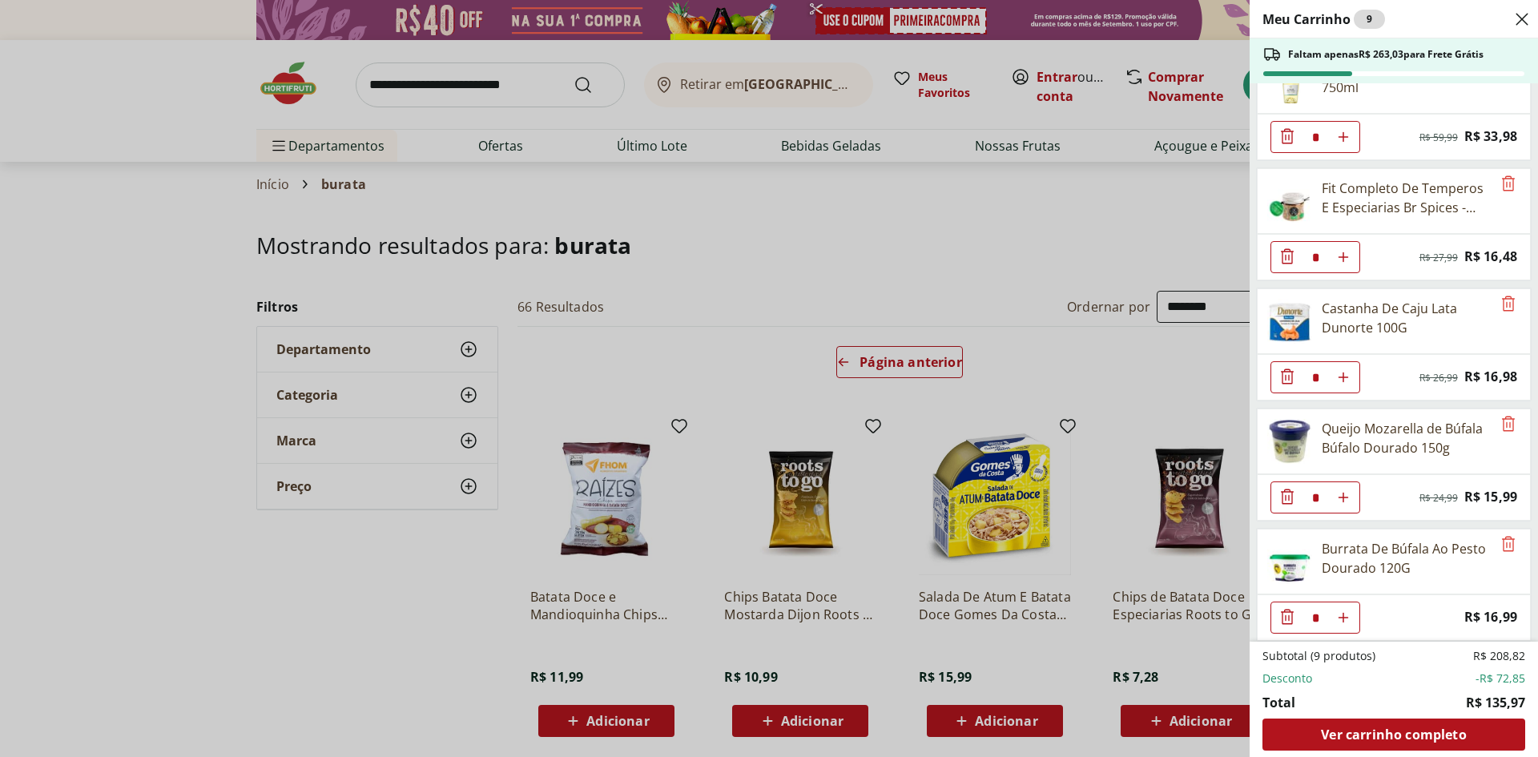
scroll to position [530, 0]
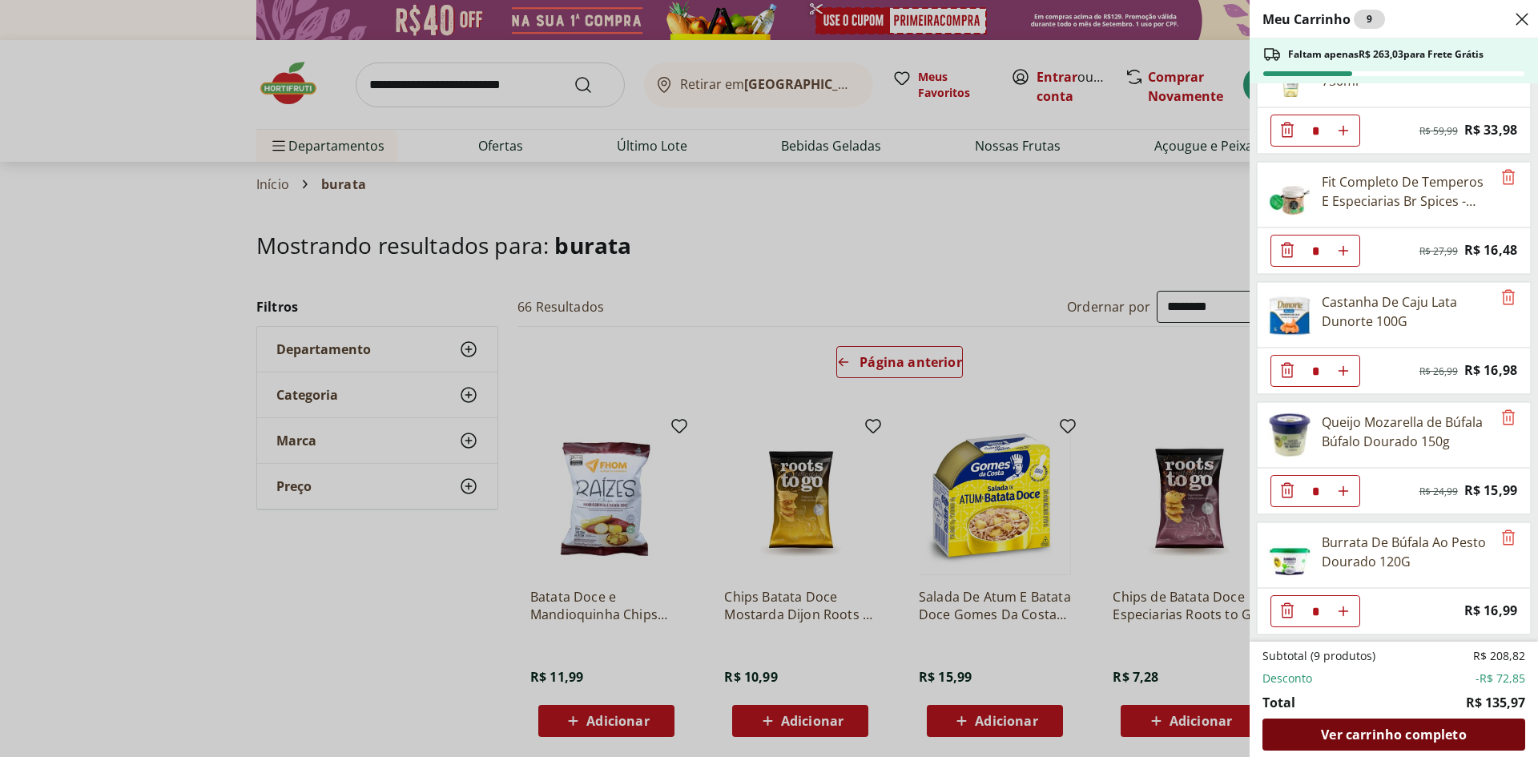
click at [1386, 731] on span "Ver carrinho completo" at bounding box center [1393, 734] width 145 height 13
